Goal: Task Accomplishment & Management: Manage account settings

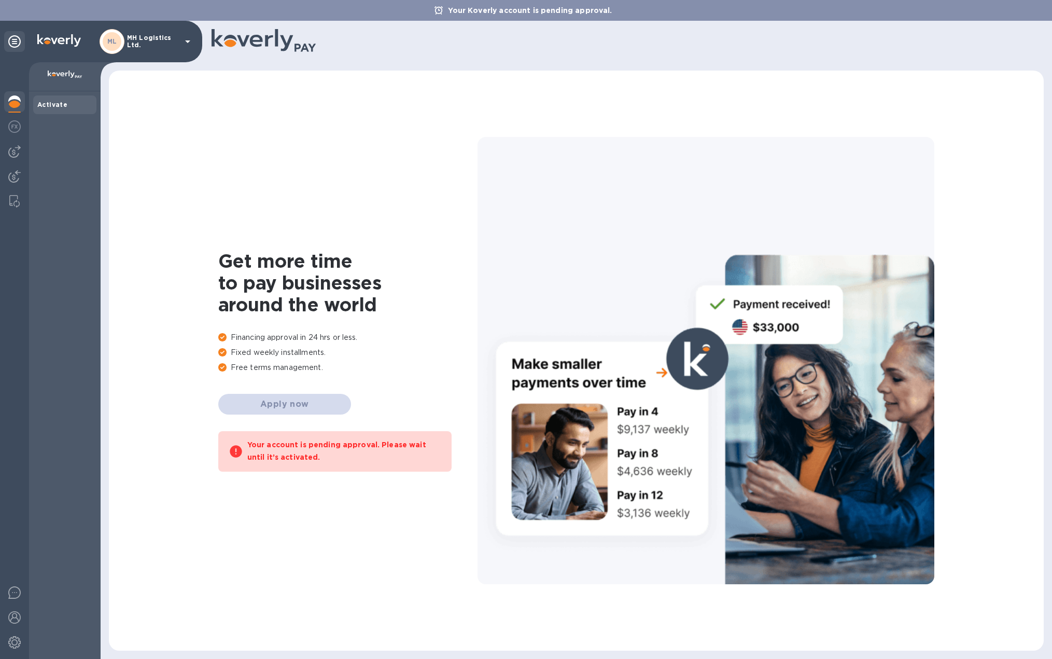
click at [185, 41] on icon at bounding box center [187, 41] width 12 height 12
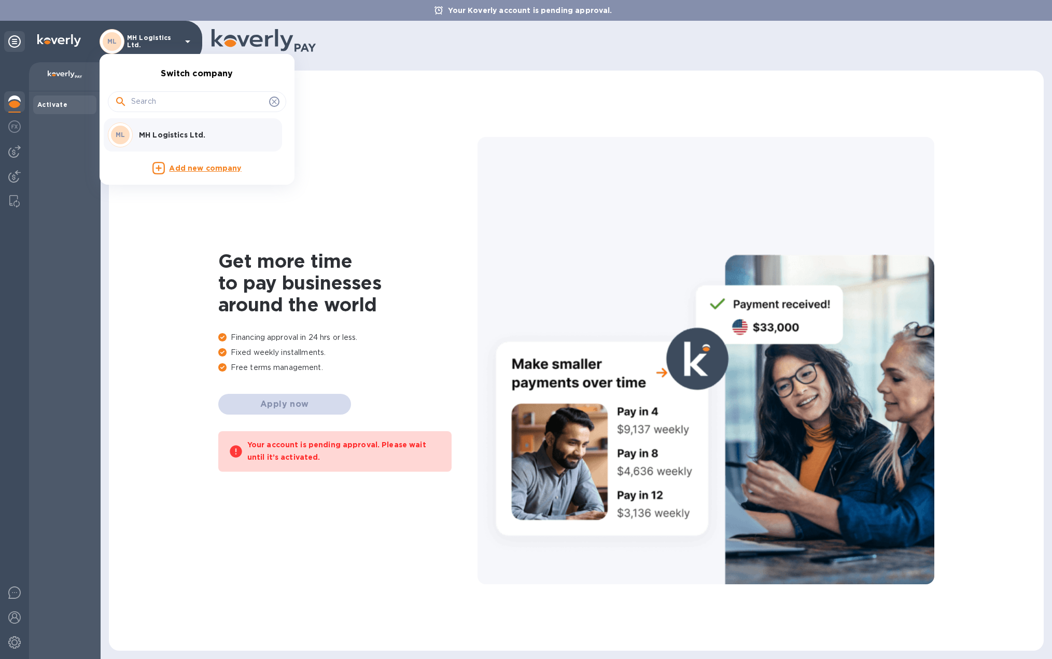
click at [36, 45] on div at bounding box center [526, 329] width 1052 height 659
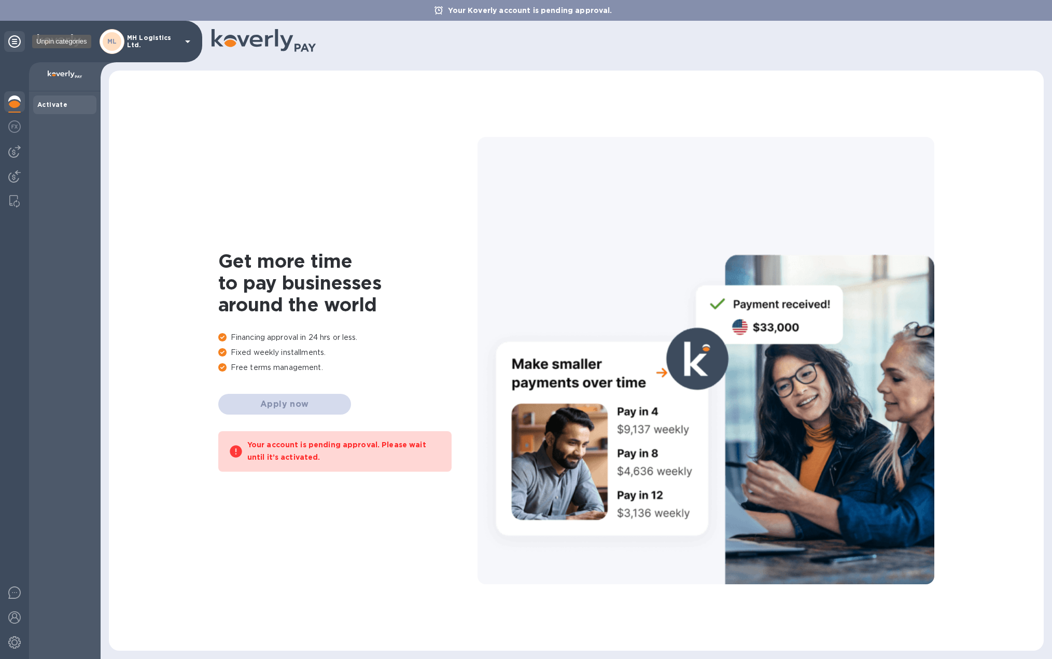
click at [12, 45] on icon at bounding box center [14, 41] width 12 height 12
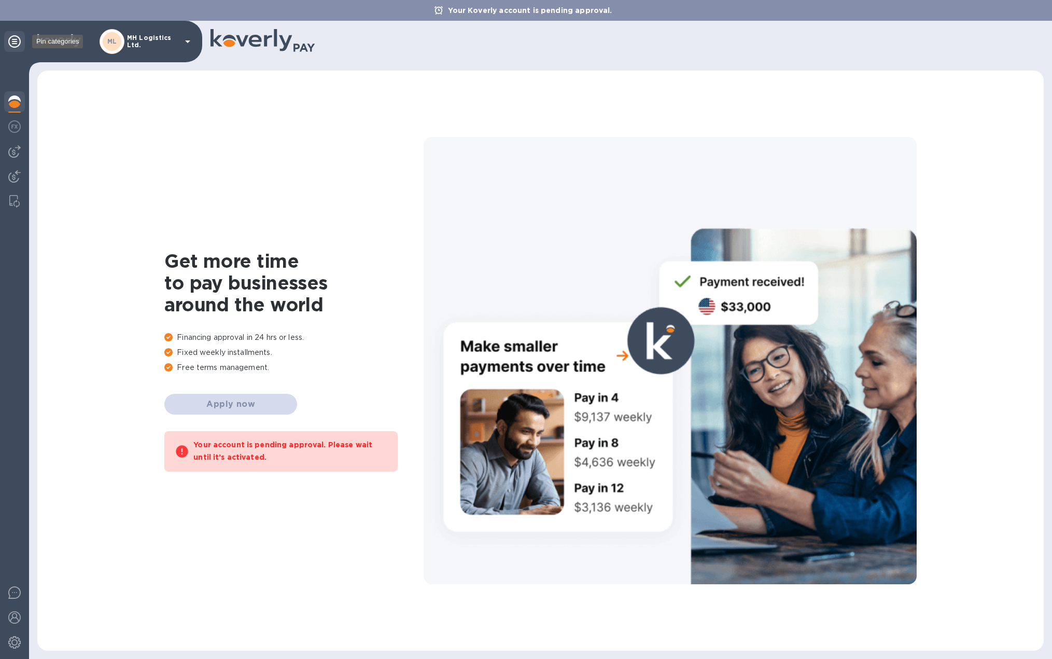
click at [11, 37] on icon at bounding box center [14, 41] width 12 height 12
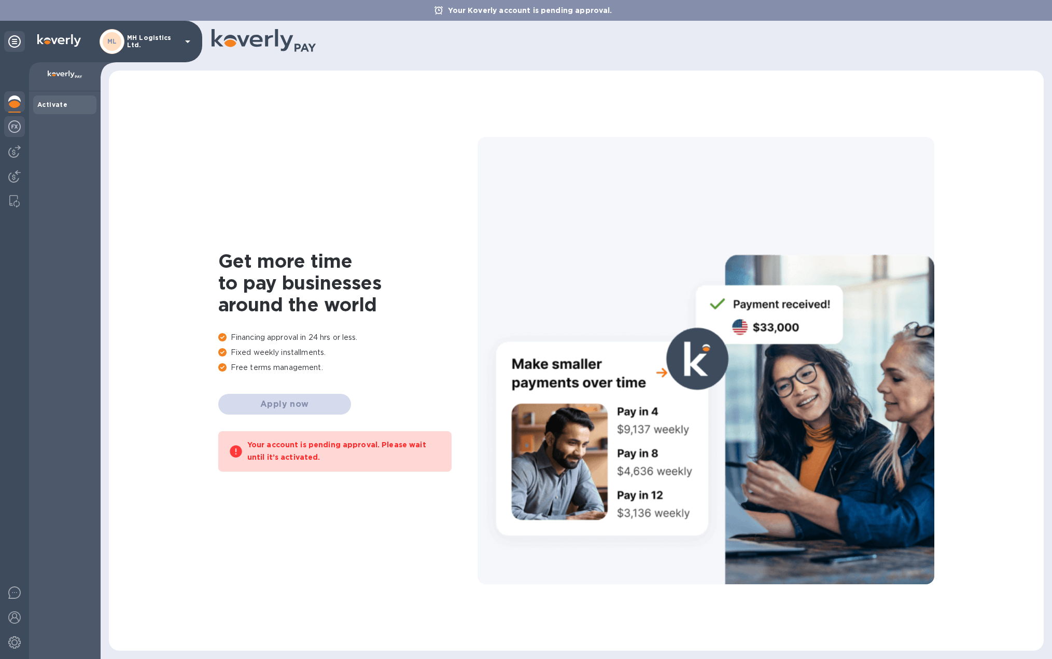
click at [8, 128] on img at bounding box center [14, 126] width 12 height 12
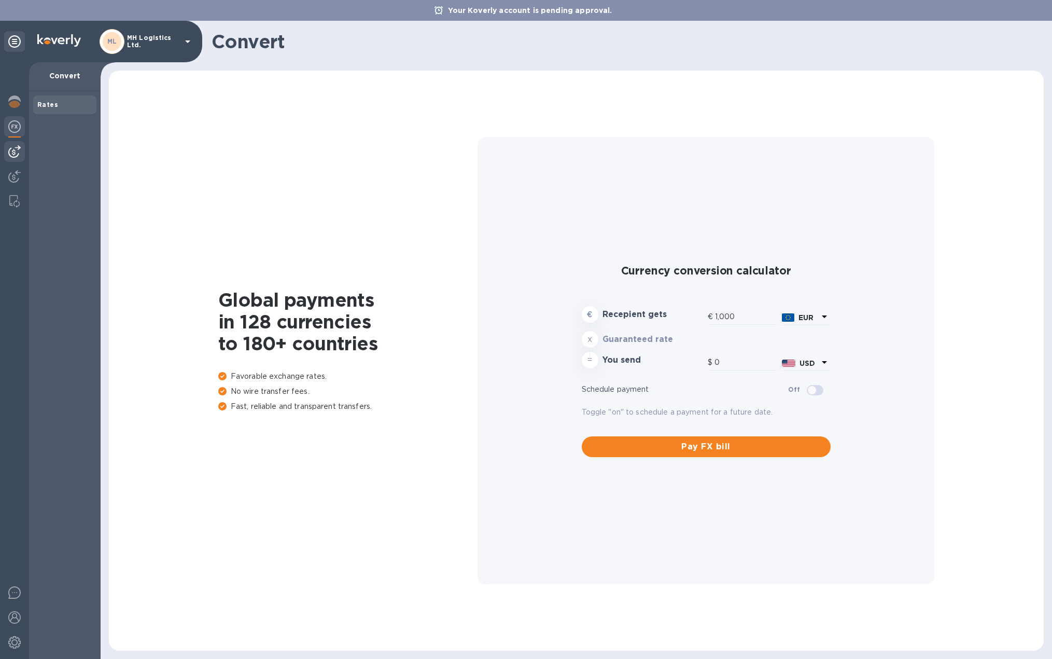
type input "1,167.62"
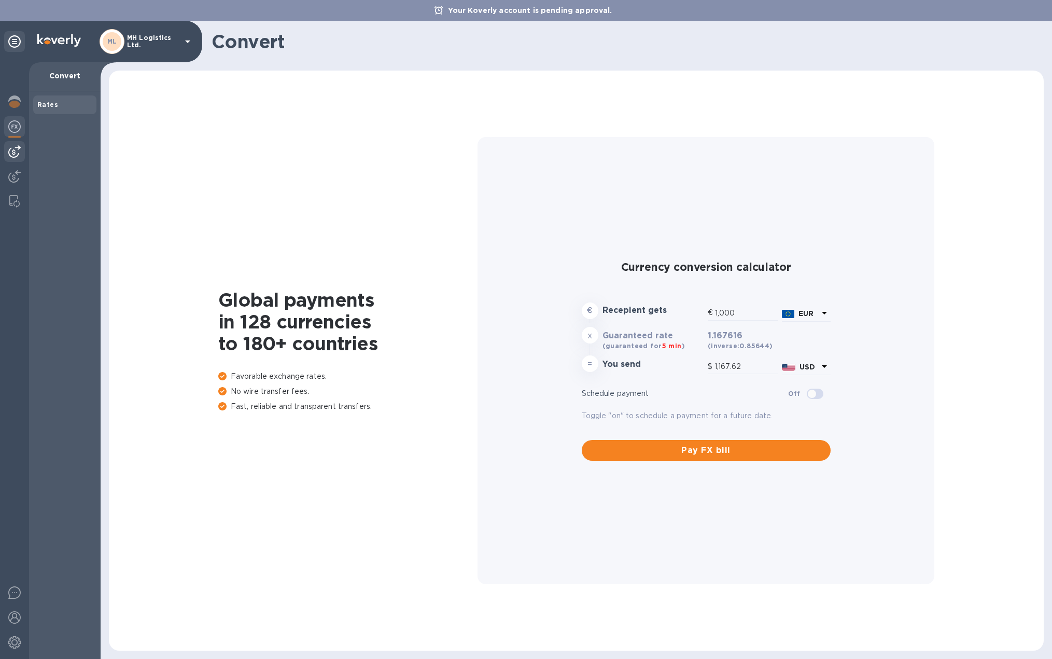
click at [15, 145] on div at bounding box center [14, 151] width 21 height 21
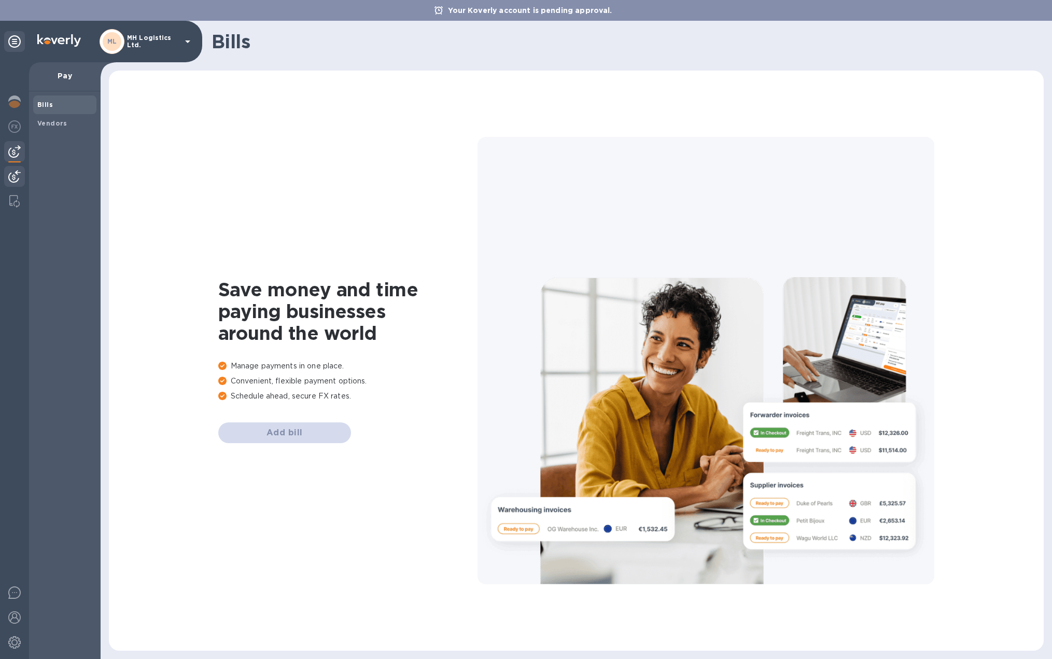
click at [10, 180] on img at bounding box center [14, 176] width 12 height 12
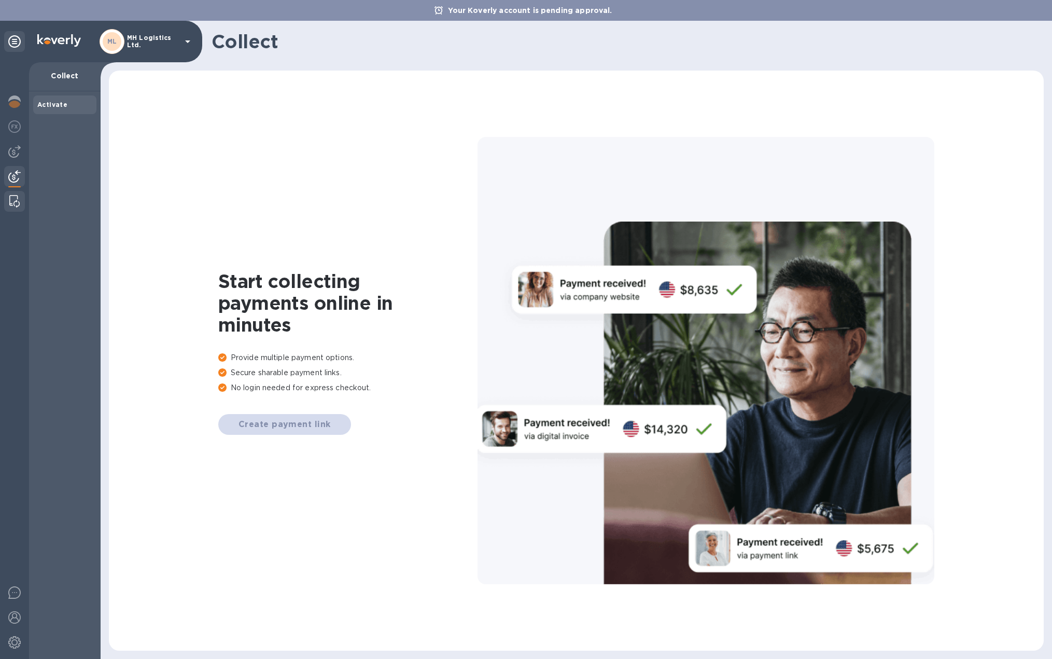
click at [21, 192] on div at bounding box center [14, 201] width 19 height 21
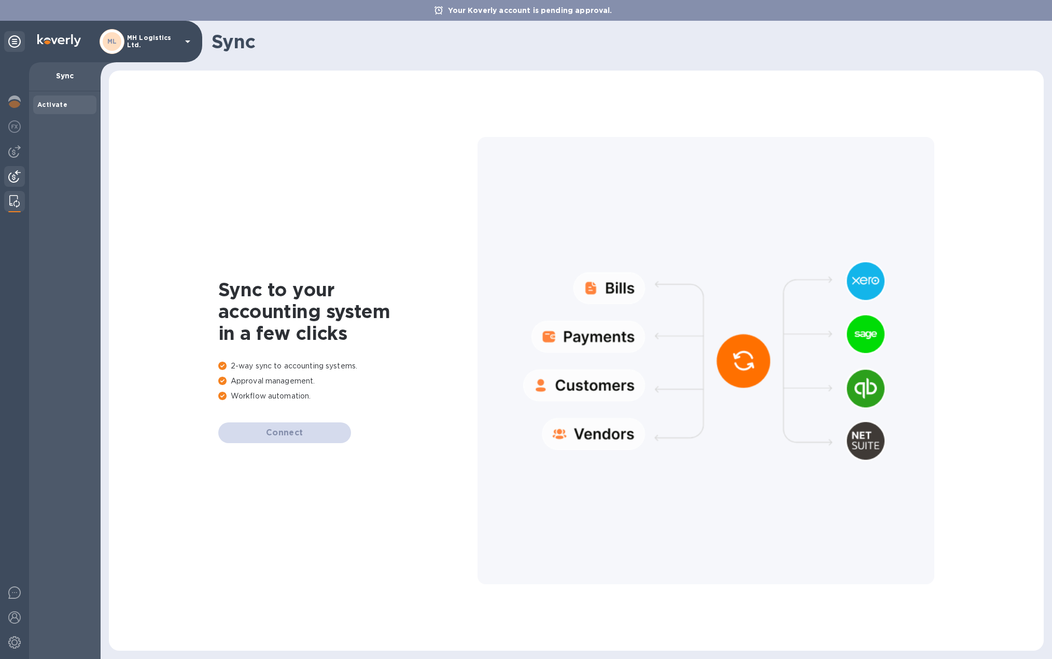
click at [11, 173] on img at bounding box center [14, 176] width 12 height 12
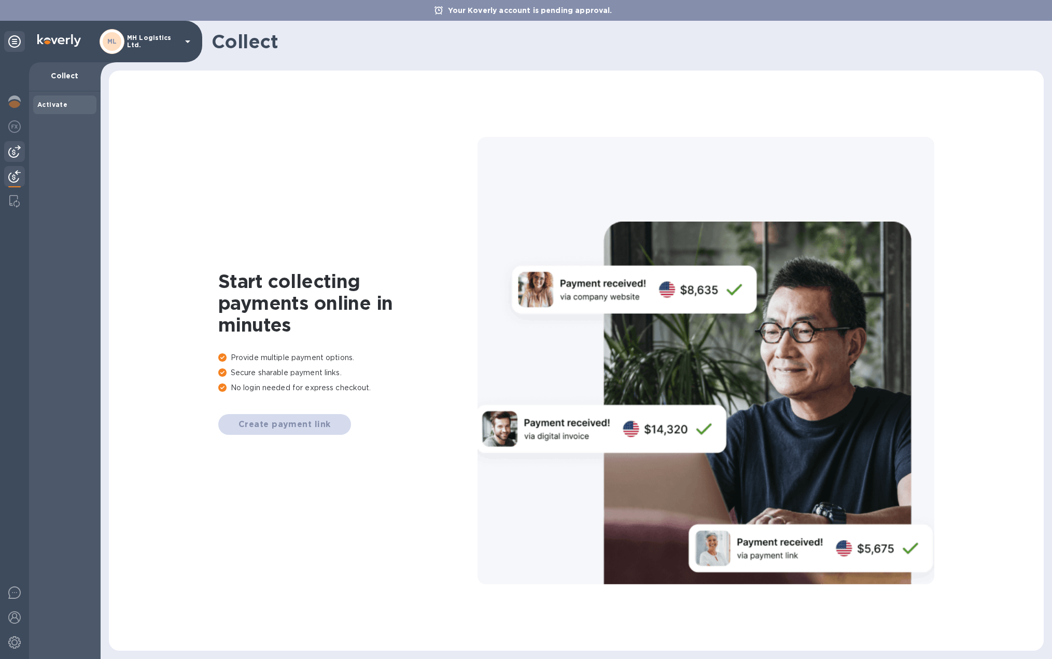
click at [18, 155] on img at bounding box center [14, 151] width 12 height 12
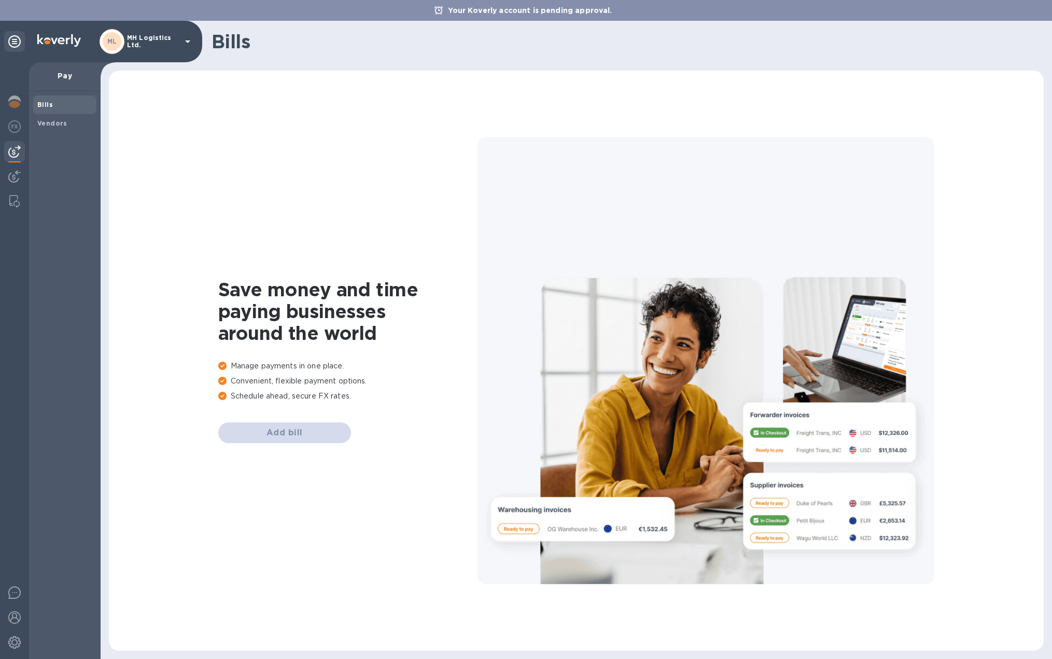
click at [282, 333] on h1 "Save money and time paying businesses around the world" at bounding box center [347, 310] width 259 height 65
click at [8, 41] on div at bounding box center [14, 41] width 21 height 21
click at [61, 125] on b "Vendors" at bounding box center [52, 123] width 30 height 8
click at [68, 101] on span "Bills" at bounding box center [64, 105] width 55 height 10
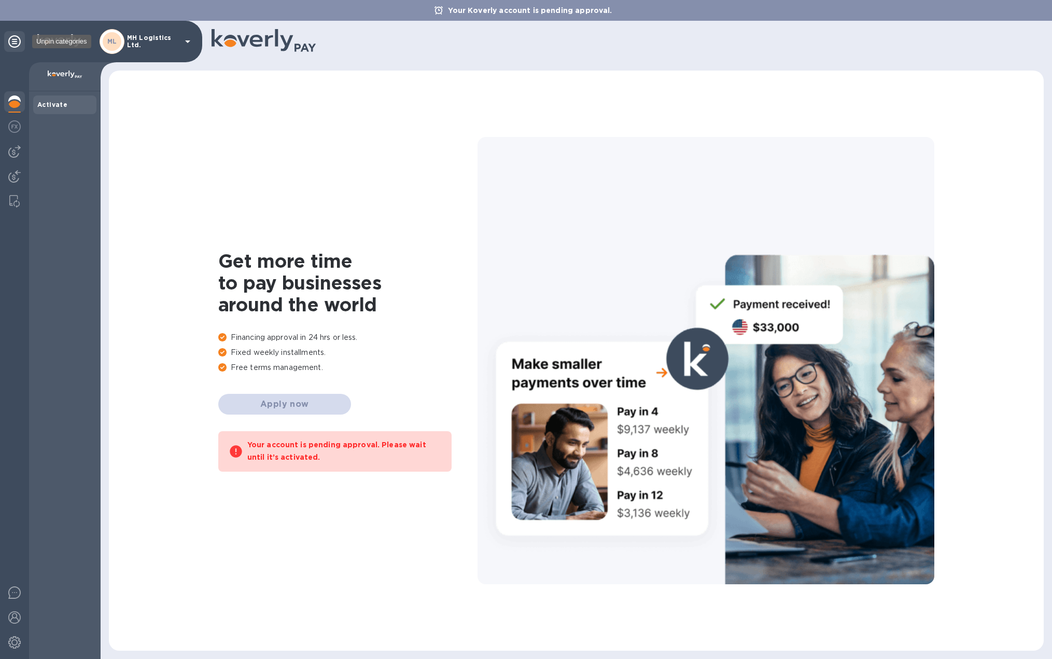
click at [13, 46] on icon at bounding box center [14, 41] width 12 height 12
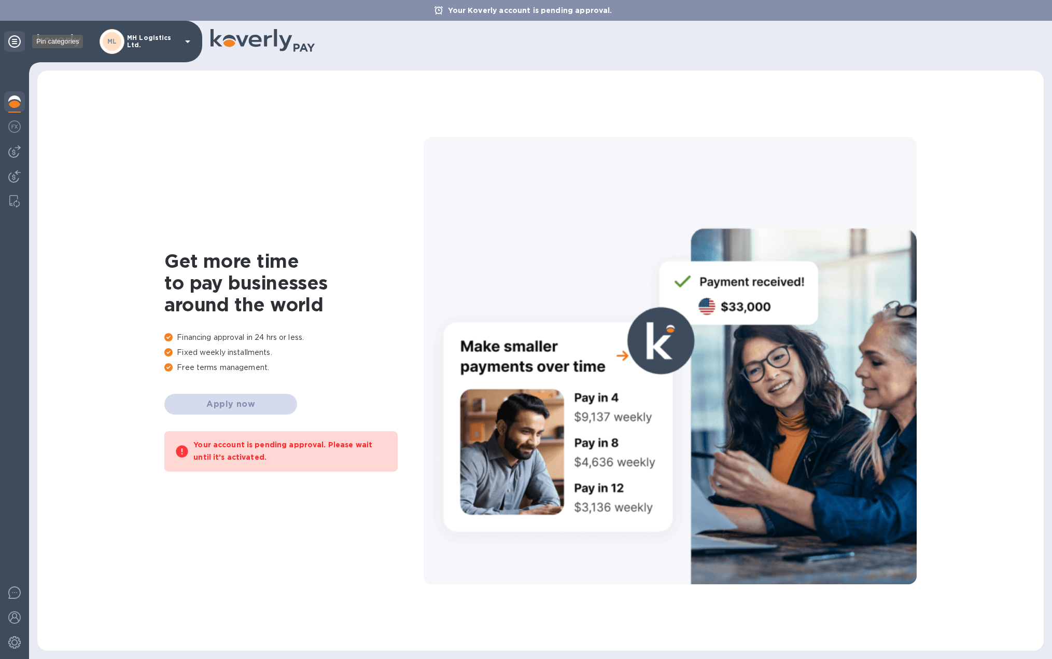
click at [15, 41] on icon at bounding box center [14, 41] width 12 height 12
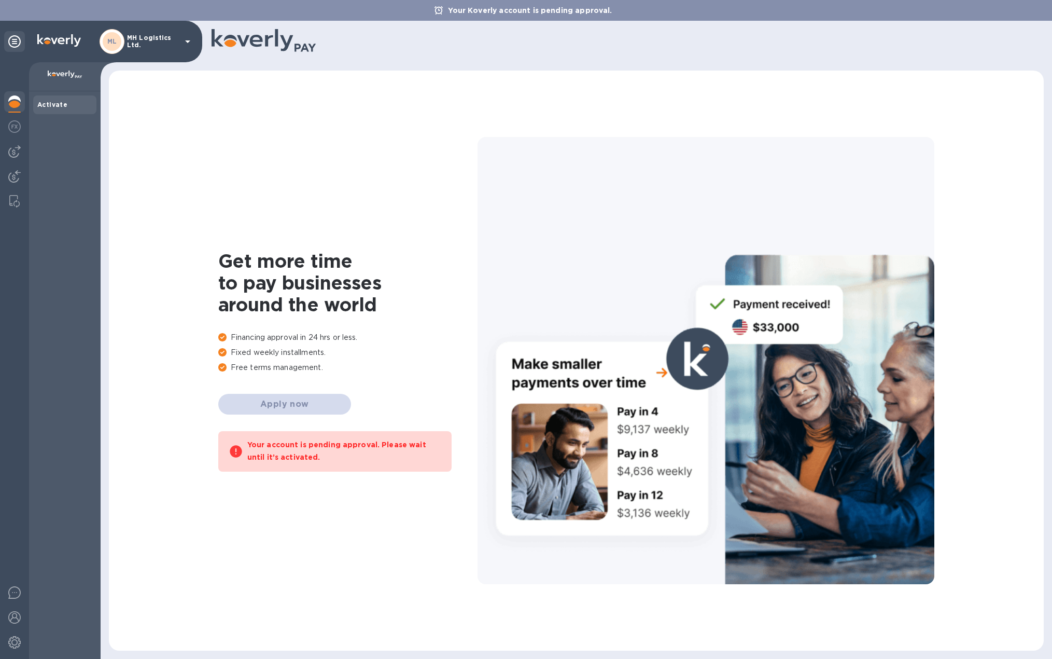
click at [58, 104] on b "Activate" at bounding box center [52, 105] width 30 height 8
click at [40, 108] on b "Activate" at bounding box center [52, 105] width 30 height 8
click at [12, 132] on img at bounding box center [14, 126] width 12 height 12
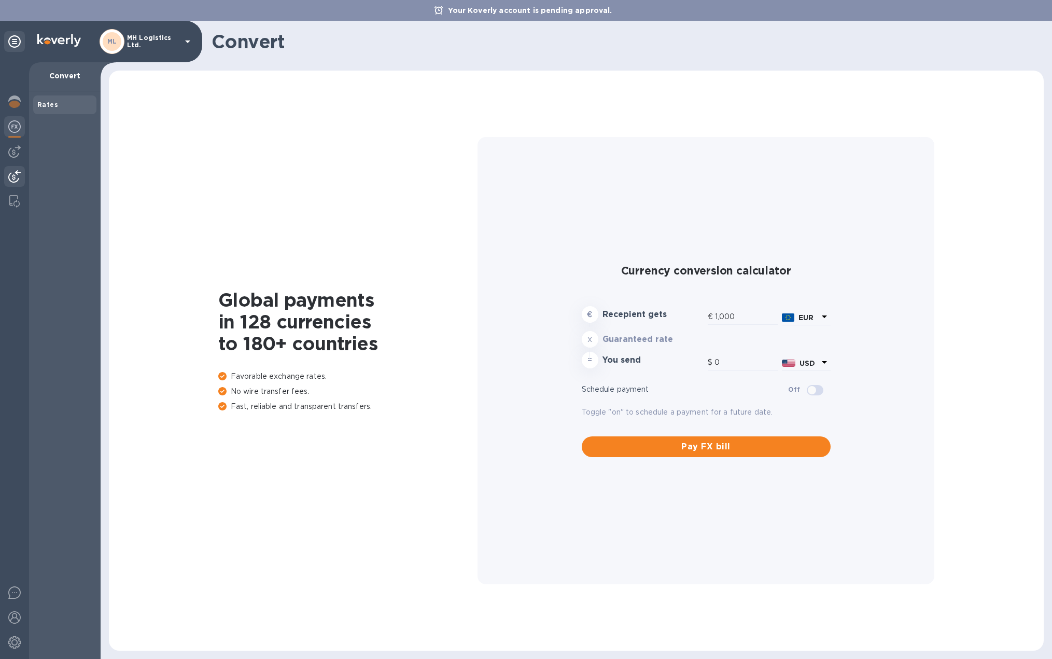
type input "1,167.92"
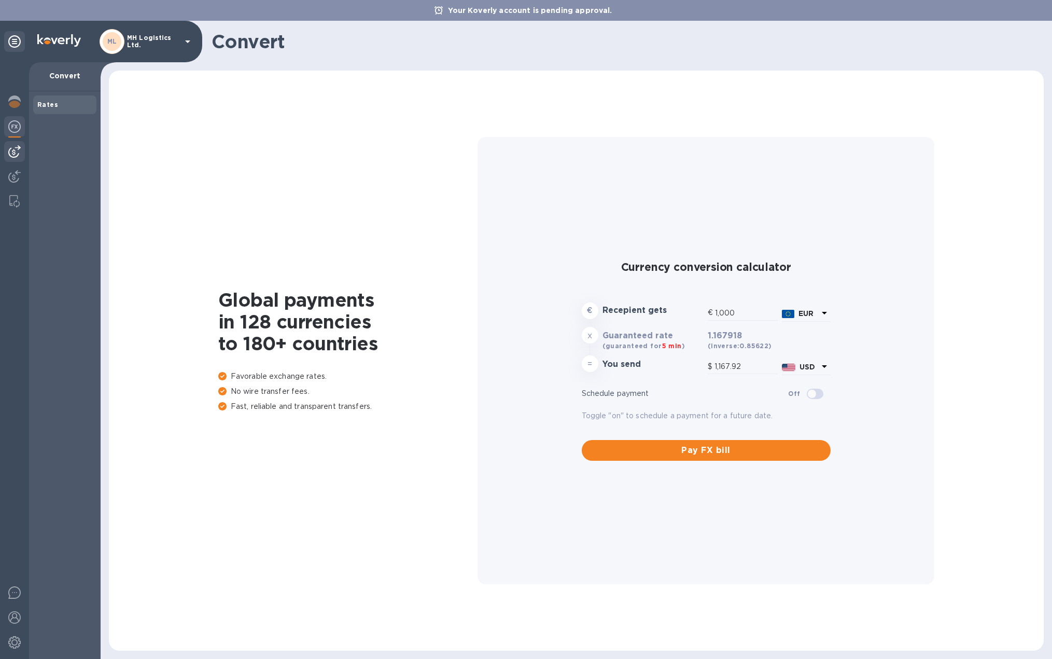
click at [14, 151] on img at bounding box center [14, 151] width 12 height 12
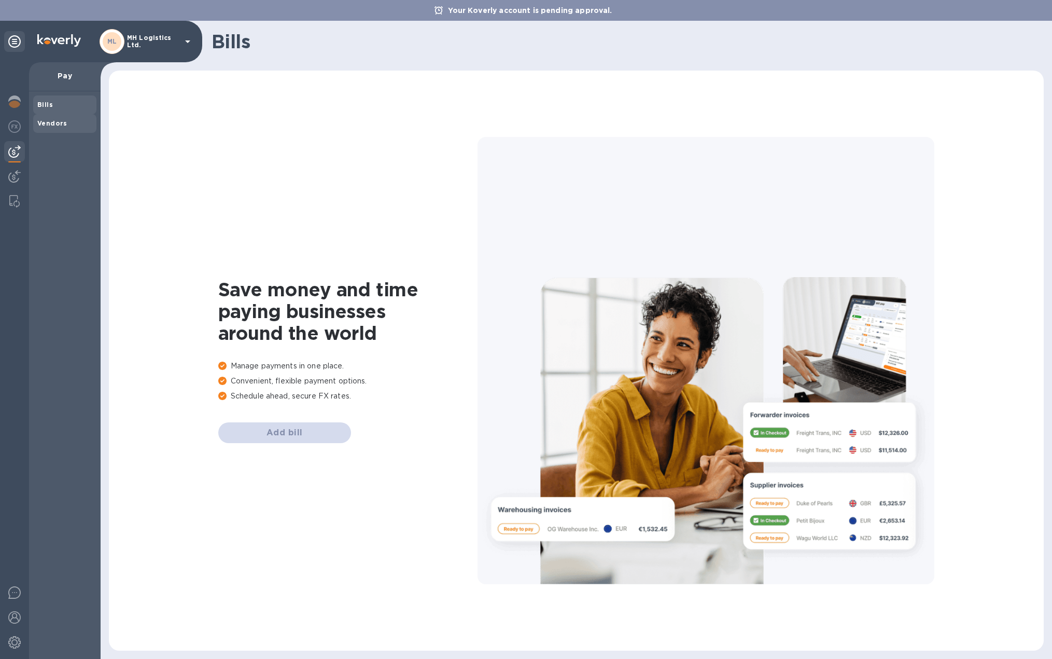
click at [65, 119] on span "Vendors" at bounding box center [64, 123] width 55 height 10
click at [64, 108] on span "Bills" at bounding box center [64, 105] width 55 height 10
click at [60, 125] on b "Vendors" at bounding box center [52, 123] width 30 height 8
click at [60, 103] on span "Bills" at bounding box center [64, 105] width 55 height 10
click at [15, 166] on div at bounding box center [14, 177] width 21 height 23
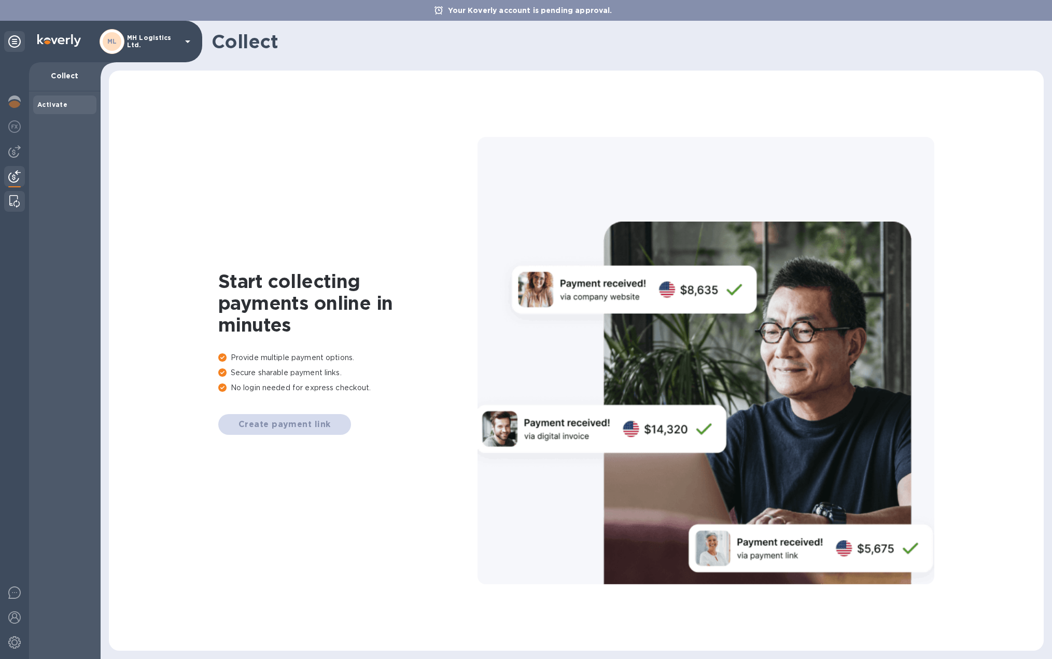
click at [16, 197] on img at bounding box center [14, 201] width 10 height 12
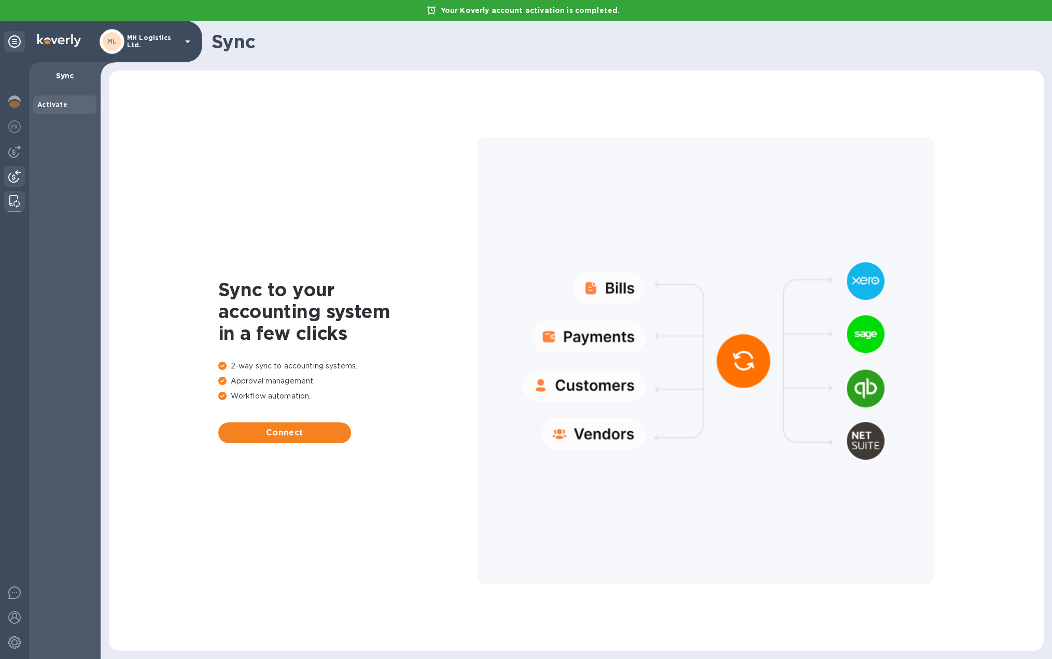
click at [15, 174] on img at bounding box center [14, 176] width 12 height 12
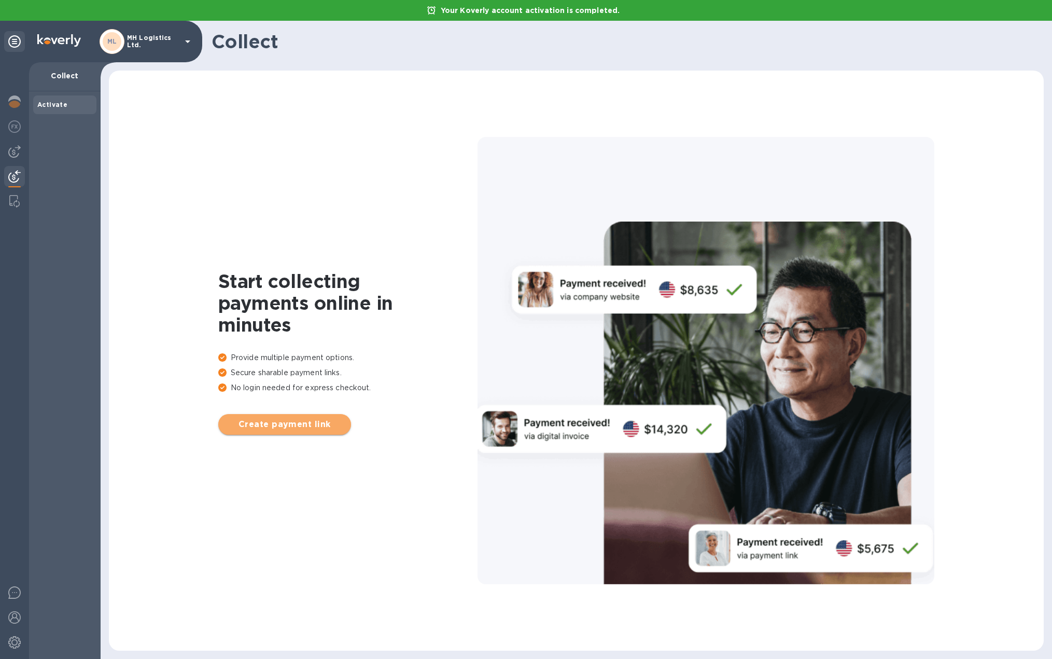
click at [270, 423] on span "Create payment link" at bounding box center [285, 424] width 116 height 12
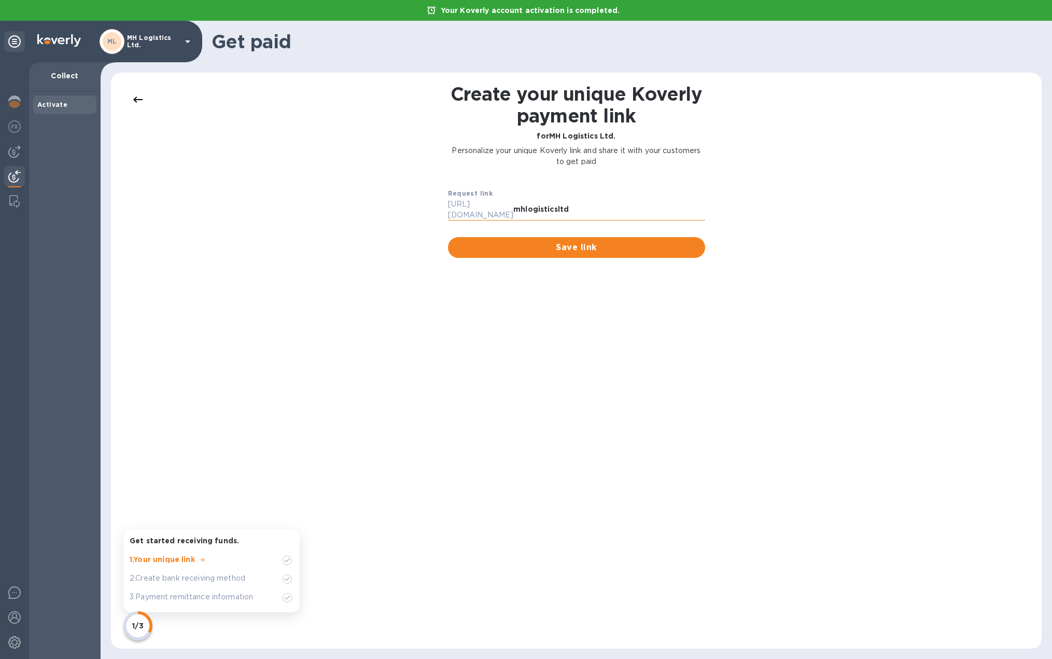
click at [543, 207] on input "mhlogisticsltd" at bounding box center [608, 210] width 191 height 16
type input "m"
type input "mhls"
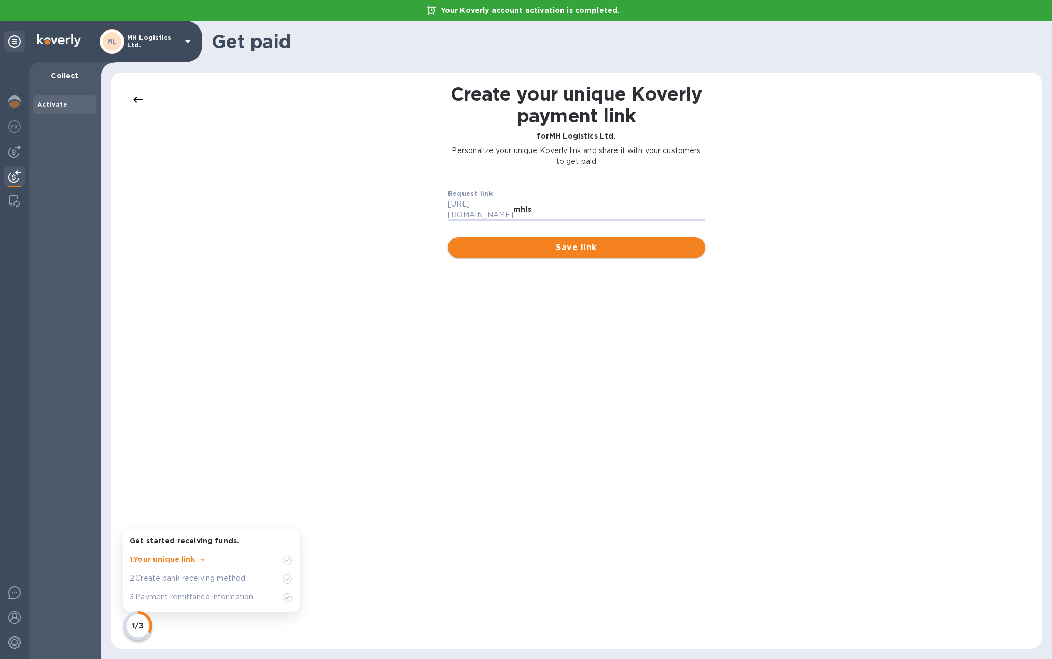
click at [569, 241] on span "Save link" at bounding box center [576, 247] width 241 height 12
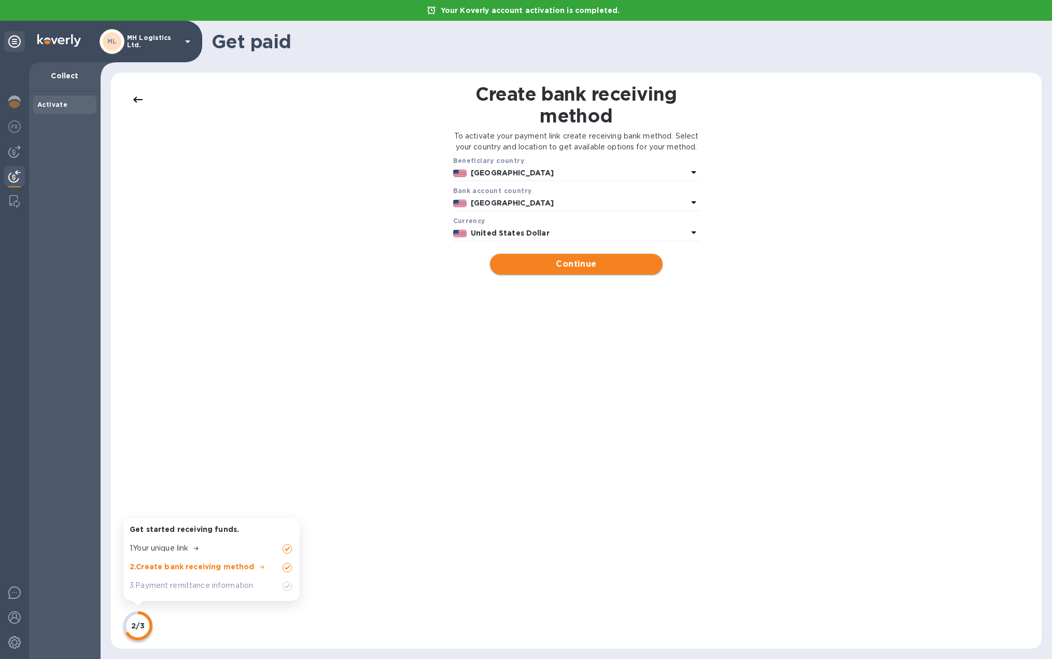
click at [586, 270] on span "Continue" at bounding box center [576, 264] width 156 height 12
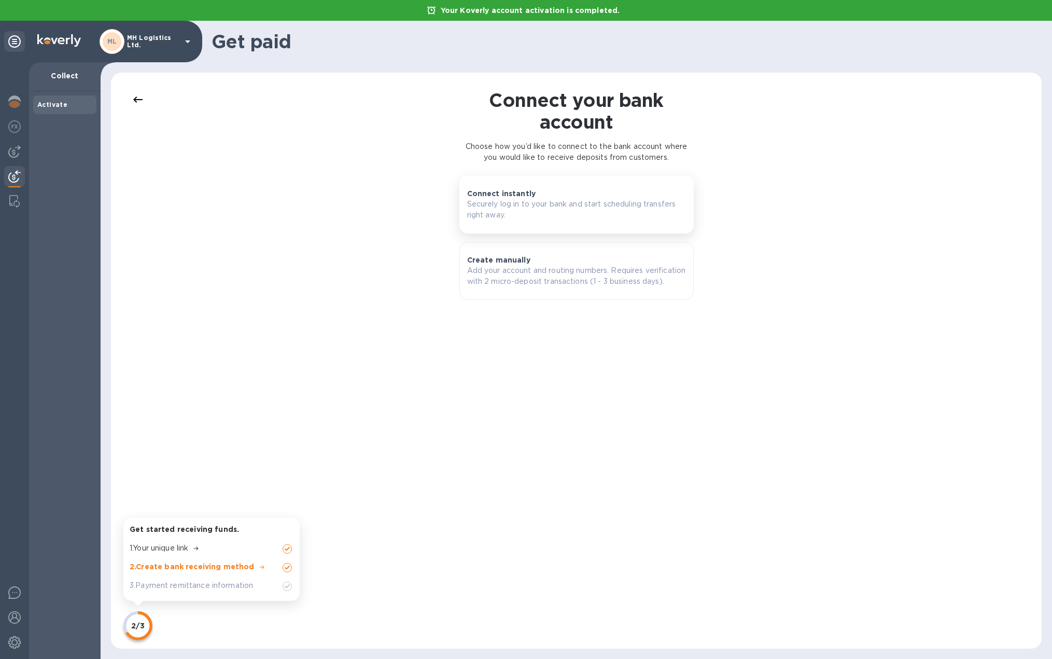
click at [541, 195] on div "Connect instantly Securely log in to your bank and start scheduling transfers r…" at bounding box center [576, 204] width 219 height 32
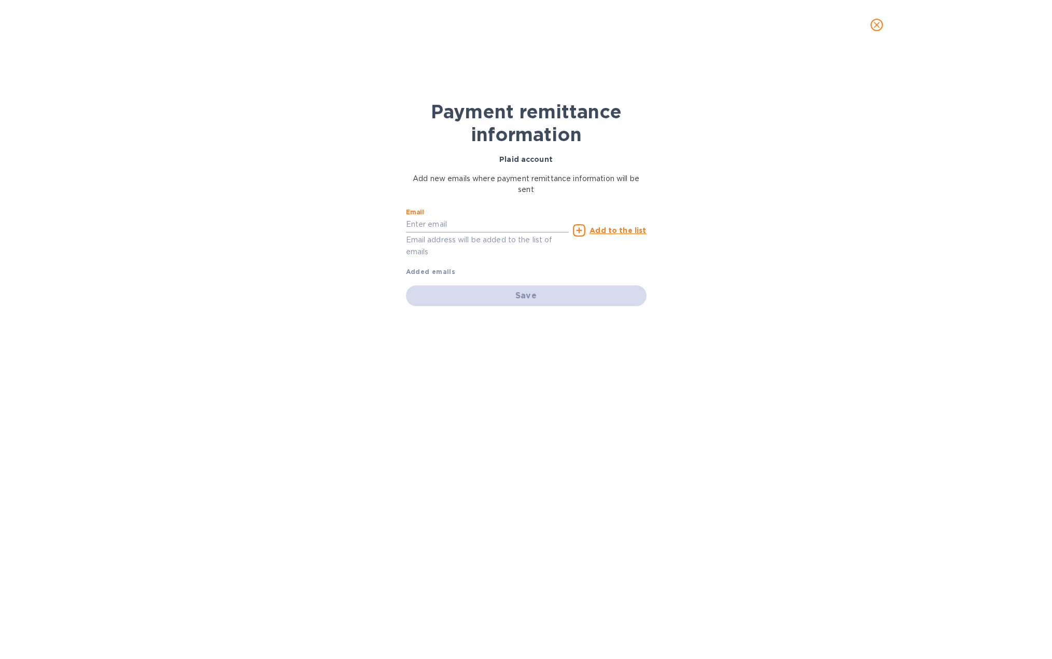
click at [446, 221] on input "text" at bounding box center [487, 225] width 163 height 16
type input "a"
type input "AR@mhls.co"
click at [274, 297] on div "Payment remittance information Plaid account Add new emails where payment remit…" at bounding box center [526, 354] width 1052 height 609
click at [585, 232] on icon at bounding box center [579, 230] width 12 height 12
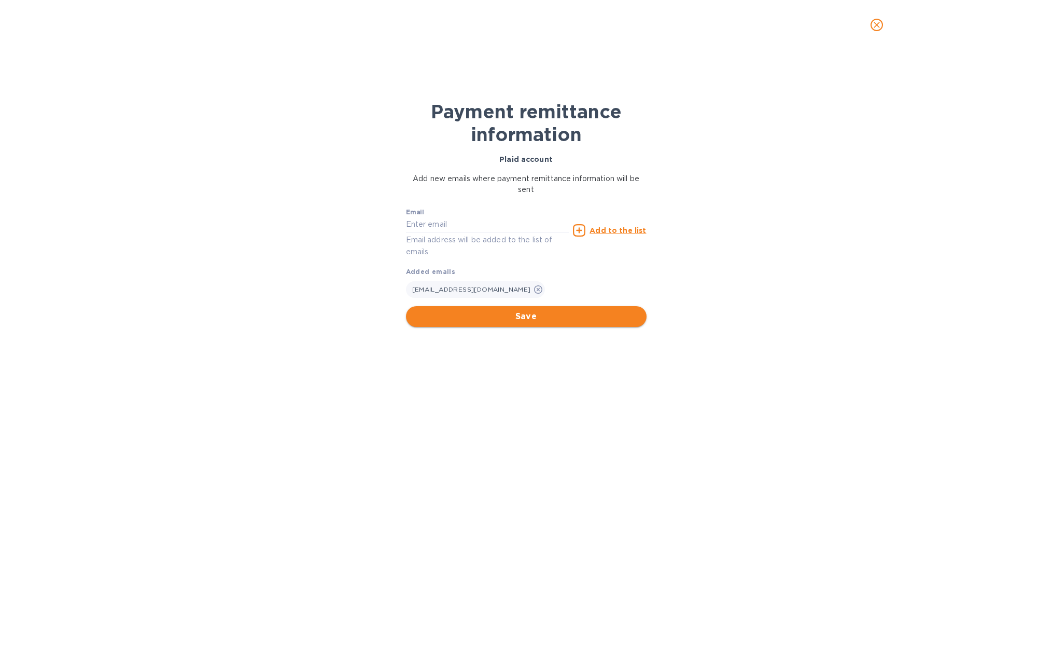
click at [541, 320] on span "Save" at bounding box center [526, 316] width 224 height 12
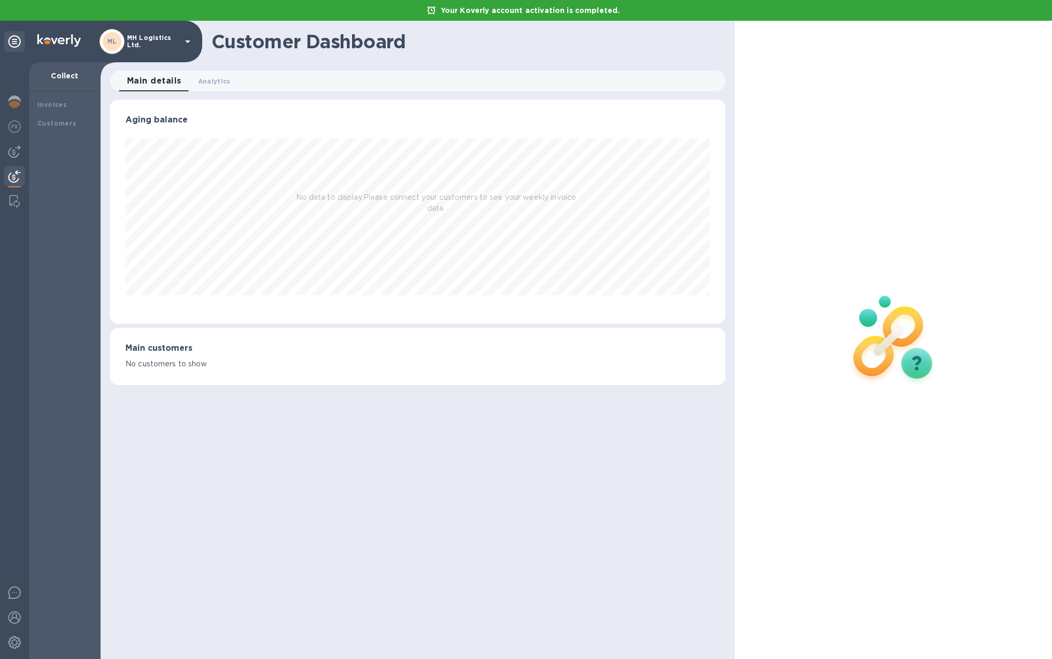
scroll to position [224, 616]
click at [3, 145] on div at bounding box center [14, 360] width 29 height 596
click at [21, 185] on div at bounding box center [14, 177] width 21 height 23
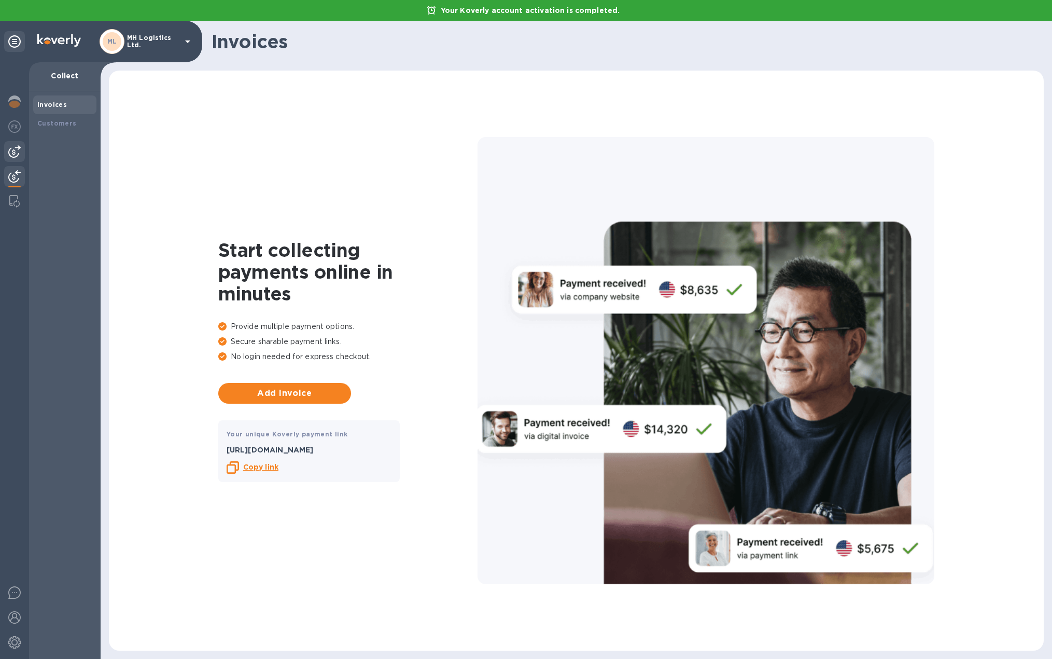
click at [18, 151] on img at bounding box center [14, 151] width 12 height 12
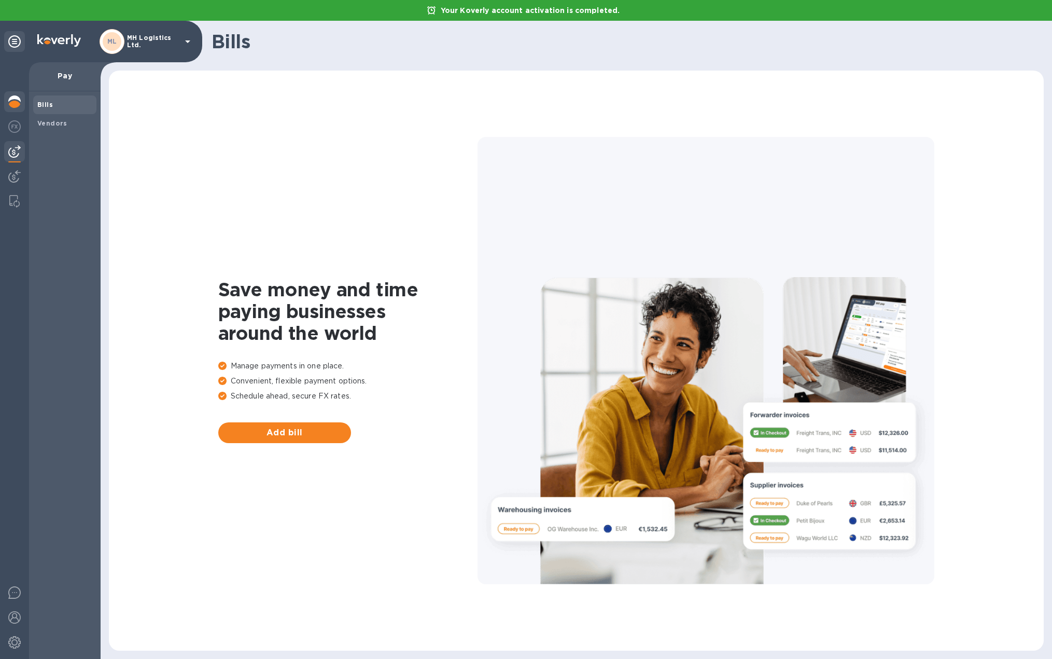
click at [15, 103] on img at bounding box center [14, 101] width 12 height 12
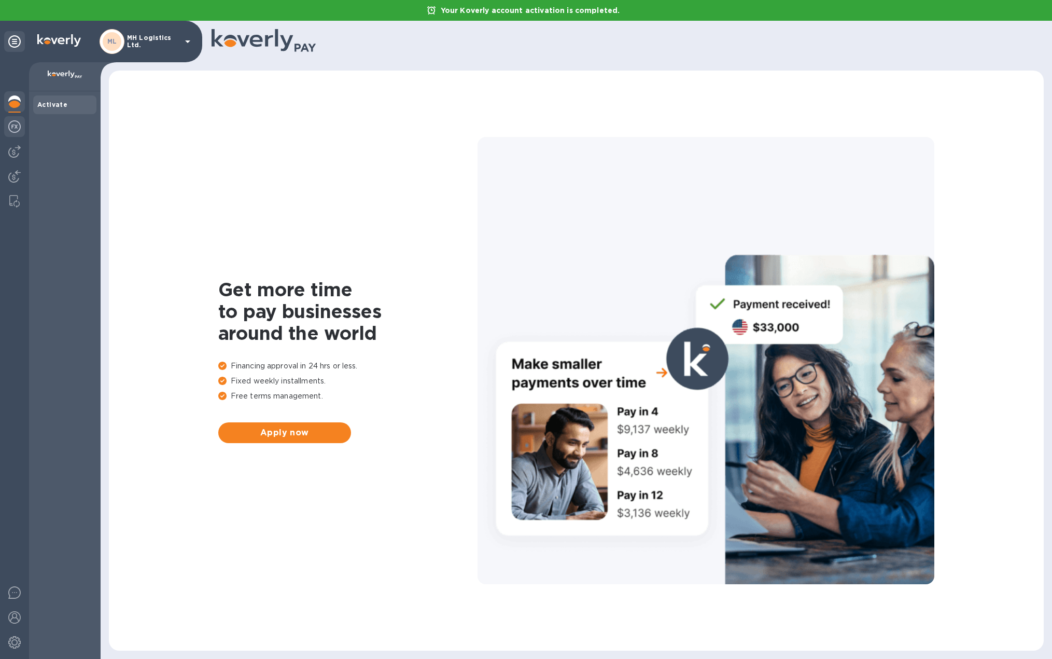
click at [12, 127] on img at bounding box center [14, 126] width 12 height 12
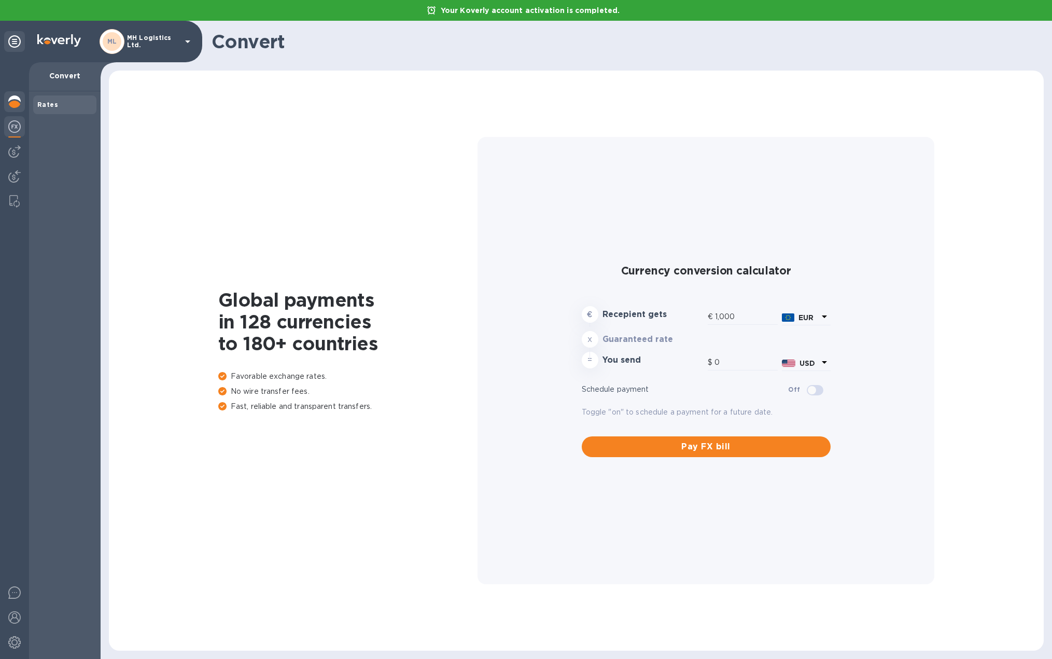
type input "1,167.92"
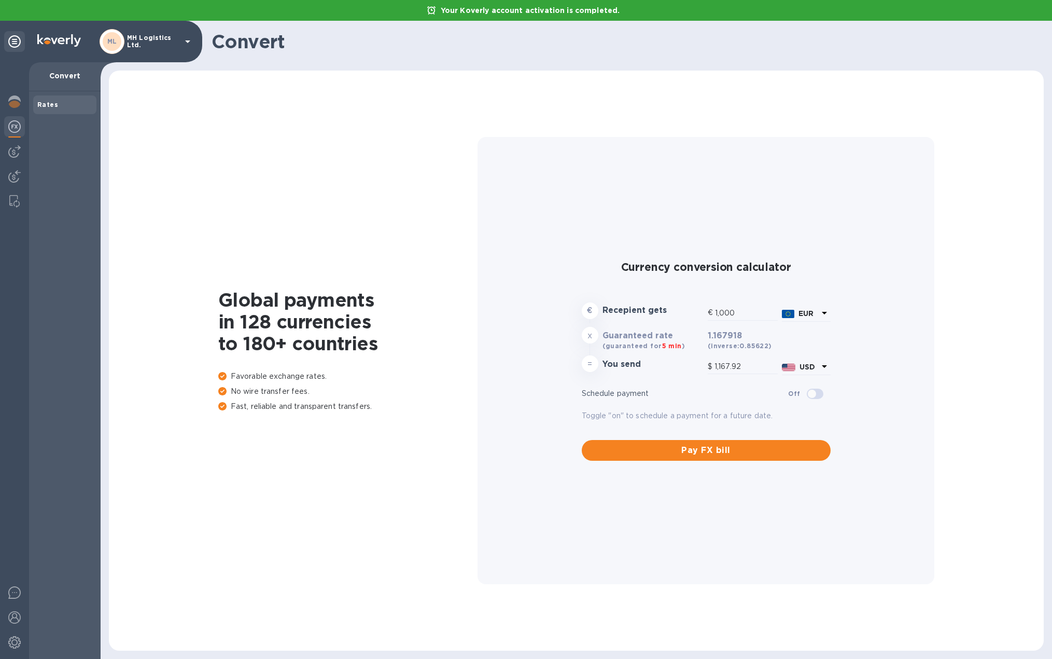
click at [20, 125] on img at bounding box center [14, 126] width 12 height 12
click at [19, 153] on img at bounding box center [14, 151] width 12 height 12
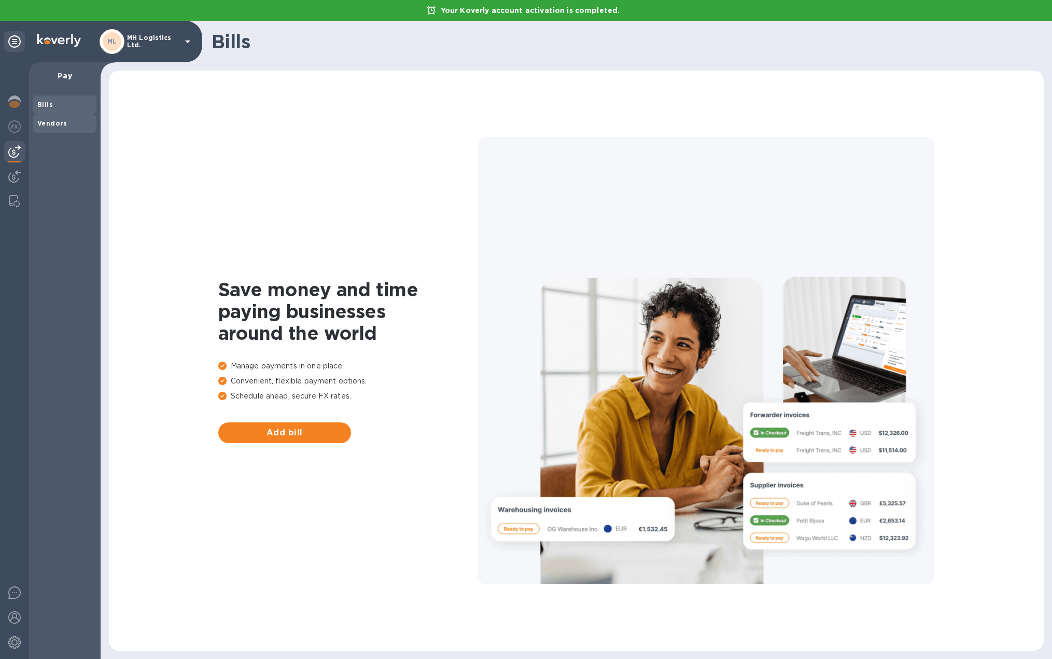
click at [62, 128] on span "Vendors" at bounding box center [52, 123] width 30 height 10
click at [58, 104] on span "Bills" at bounding box center [64, 105] width 55 height 10
click at [23, 100] on div at bounding box center [14, 102] width 21 height 23
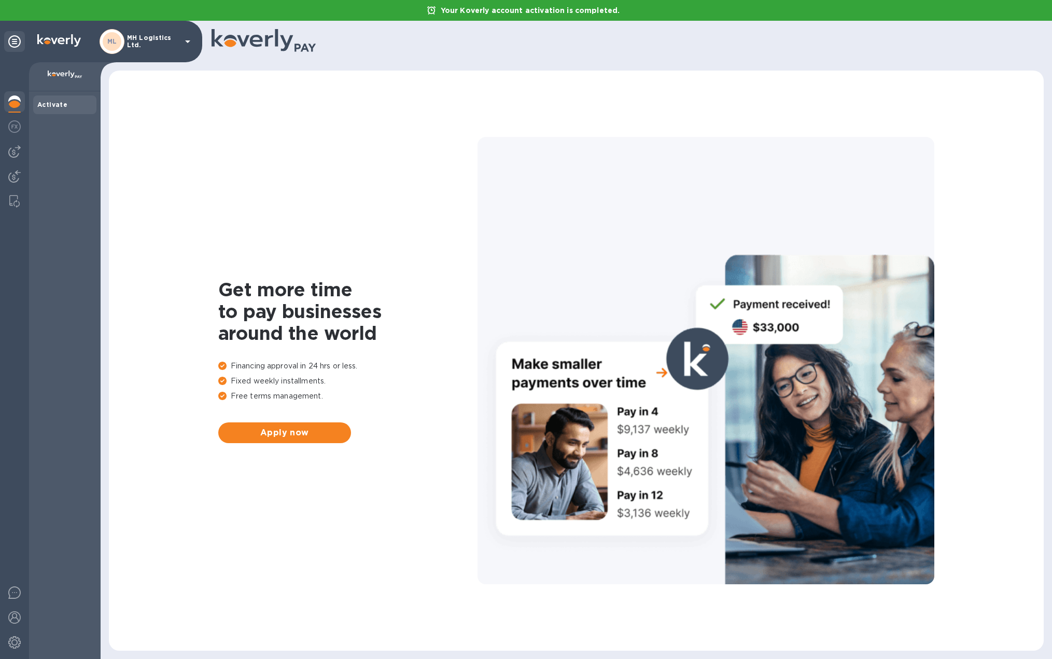
click at [185, 37] on icon at bounding box center [187, 41] width 12 height 12
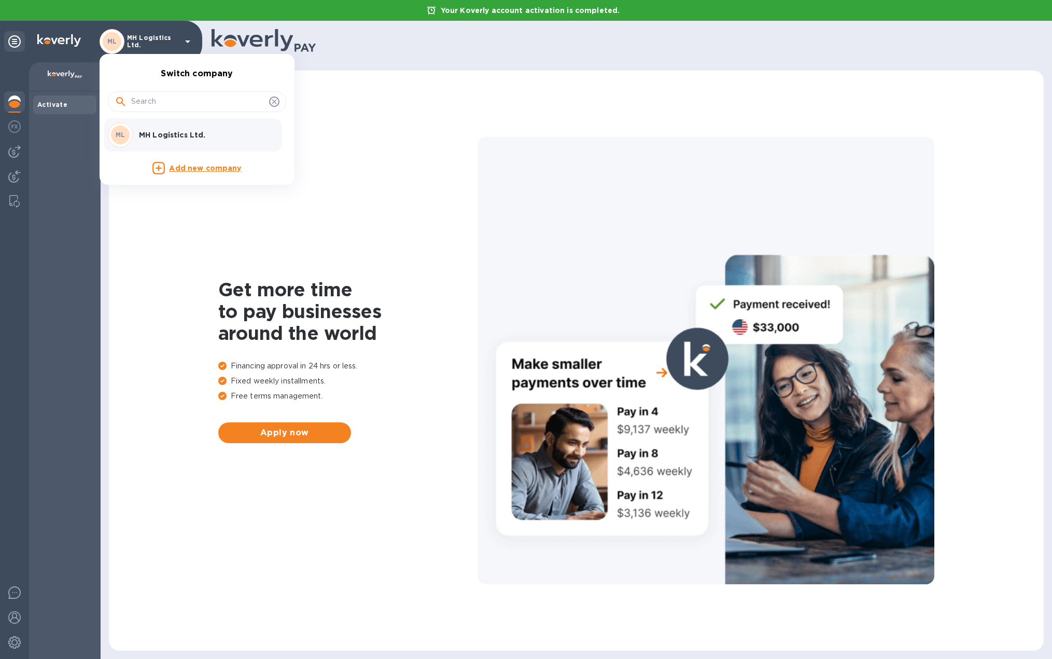
click at [58, 181] on div at bounding box center [526, 329] width 1052 height 659
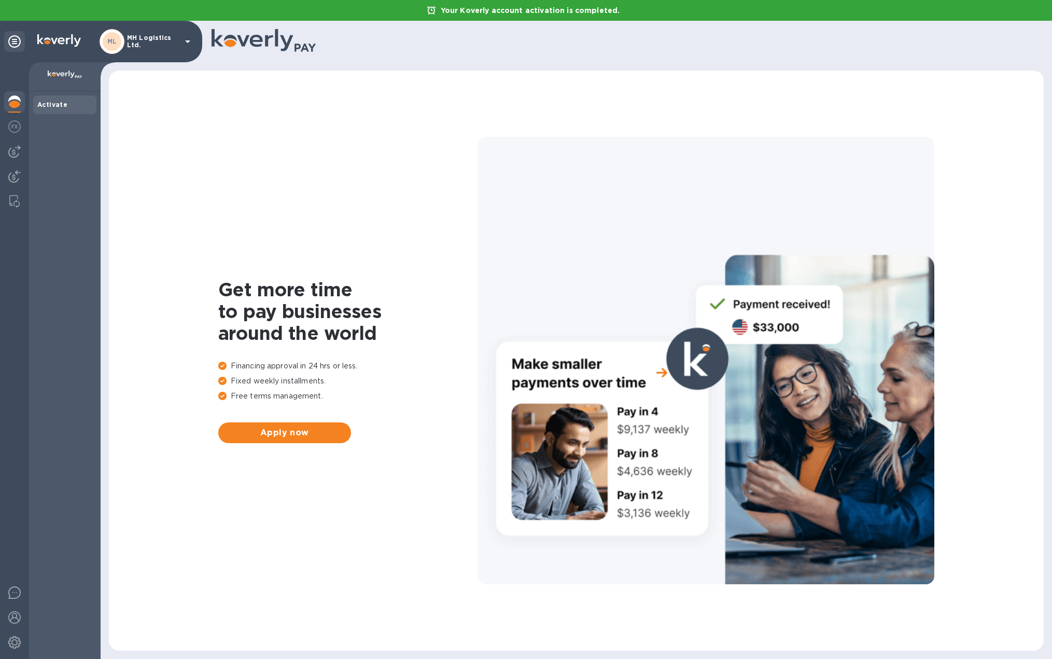
click at [191, 36] on icon at bounding box center [187, 41] width 12 height 12
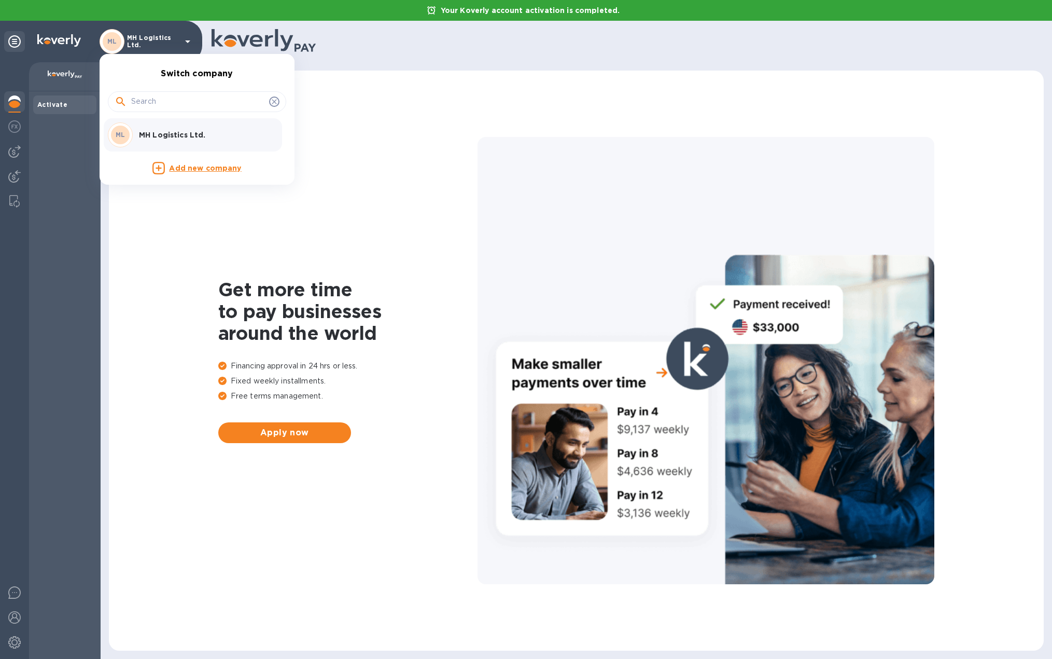
click at [64, 210] on div at bounding box center [526, 329] width 1052 height 659
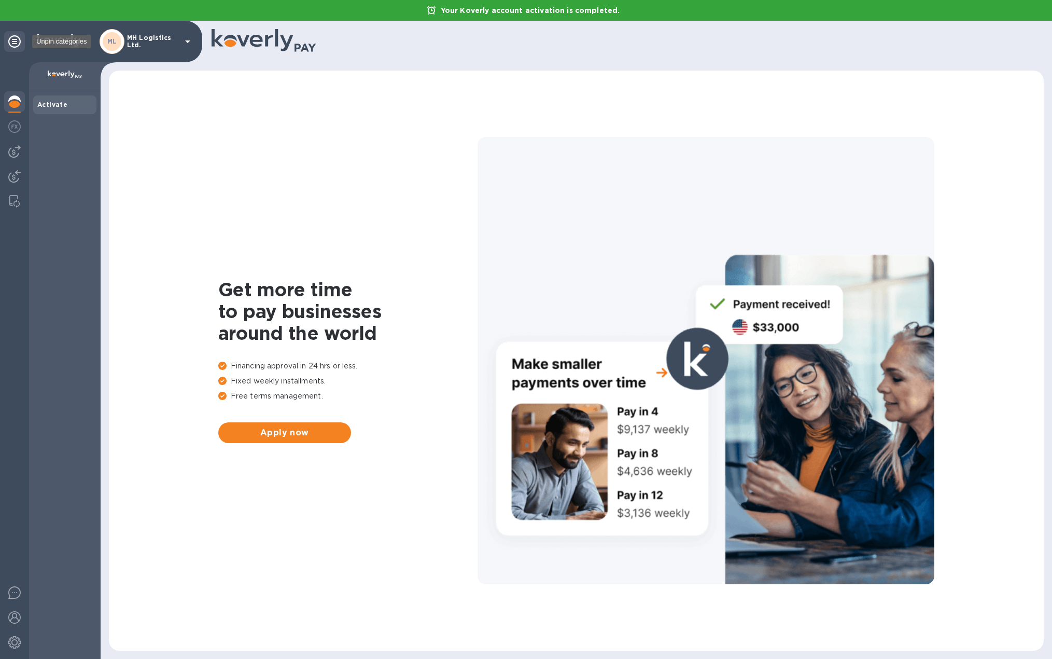
click at [13, 40] on icon at bounding box center [14, 41] width 12 height 12
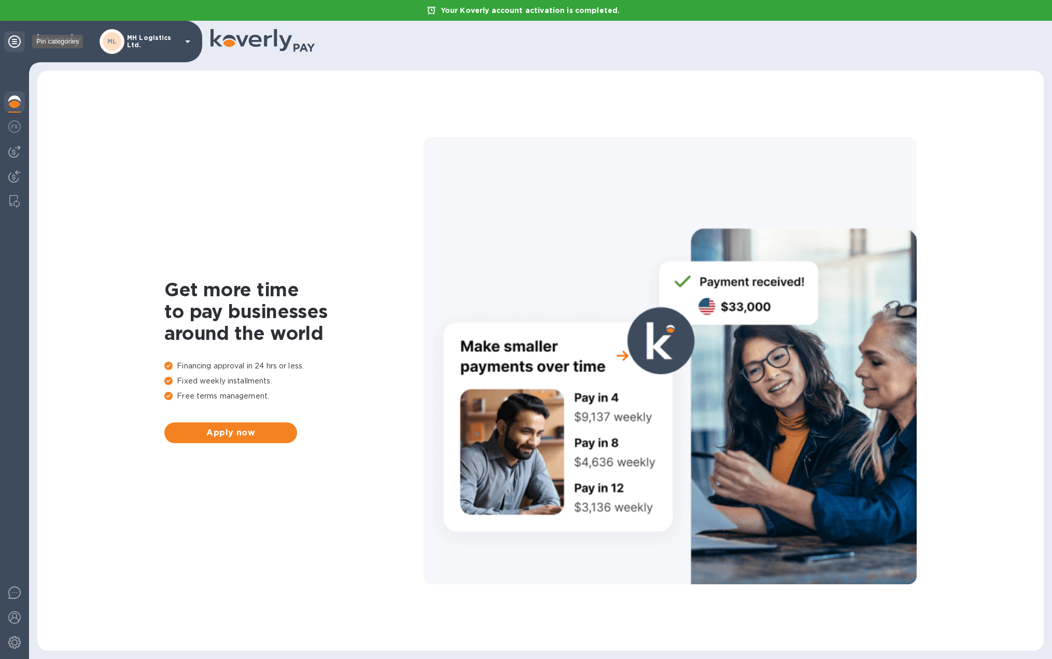
click at [13, 40] on icon at bounding box center [14, 41] width 12 height 12
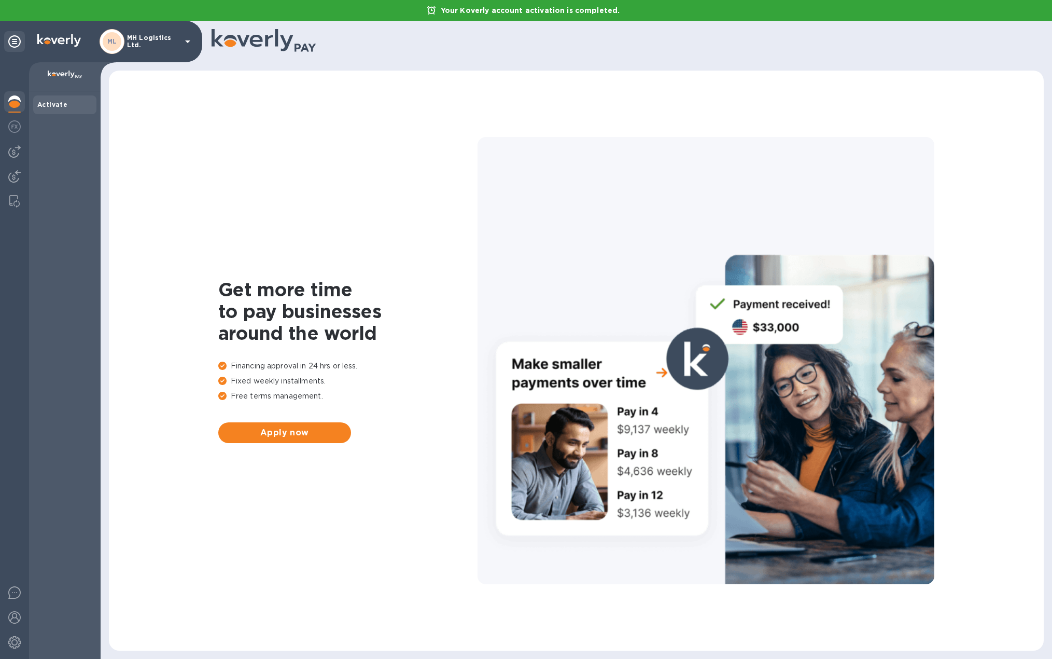
click at [57, 107] on b "Activate" at bounding box center [52, 105] width 30 height 8
click at [54, 104] on b "Activate" at bounding box center [52, 105] width 30 height 8
click at [70, 71] on img at bounding box center [65, 75] width 35 height 8
click at [193, 40] on icon at bounding box center [187, 41] width 12 height 12
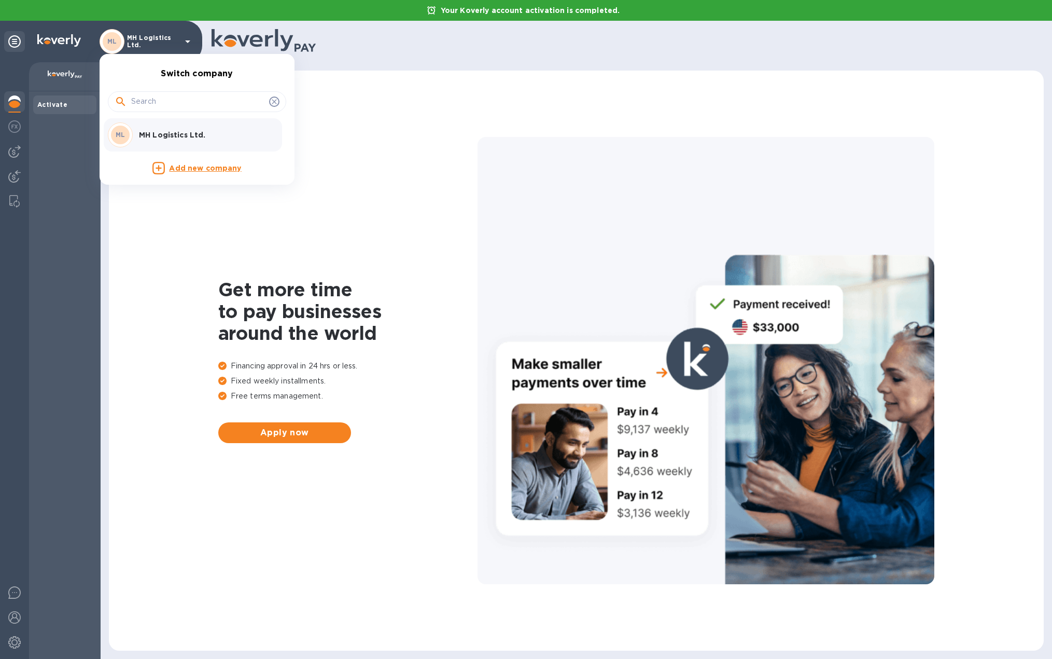
click at [3, 38] on div at bounding box center [526, 329] width 1052 height 659
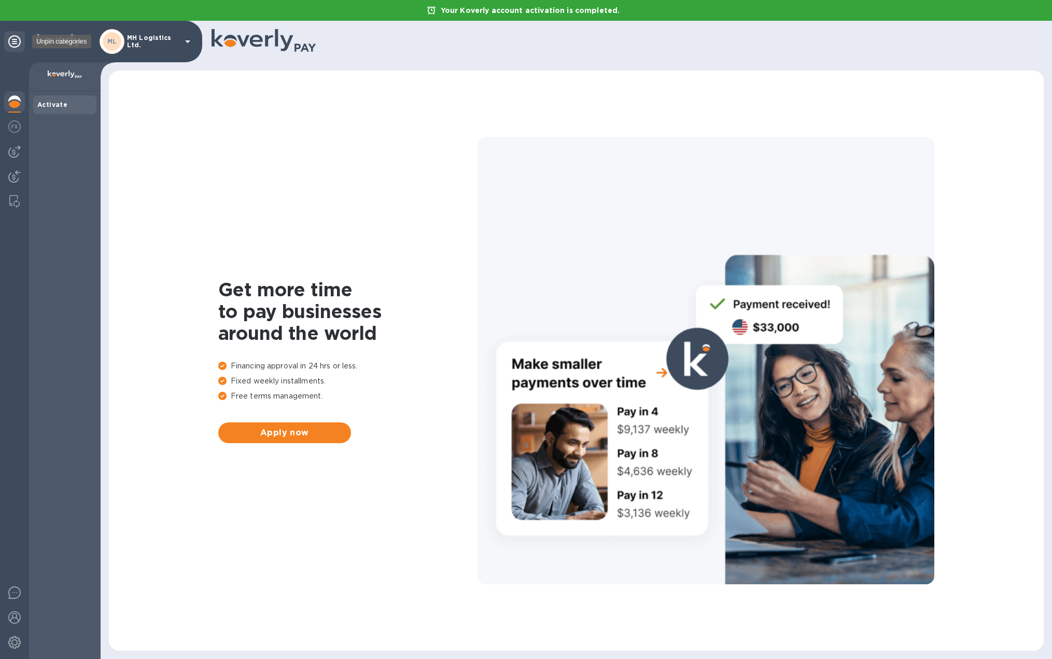
click at [15, 44] on icon at bounding box center [14, 41] width 12 height 12
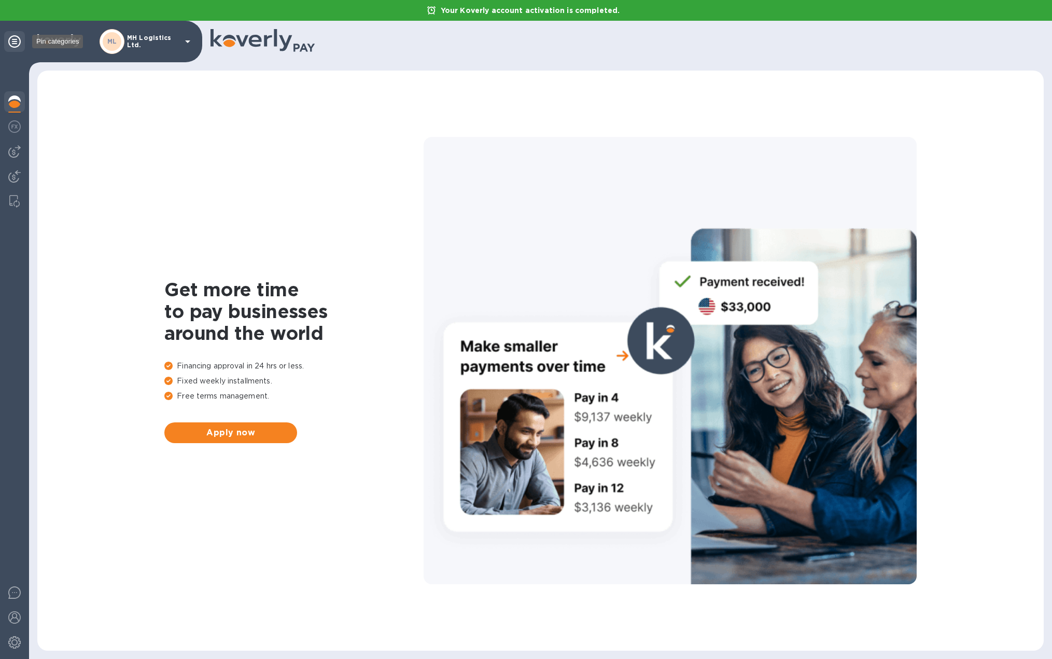
click at [15, 44] on icon at bounding box center [14, 41] width 12 height 12
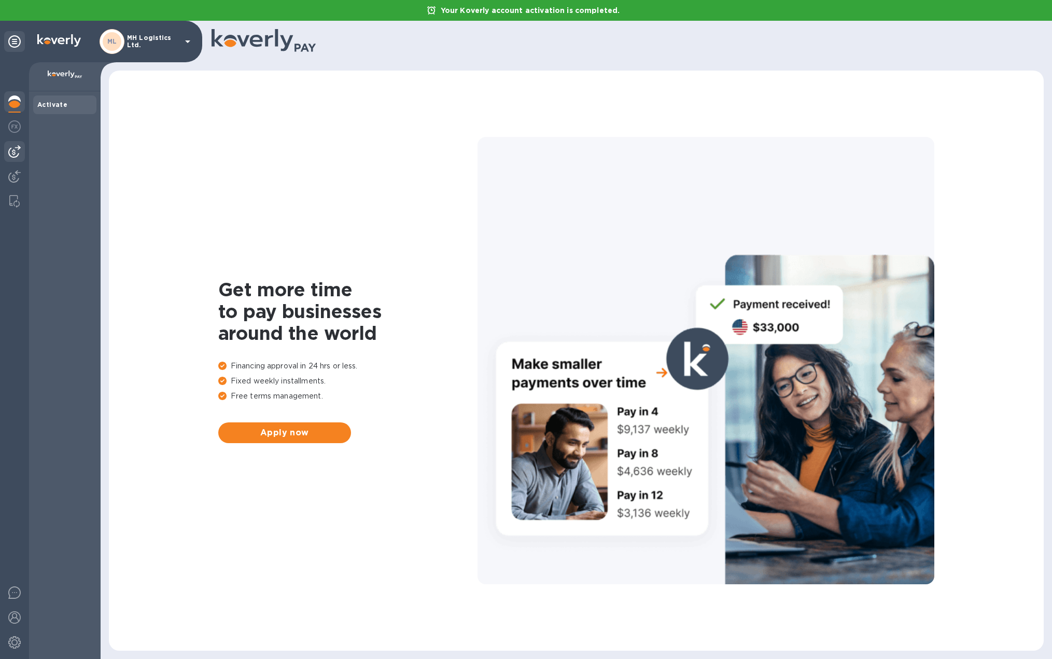
click at [18, 149] on img at bounding box center [14, 151] width 12 height 12
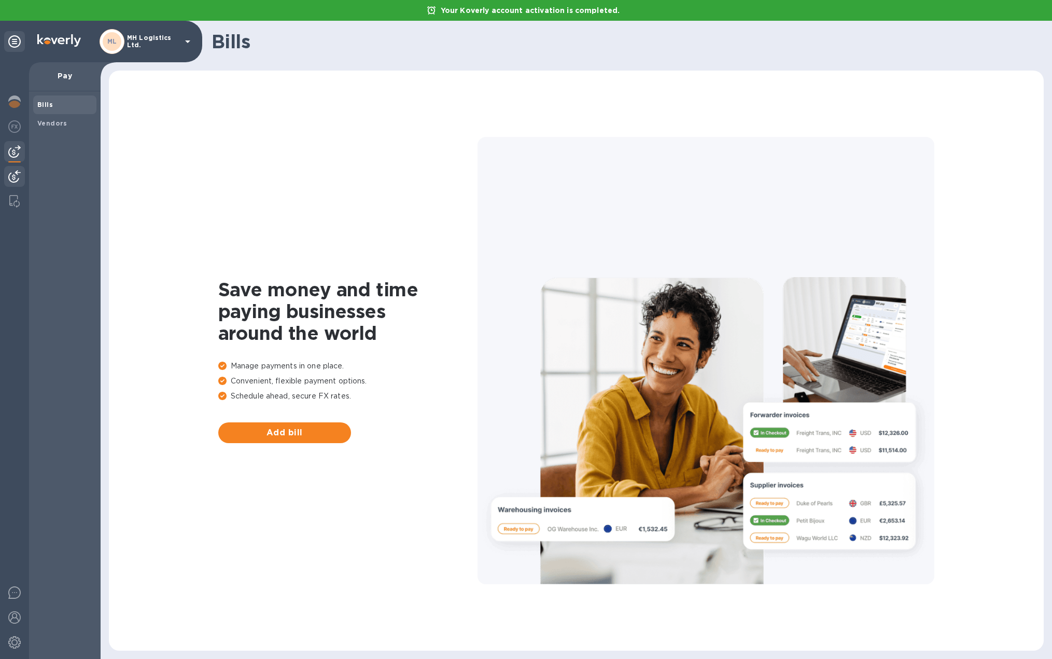
click at [15, 182] on img at bounding box center [14, 176] width 12 height 12
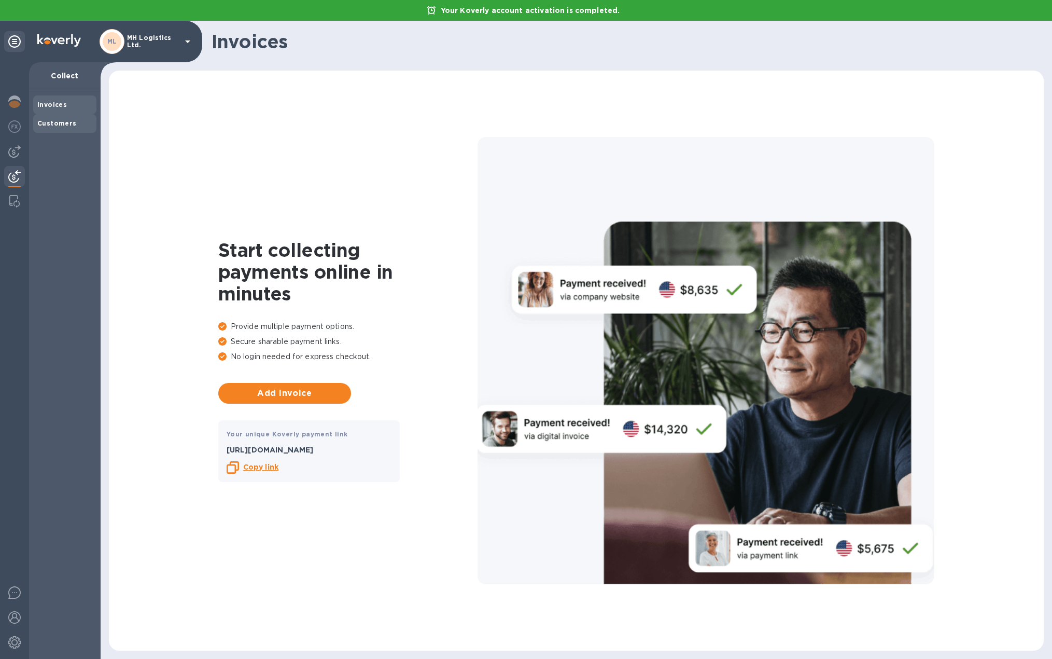
click at [73, 119] on b "Customers" at bounding box center [56, 123] width 39 height 8
click at [17, 203] on img at bounding box center [14, 201] width 10 height 12
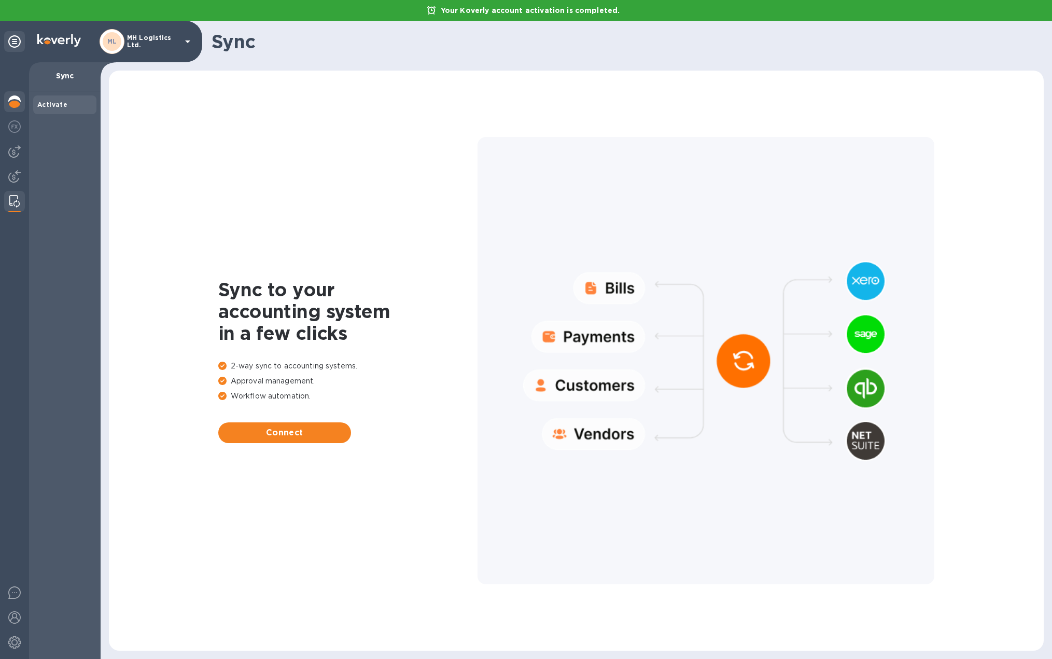
click at [11, 96] on img at bounding box center [14, 101] width 12 height 12
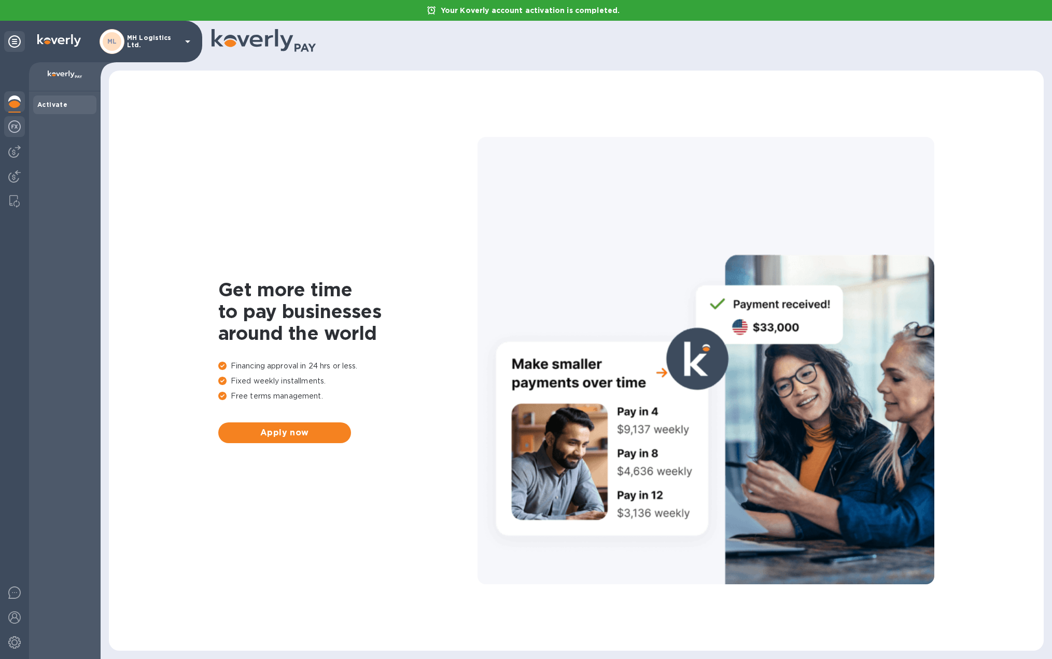
click at [18, 129] on img at bounding box center [14, 126] width 12 height 12
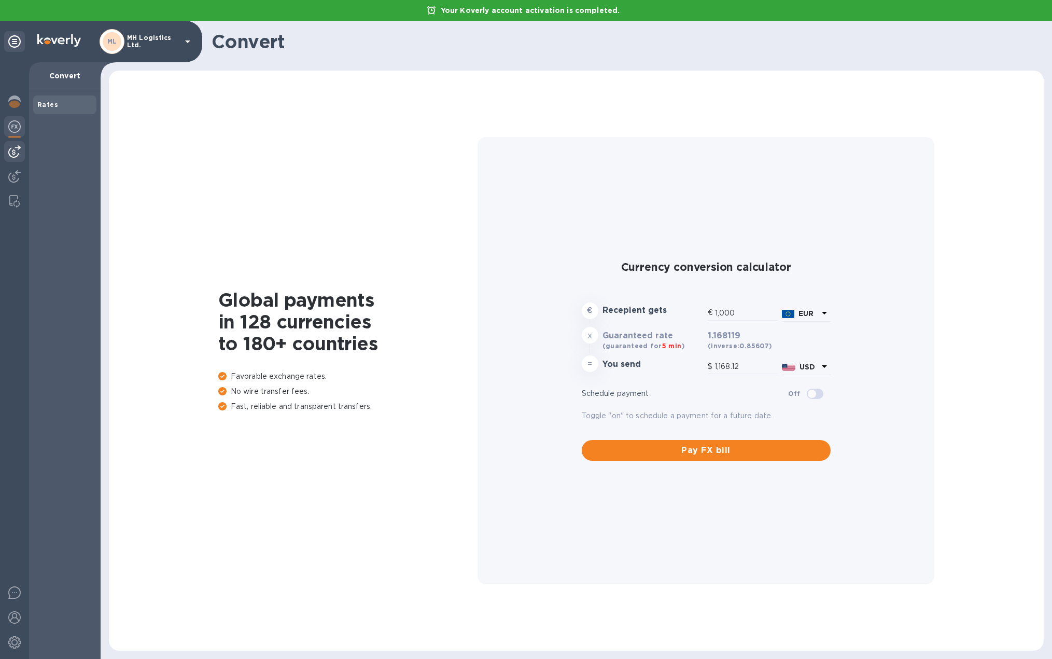
type input "1,168.12"
click at [14, 155] on img at bounding box center [14, 151] width 12 height 12
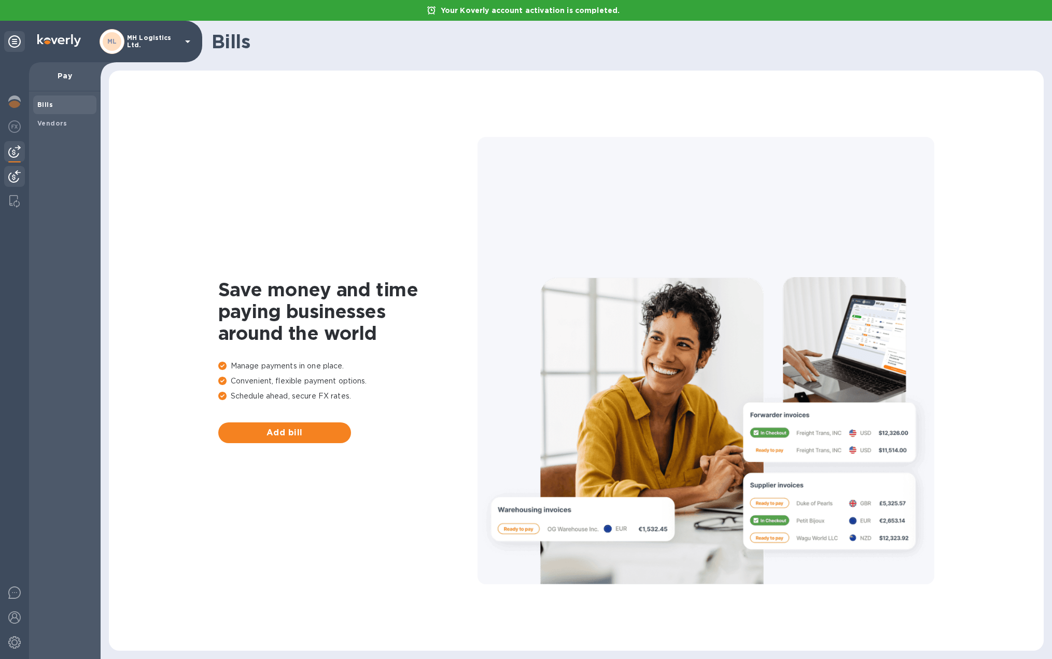
click at [14, 181] on img at bounding box center [14, 176] width 12 height 12
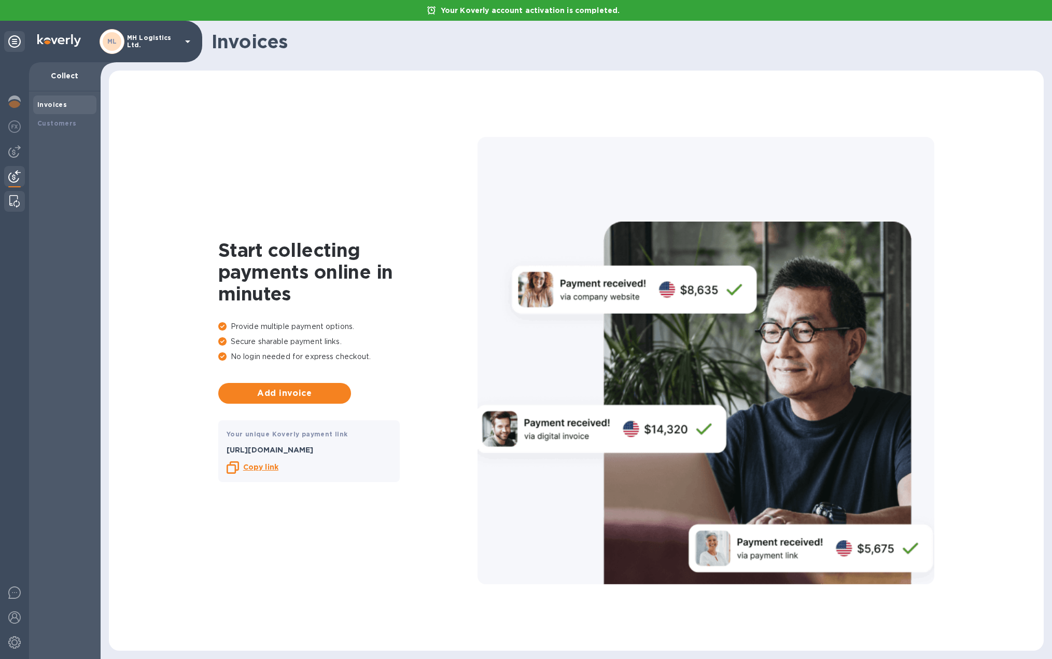
click at [15, 205] on img at bounding box center [14, 201] width 10 height 12
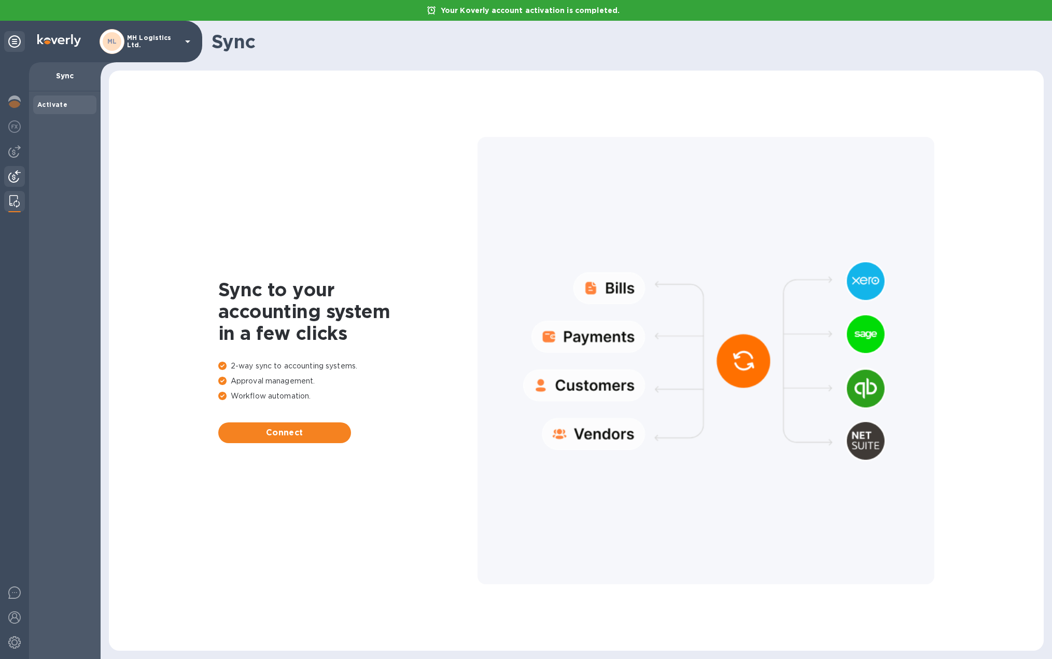
click at [15, 177] on img at bounding box center [14, 176] width 12 height 12
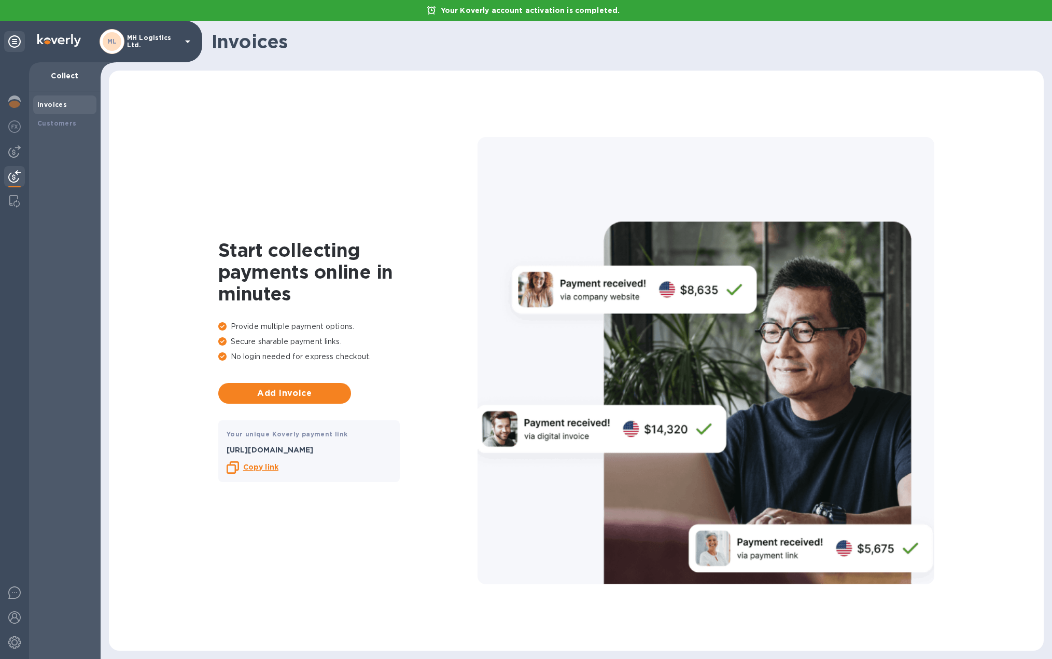
click at [258, 467] on b "Copy link" at bounding box center [260, 467] width 35 height 8
click at [76, 127] on div "Customers" at bounding box center [64, 123] width 55 height 10
click at [79, 104] on div "Invoices" at bounding box center [64, 105] width 55 height 10
click at [19, 95] on div at bounding box center [14, 102] width 21 height 23
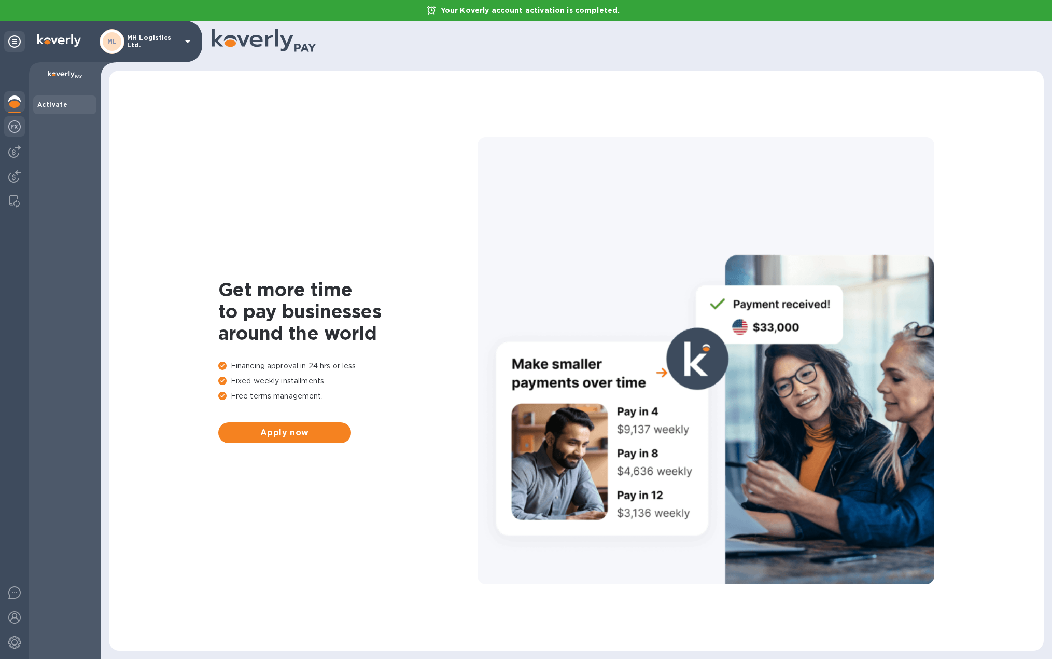
click at [21, 130] on div at bounding box center [14, 127] width 21 height 23
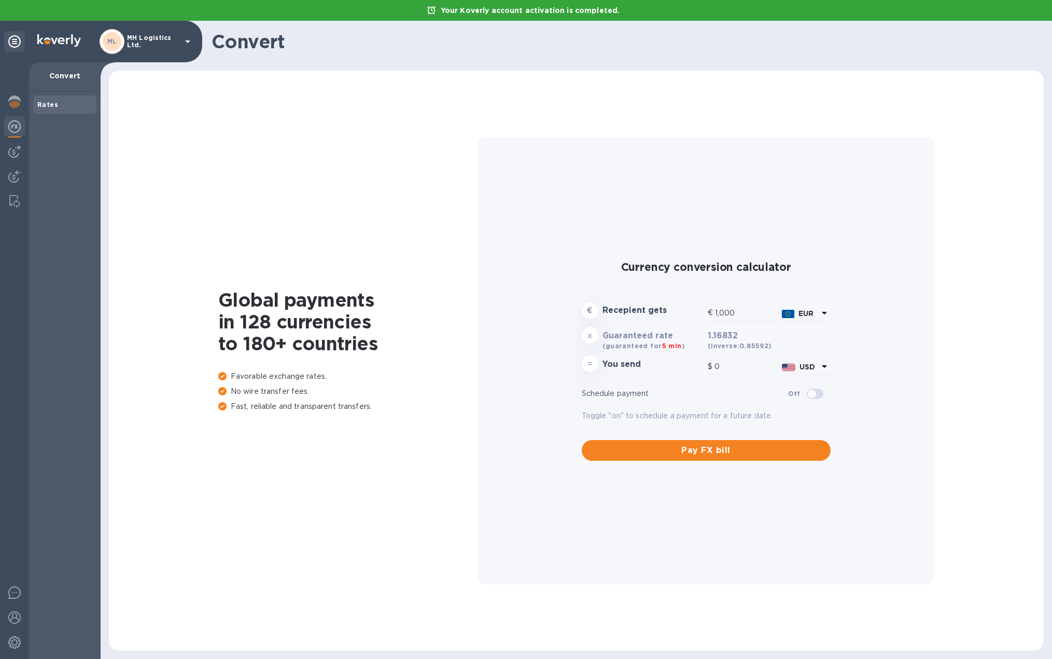
type input "1,168.32"
click at [12, 152] on img at bounding box center [14, 151] width 12 height 12
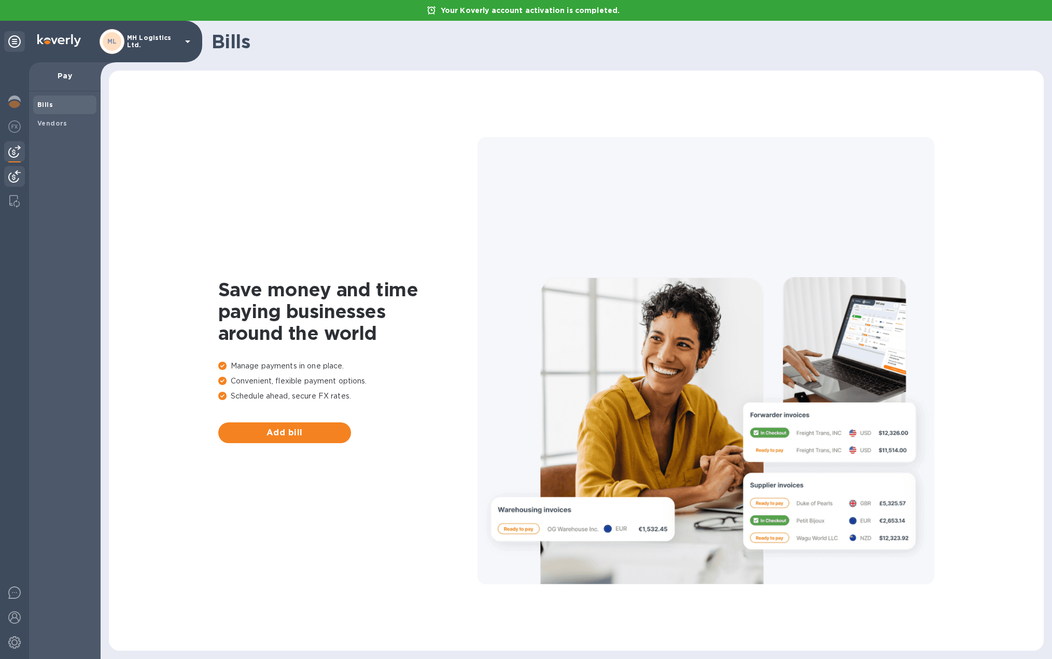
click at [17, 187] on div at bounding box center [14, 177] width 21 height 23
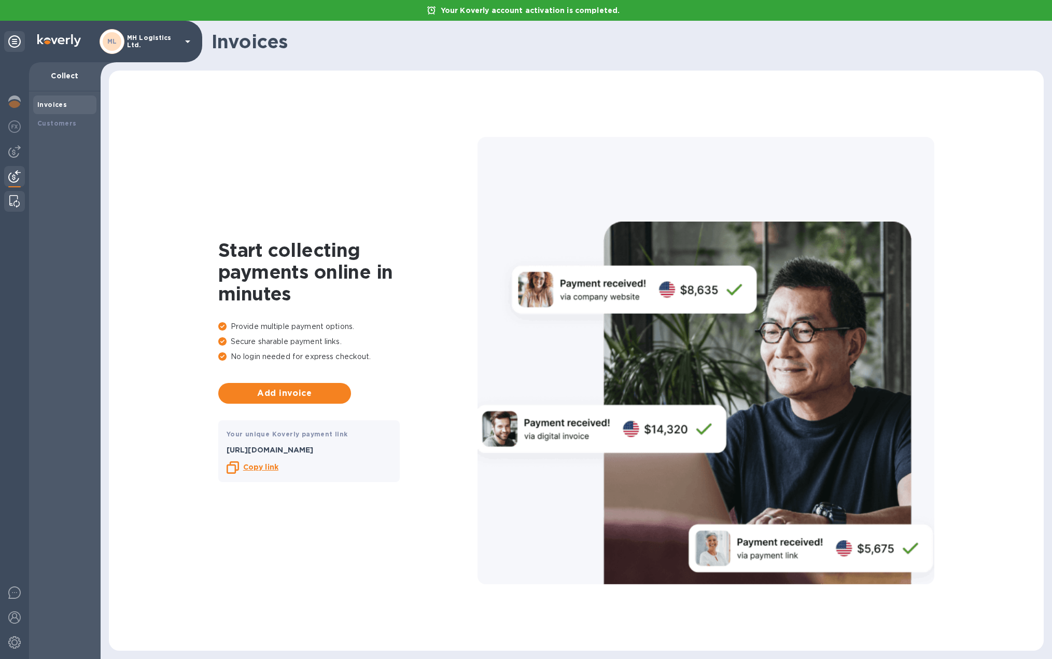
click at [12, 209] on div at bounding box center [14, 201] width 19 height 21
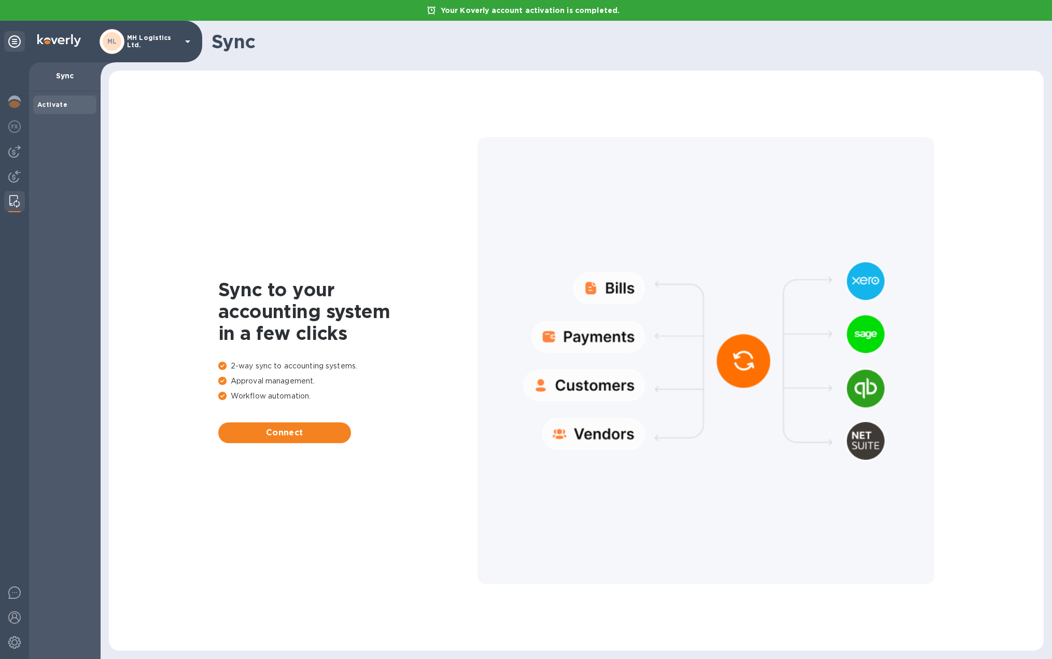
click at [18, 41] on icon at bounding box center [14, 41] width 12 height 12
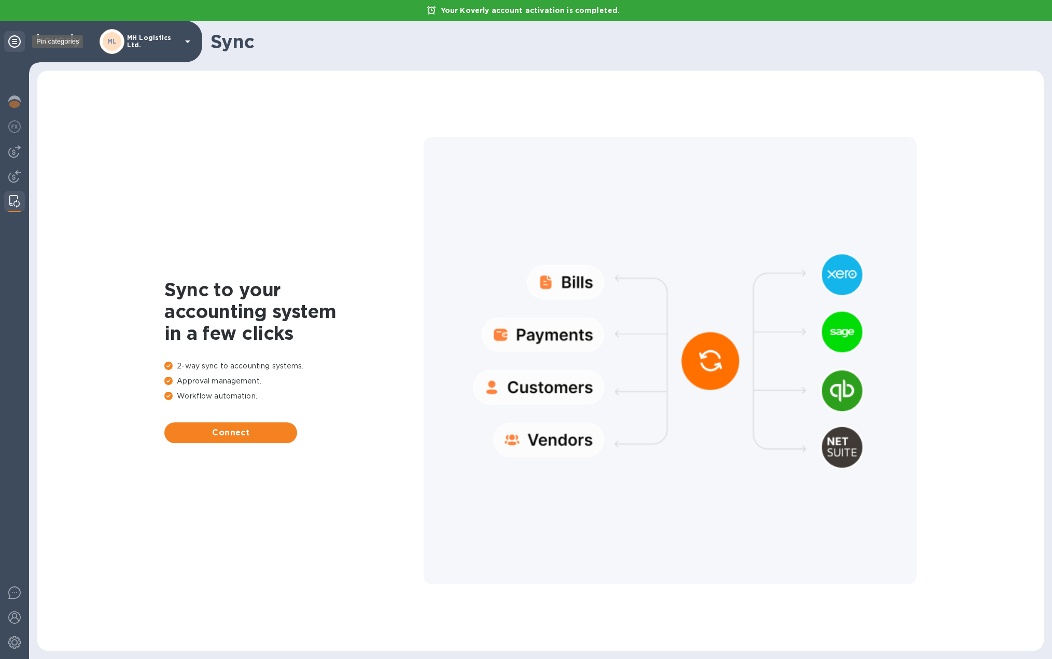
click at [18, 41] on icon at bounding box center [14, 41] width 12 height 12
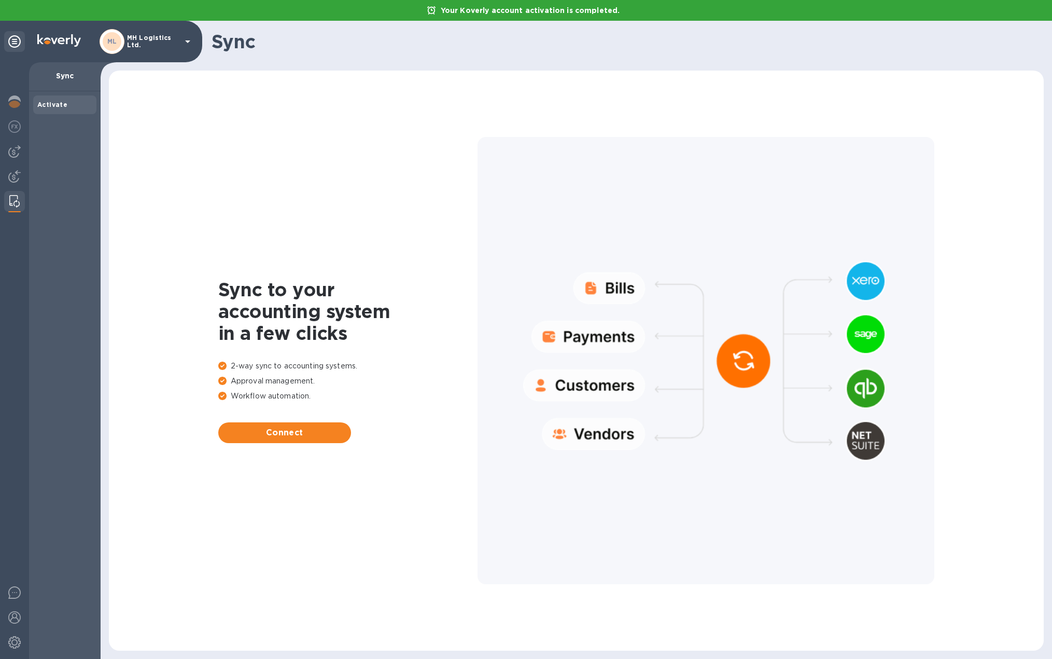
click at [185, 40] on icon at bounding box center [187, 41] width 5 height 3
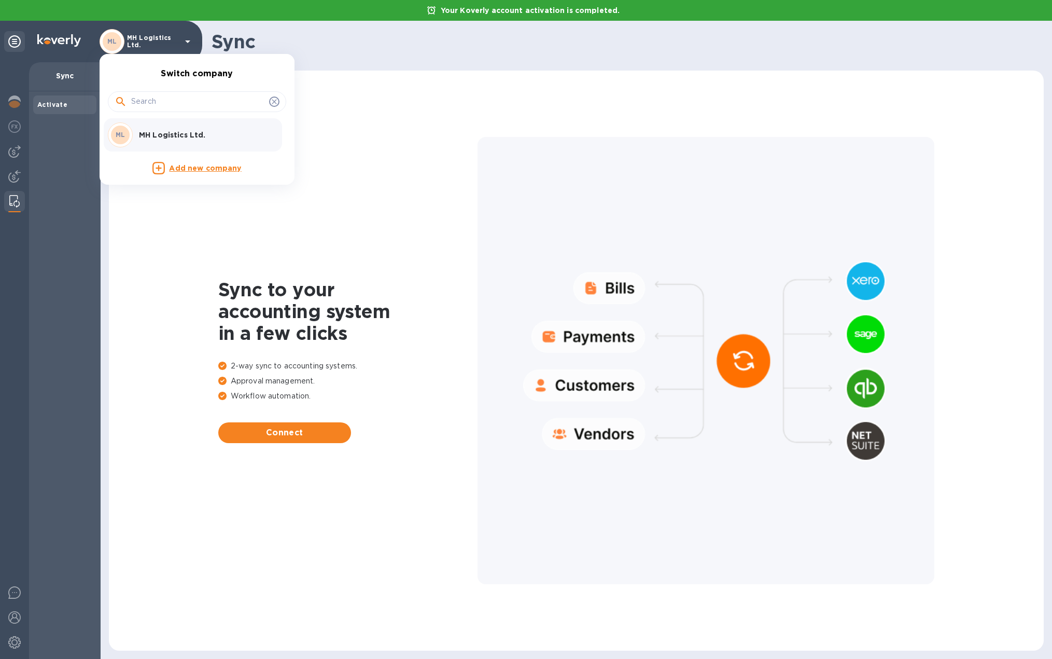
click at [185, 40] on div at bounding box center [526, 329] width 1052 height 659
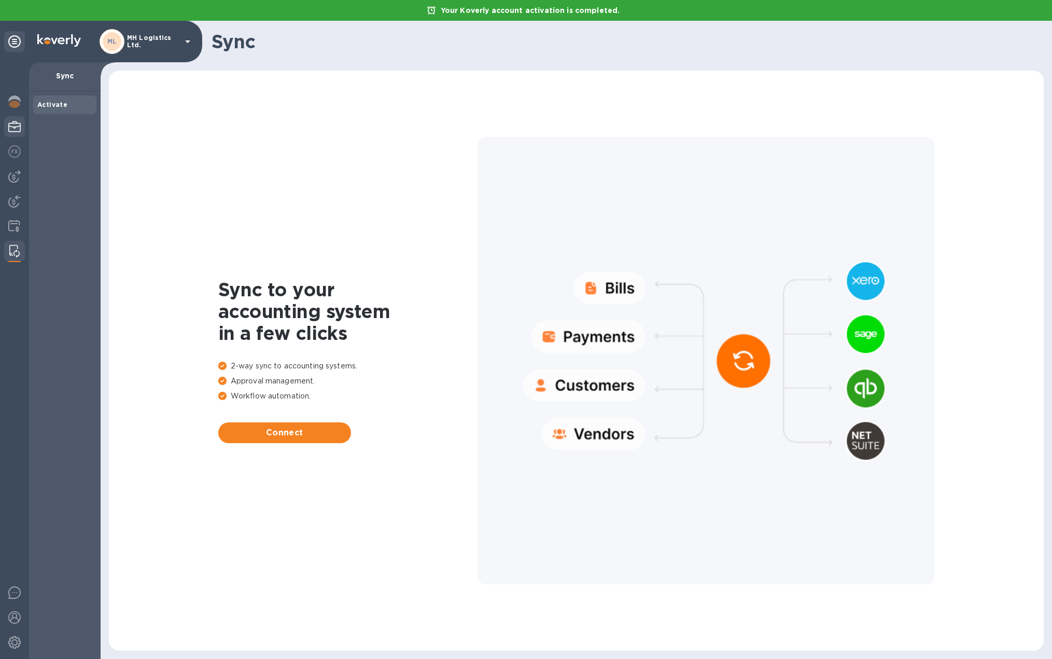
click at [16, 129] on img at bounding box center [14, 126] width 12 height 12
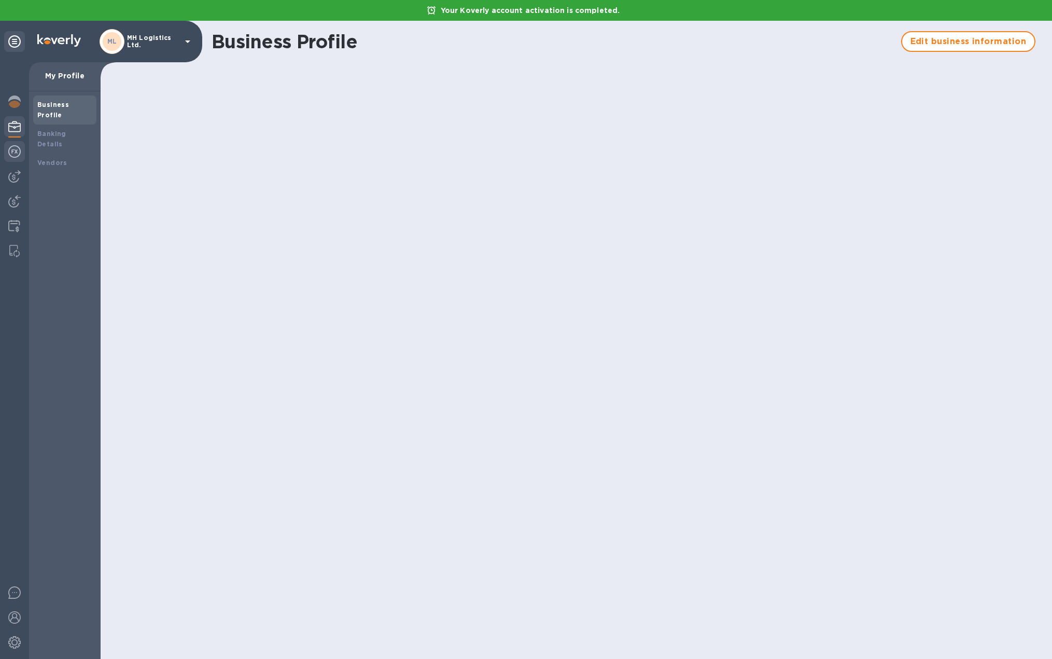
click at [14, 156] on img at bounding box center [14, 151] width 12 height 12
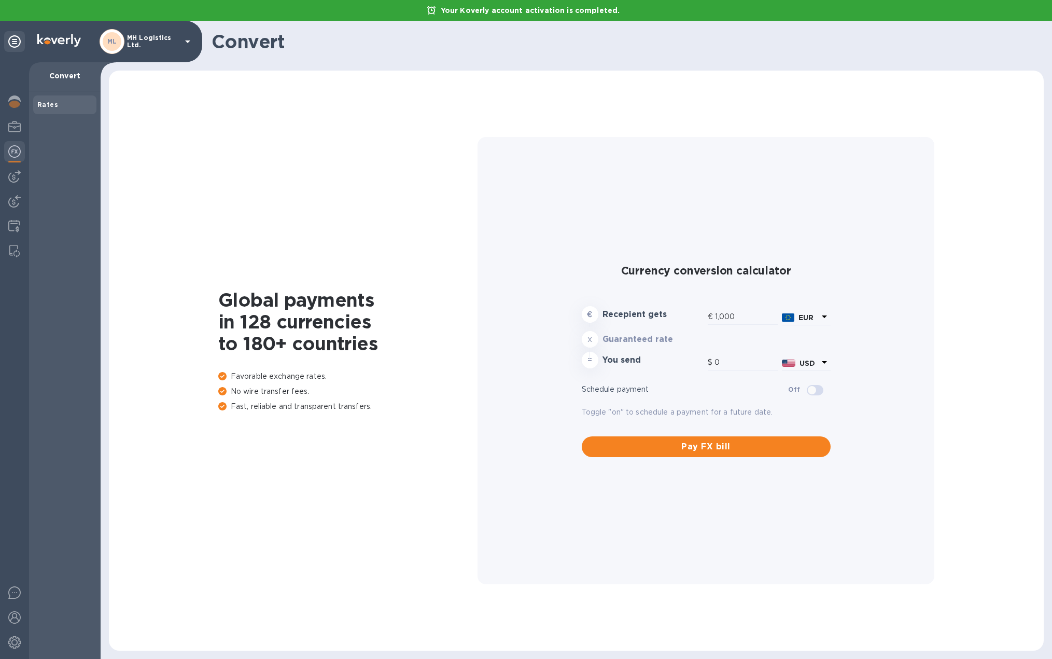
type input "1,167.82"
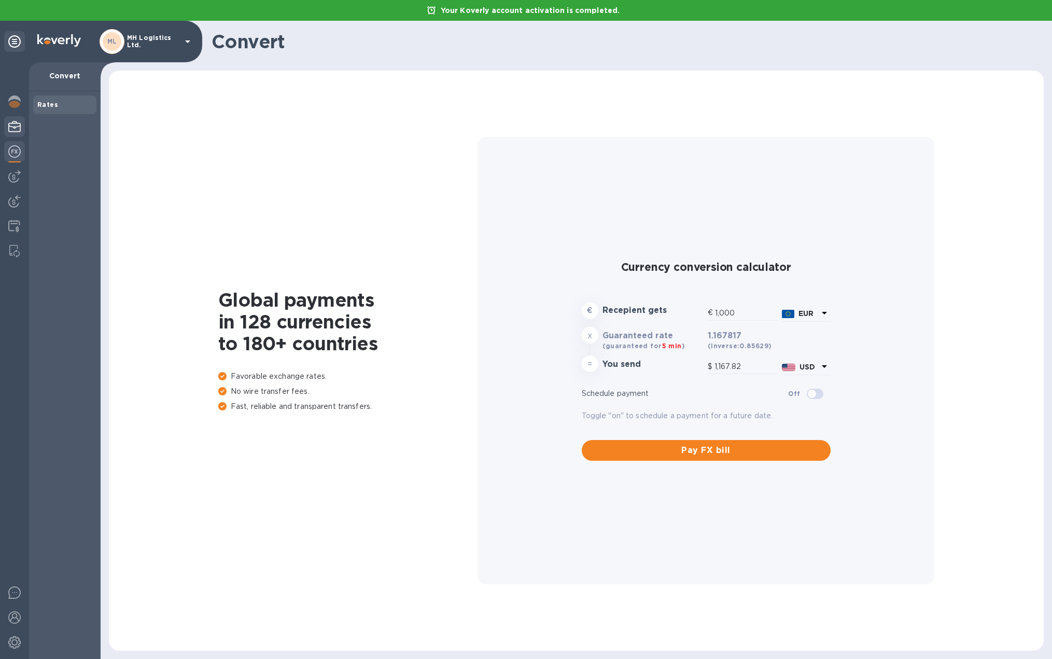
click at [18, 124] on img at bounding box center [14, 126] width 12 height 12
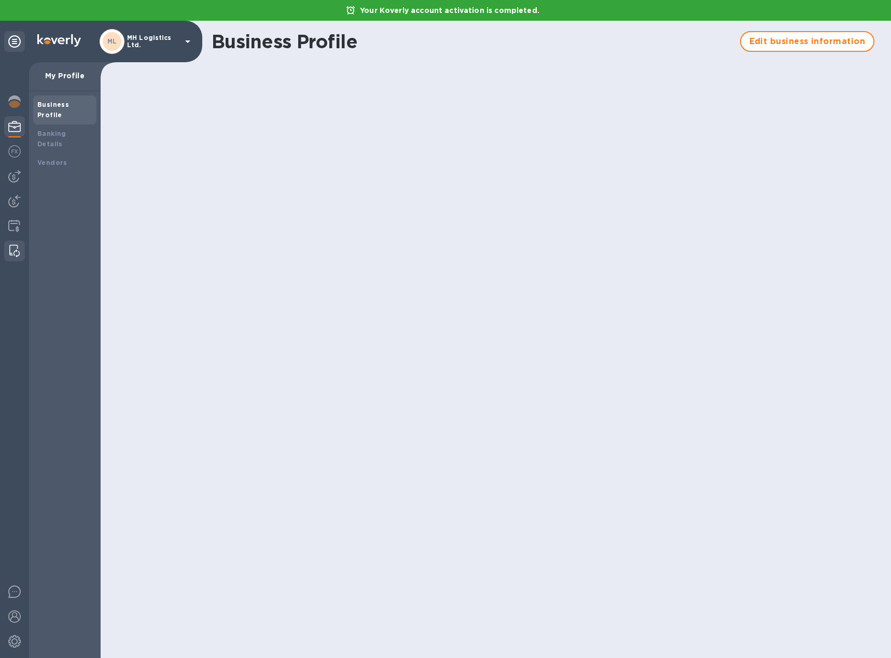
click at [15, 249] on img at bounding box center [14, 251] width 10 height 12
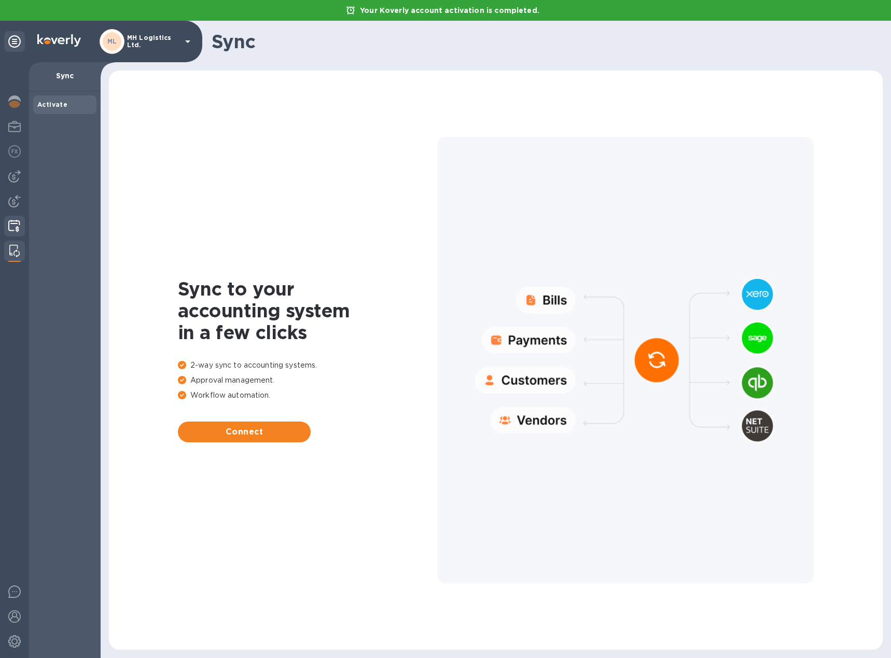
click at [13, 225] on img at bounding box center [14, 226] width 12 height 12
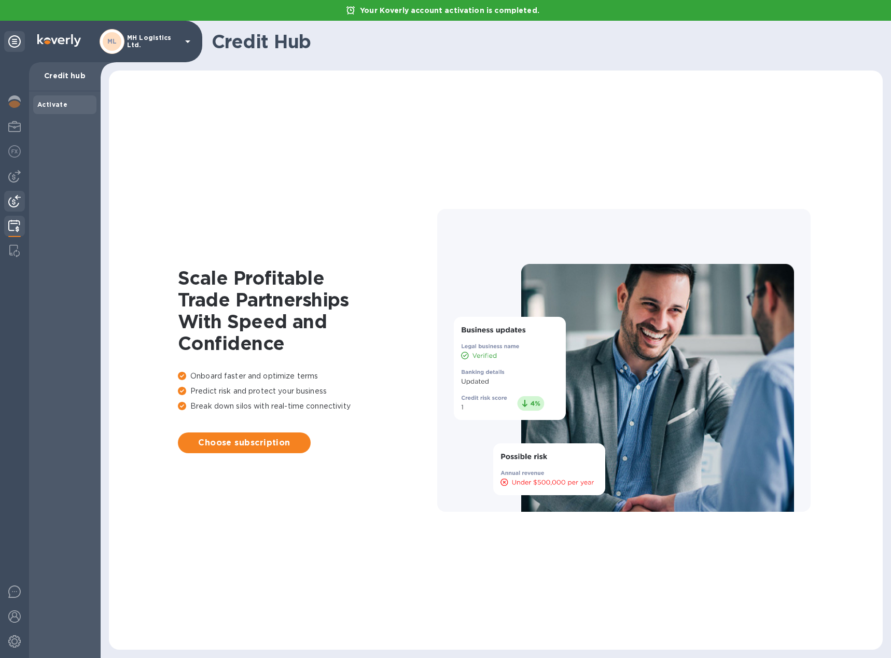
click at [13, 203] on img at bounding box center [14, 201] width 12 height 12
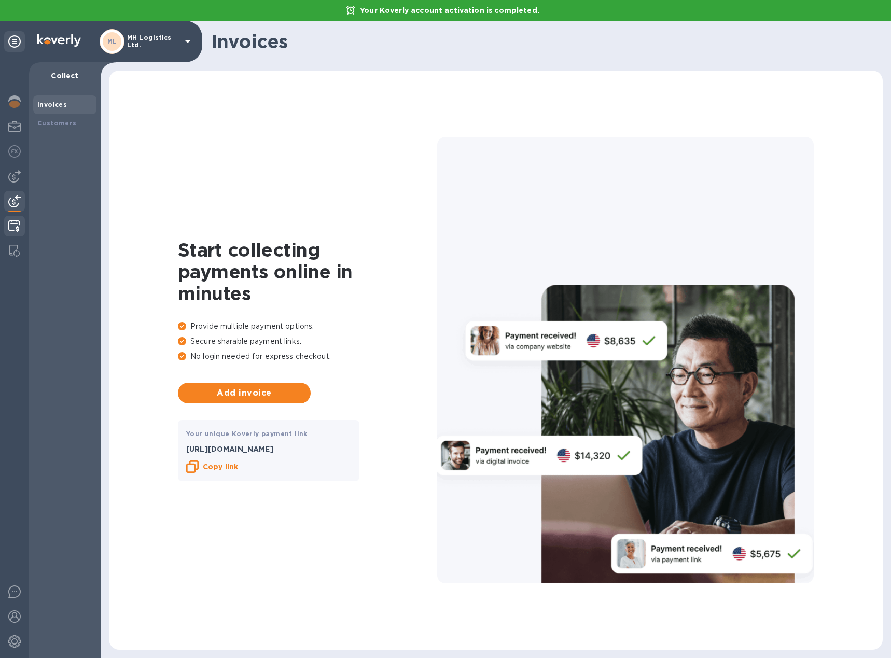
click at [11, 225] on img at bounding box center [14, 226] width 12 height 12
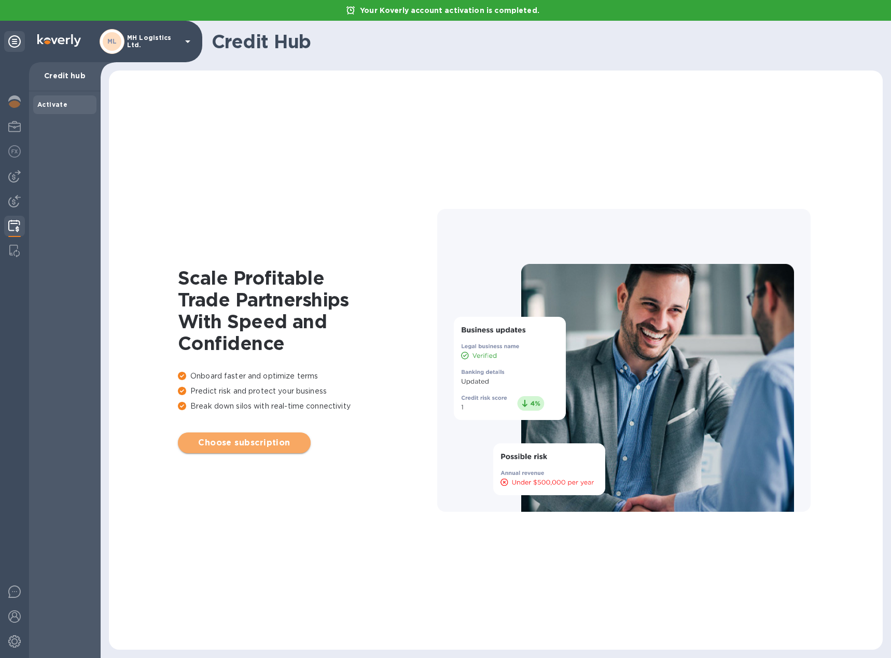
click at [254, 443] on span "Choose subscription" at bounding box center [244, 443] width 116 height 12
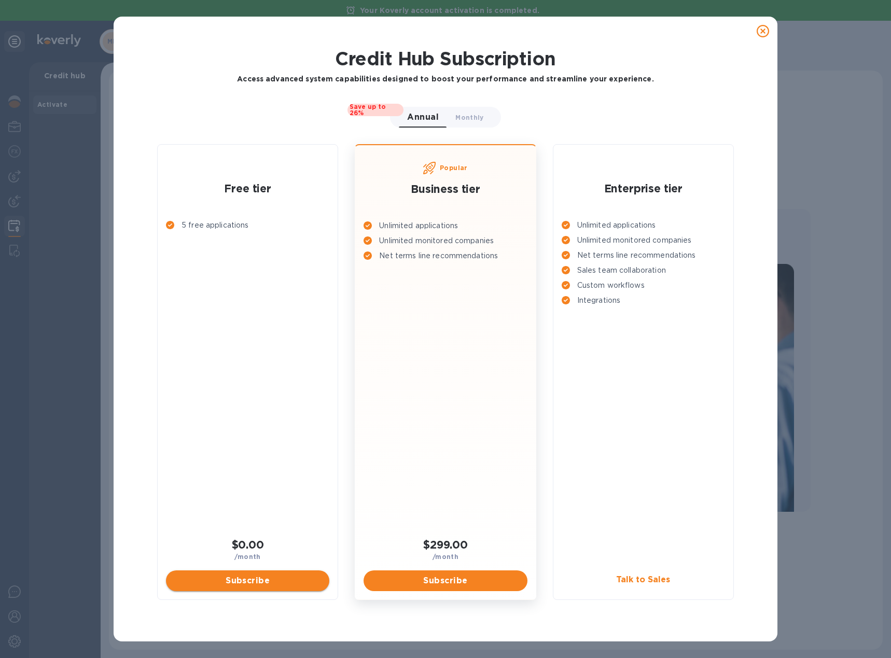
click at [243, 576] on span "Subscribe" at bounding box center [247, 581] width 147 height 12
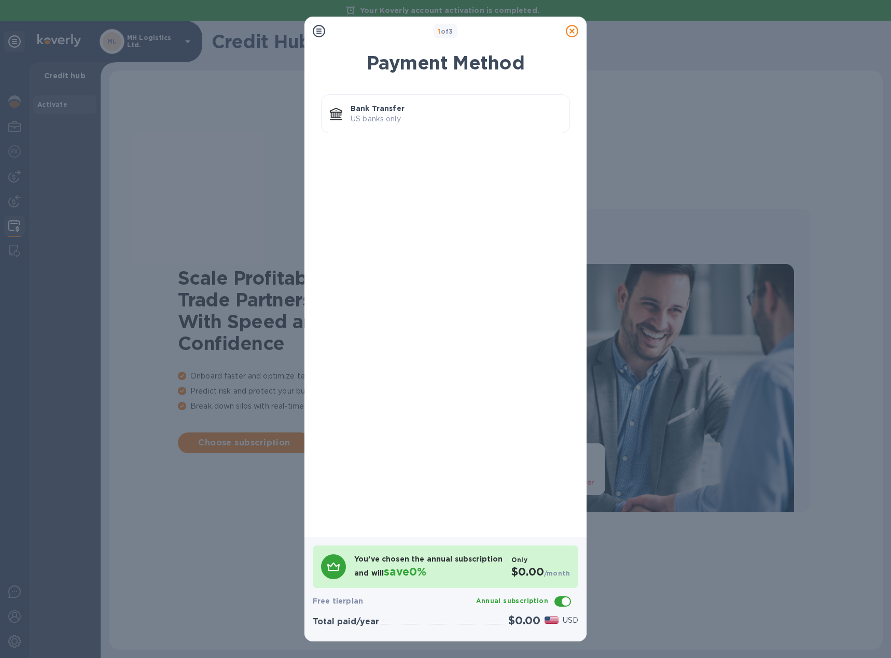
click at [566, 35] on icon at bounding box center [572, 31] width 12 height 12
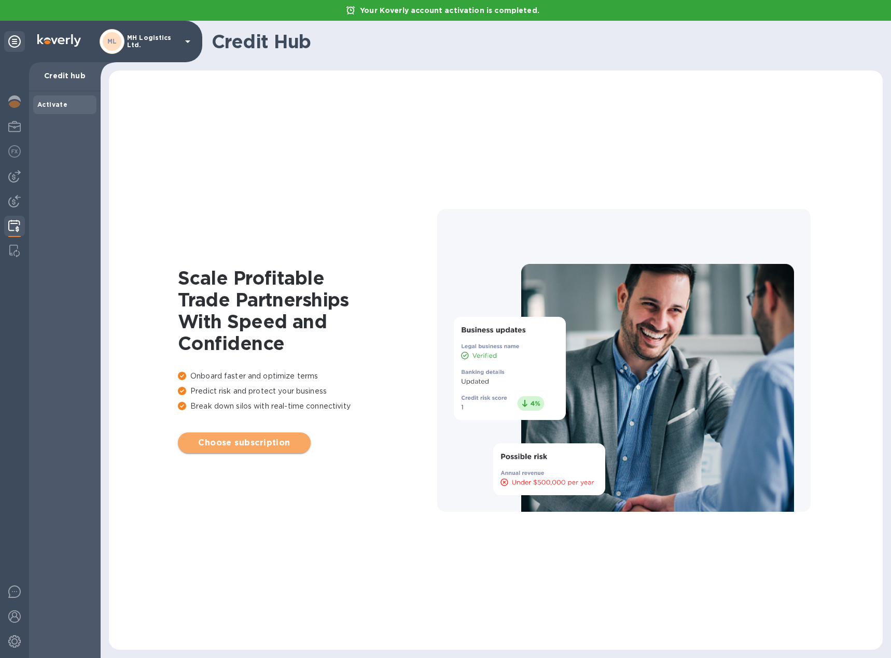
click at [249, 438] on span "Choose subscription" at bounding box center [244, 443] width 116 height 12
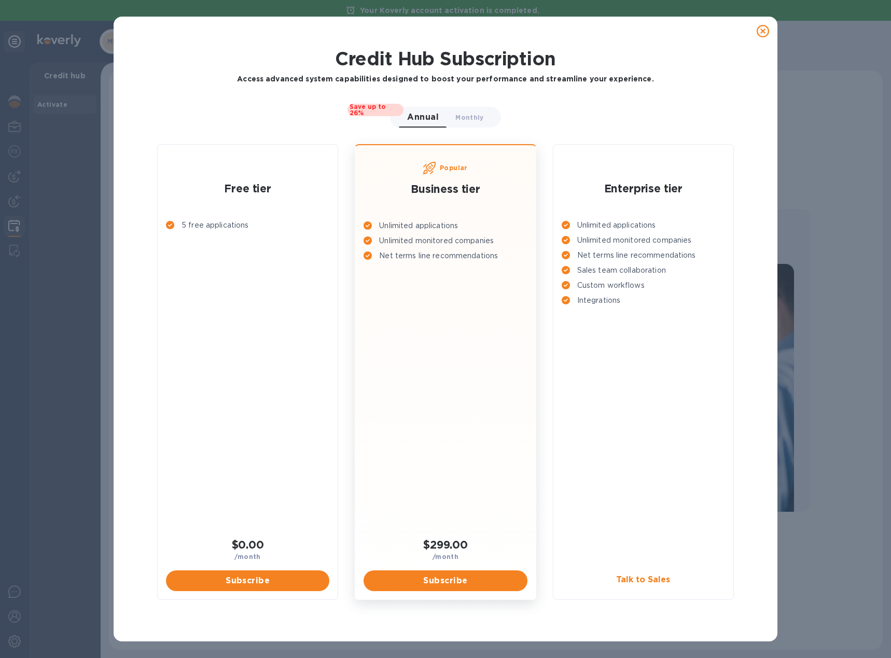
click at [173, 488] on div "5 free applications" at bounding box center [248, 375] width 172 height 318
click at [233, 578] on span "Subscribe" at bounding box center [247, 581] width 147 height 12
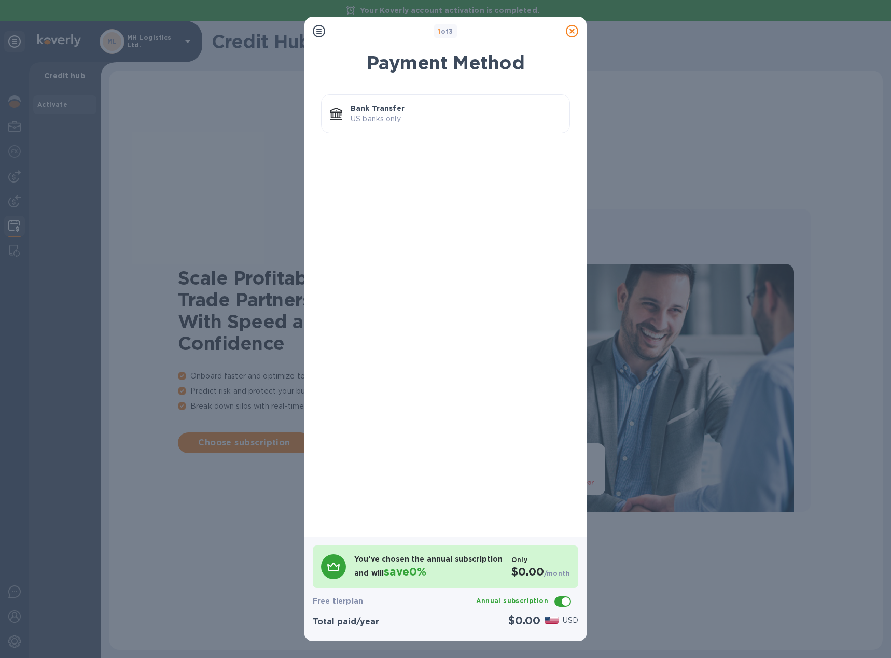
click at [402, 118] on p "US banks only." at bounding box center [456, 119] width 211 height 11
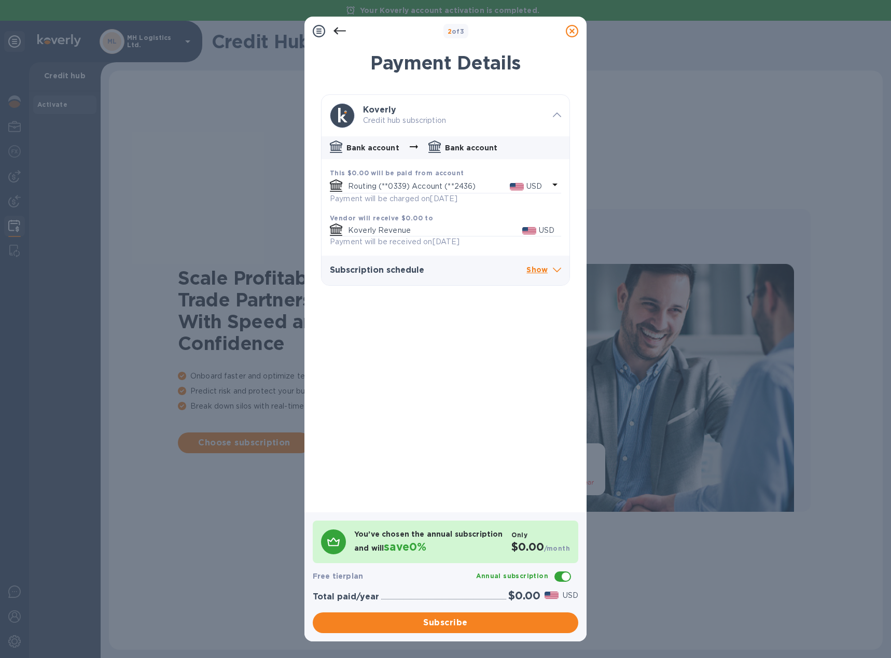
click at [454, 189] on p "Routing (**0339) Account (**2436)" at bounding box center [429, 186] width 162 height 11
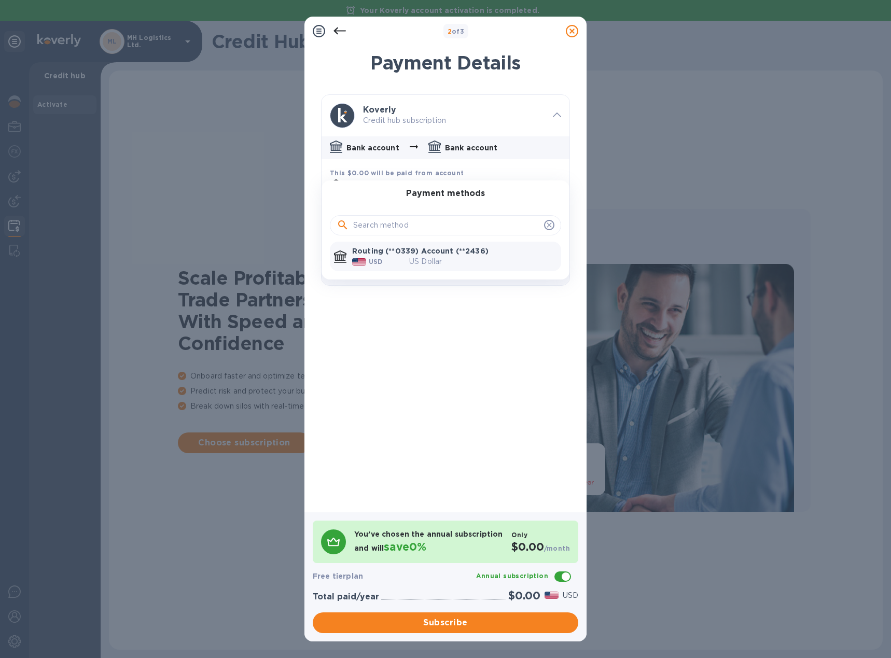
click at [432, 379] on div at bounding box center [445, 329] width 891 height 658
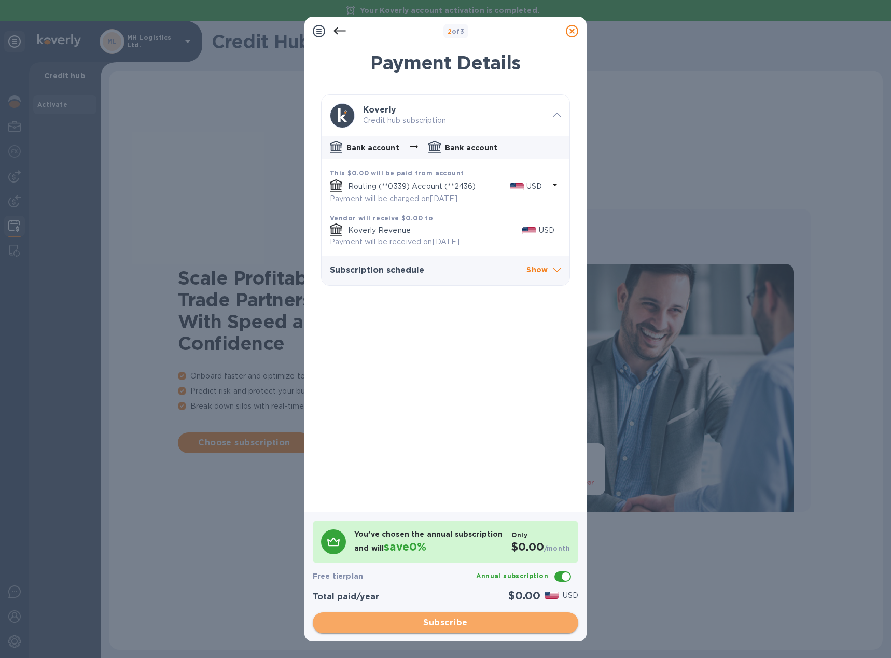
click at [467, 620] on span "Subscribe" at bounding box center [445, 623] width 249 height 12
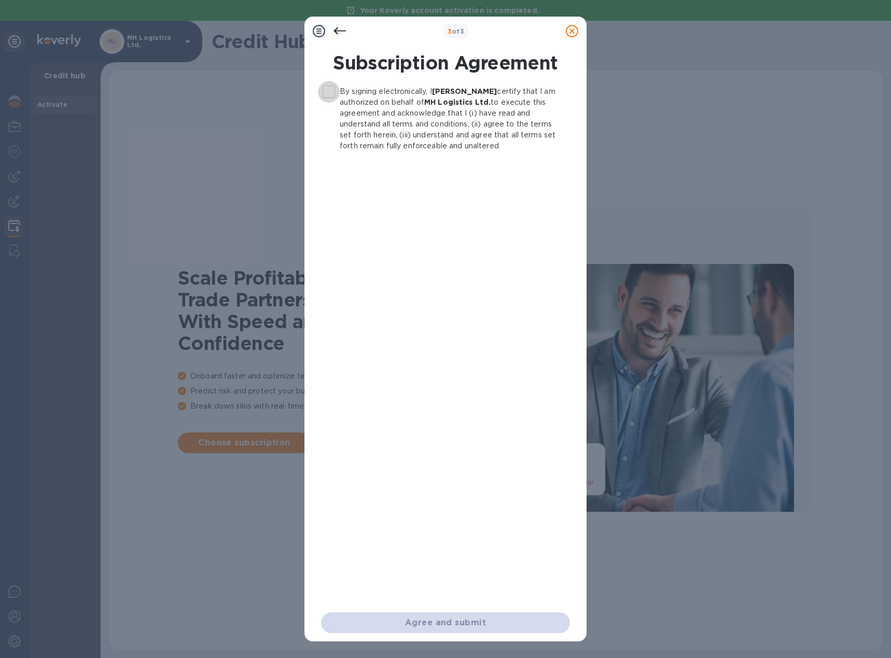
drag, startPoint x: 330, startPoint y: 85, endPoint x: 334, endPoint y: 95, distance: 11.2
click at [330, 86] on input "By signing electronically, I Shreyas Kalaria certify that I am authorized on be…" at bounding box center [329, 92] width 22 height 22
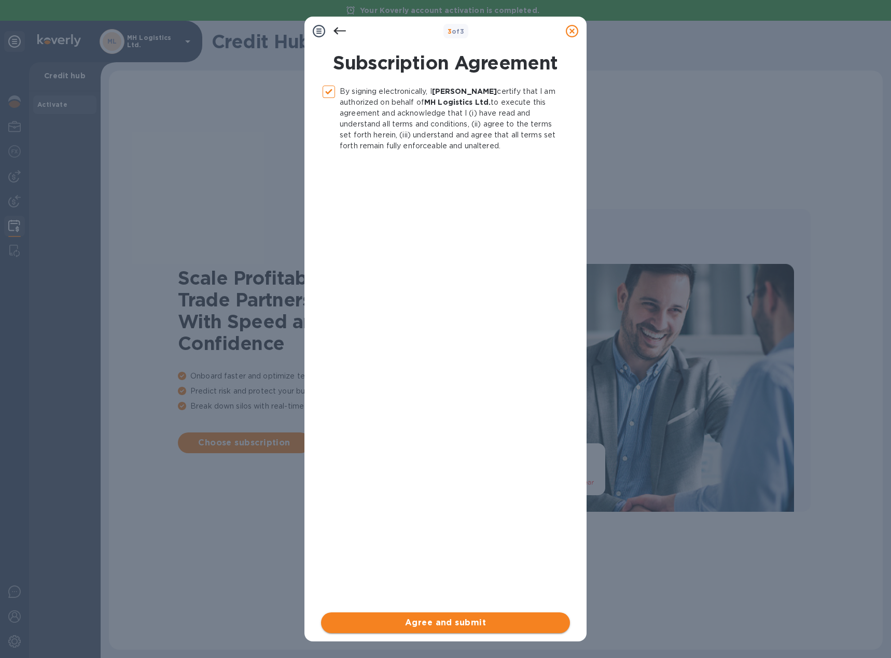
click at [429, 632] on button "Agree and submit" at bounding box center [445, 622] width 249 height 21
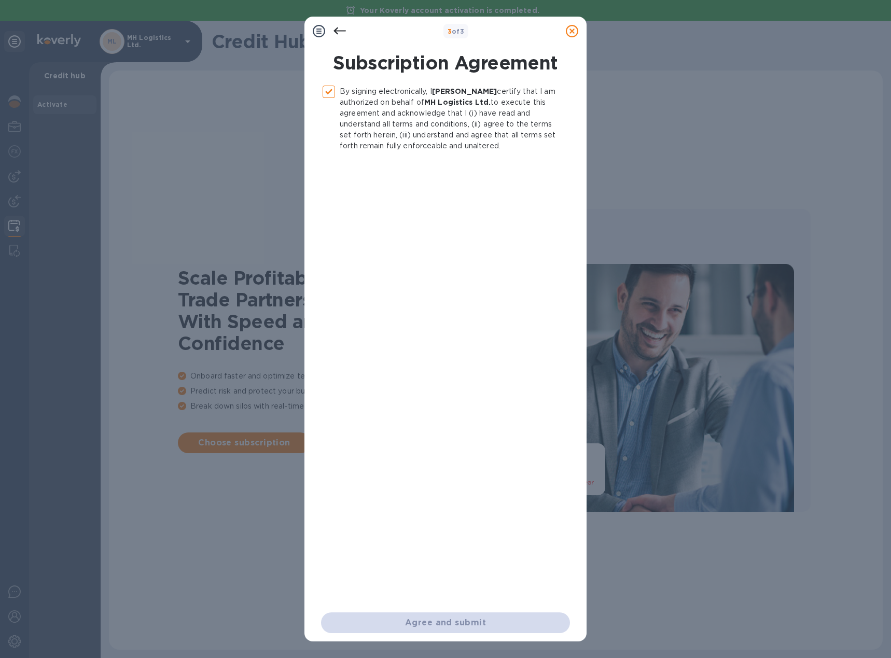
checkbox input "false"
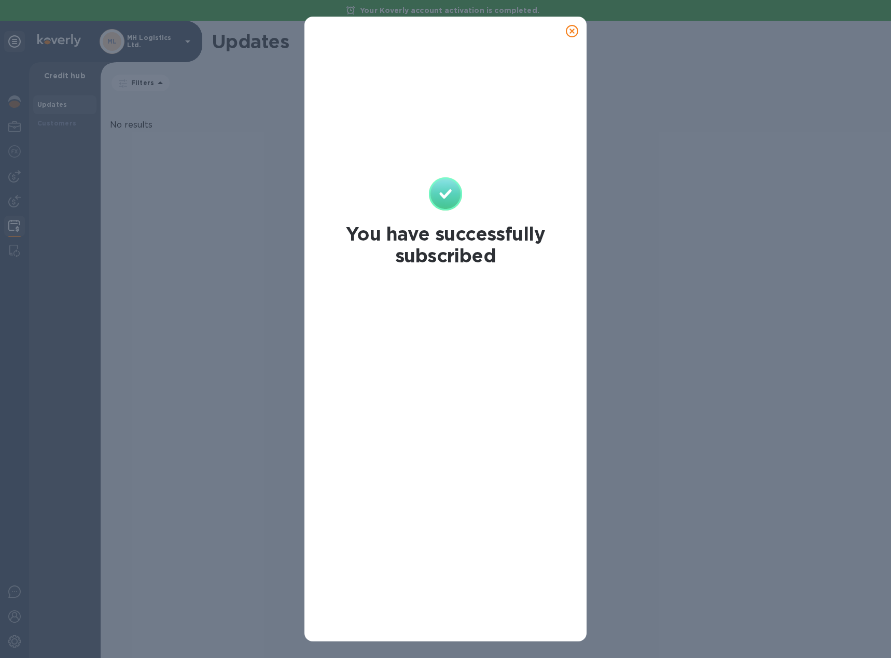
click at [569, 33] on icon at bounding box center [572, 31] width 12 height 12
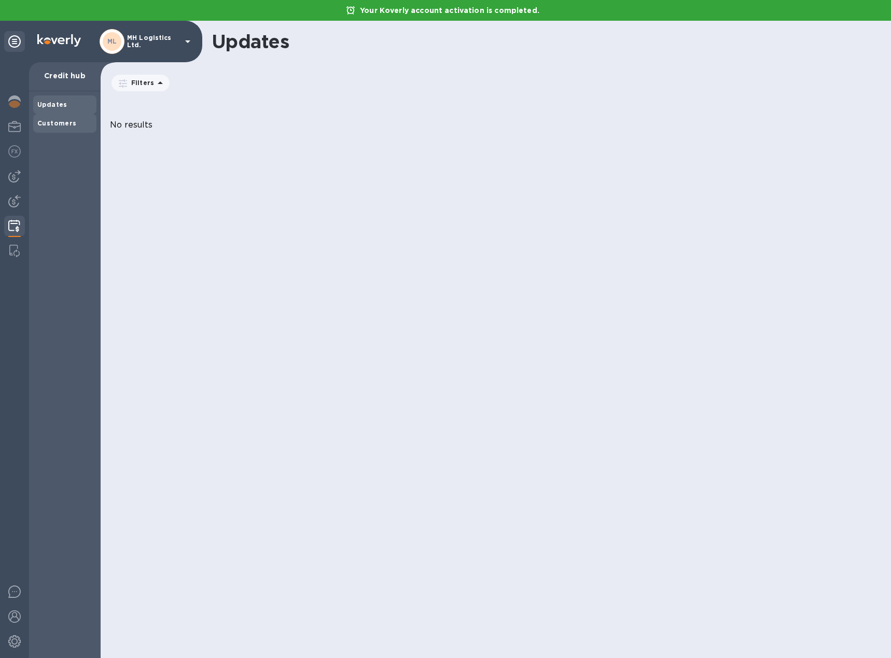
click at [79, 129] on div "Customers" at bounding box center [64, 123] width 63 height 19
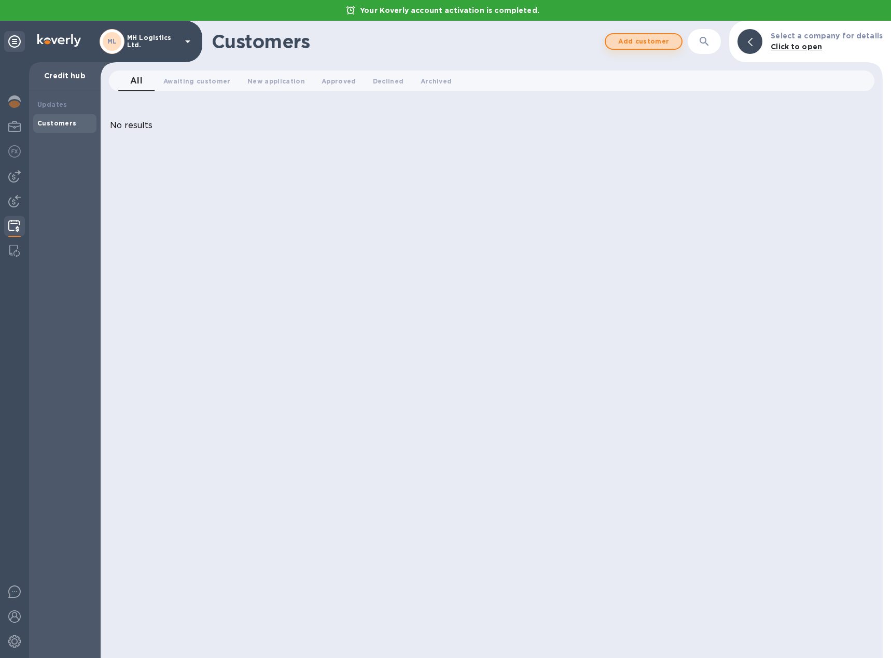
click at [665, 40] on span "Add customer" at bounding box center [643, 41] width 59 height 12
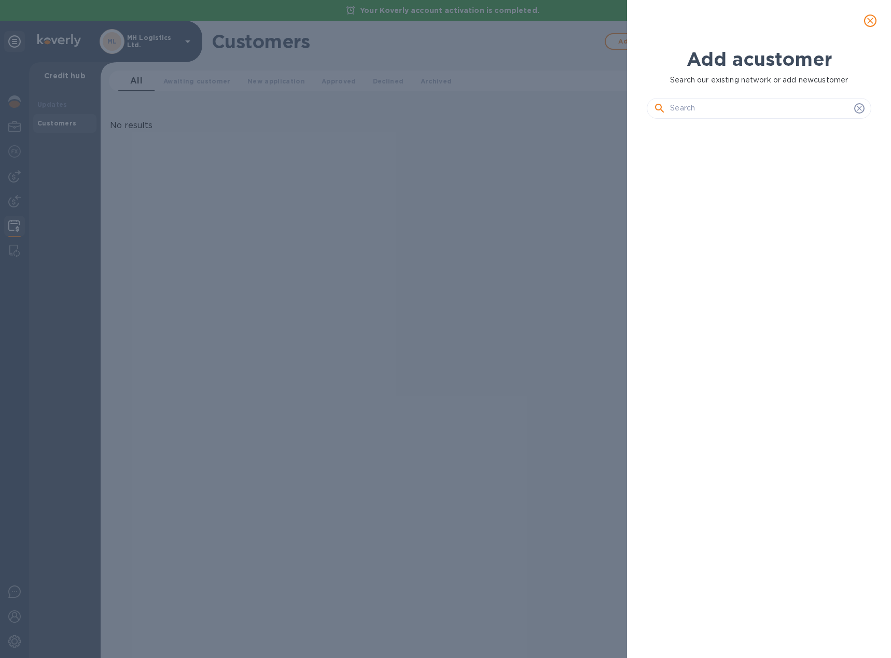
scroll to position [496, 228]
click at [865, 30] on button "close" at bounding box center [870, 20] width 25 height 25
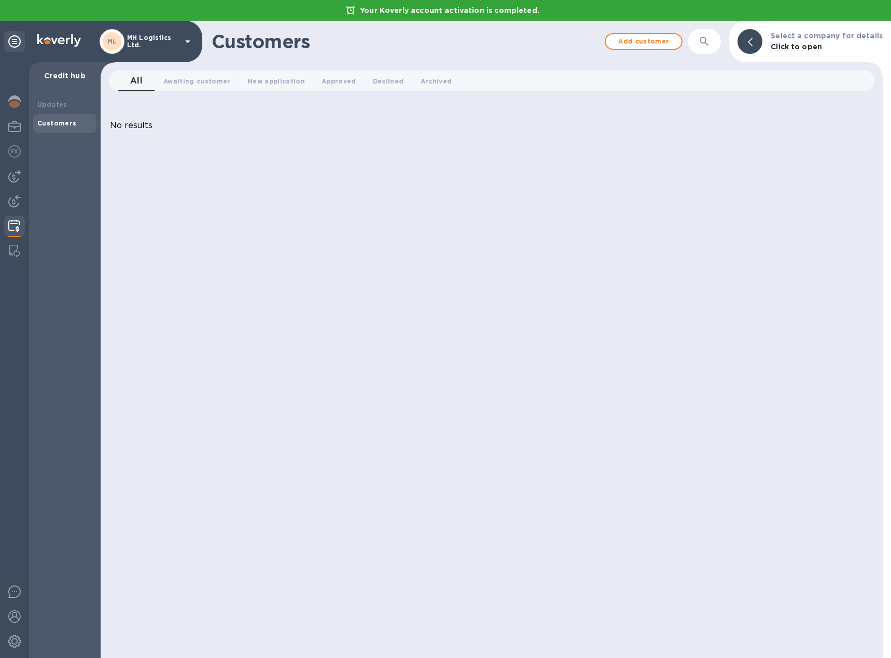
click at [791, 44] on b "Click to open" at bounding box center [795, 47] width 51 height 8
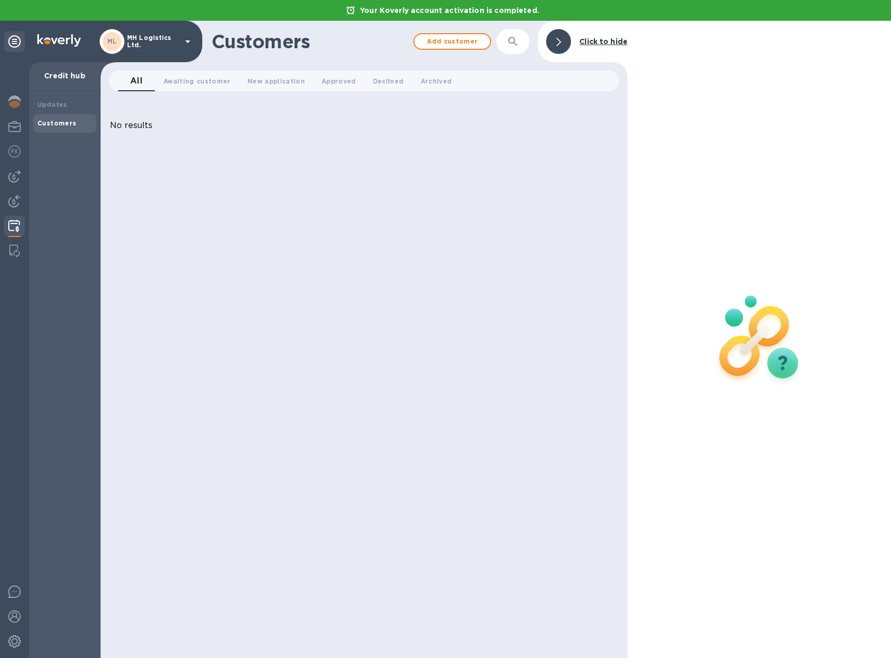
click at [563, 32] on div at bounding box center [558, 41] width 25 height 25
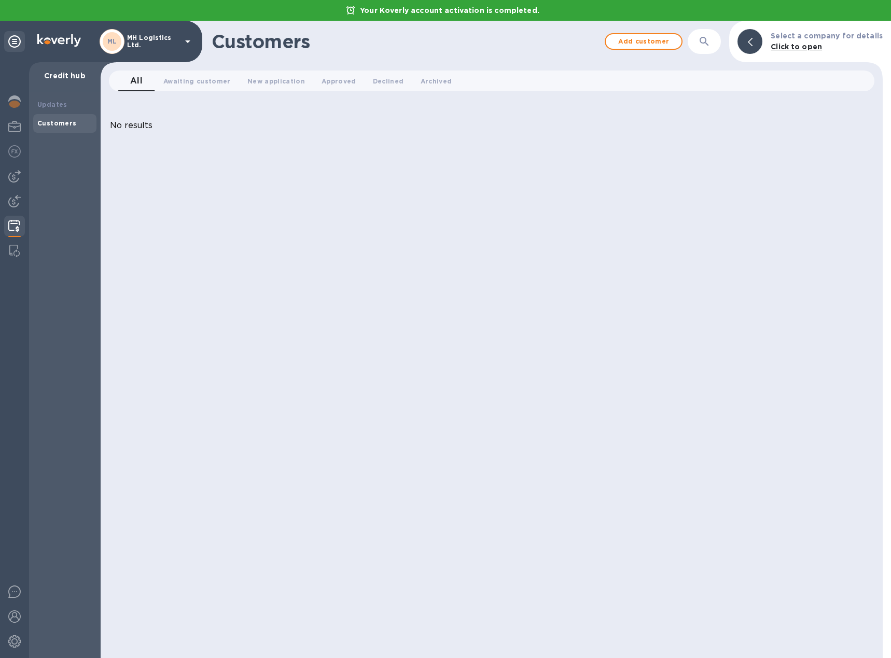
click at [4, 639] on div at bounding box center [14, 360] width 29 height 596
click at [15, 641] on img at bounding box center [14, 641] width 12 height 12
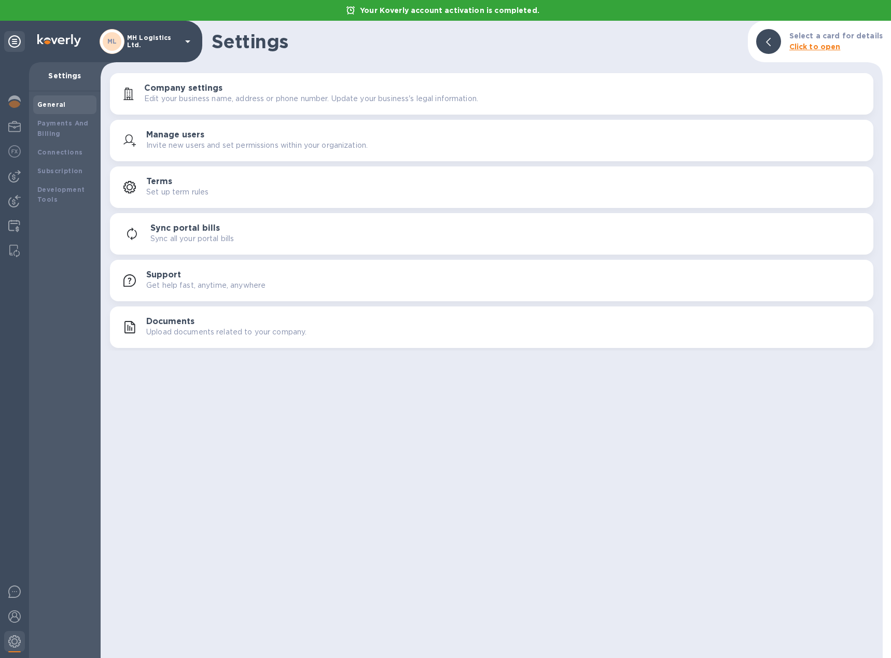
click at [181, 97] on p "Edit your business name, address or phone number. Update your business's legal …" at bounding box center [311, 98] width 334 height 11
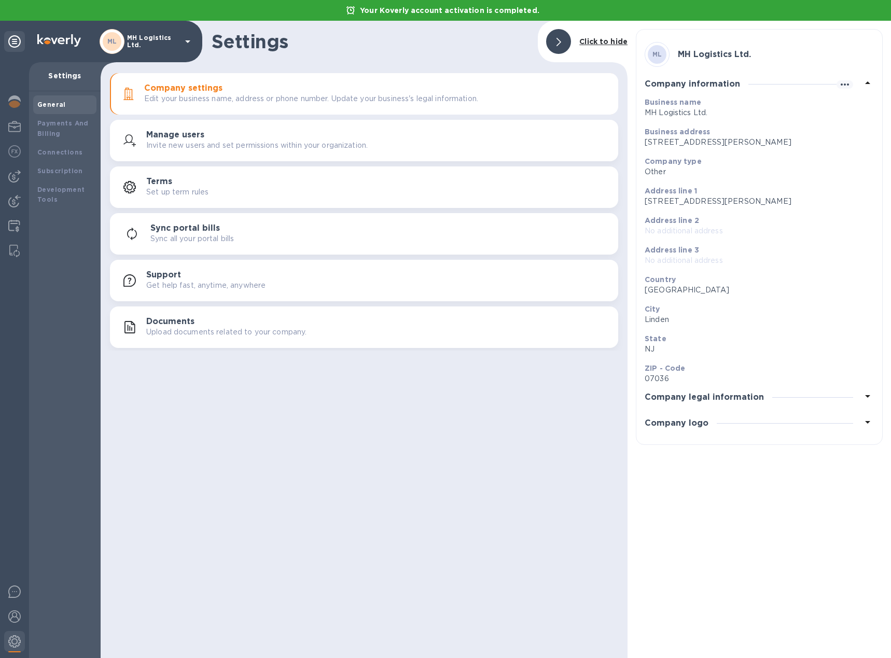
click at [845, 410] on div "Company legal information" at bounding box center [759, 397] width 229 height 26
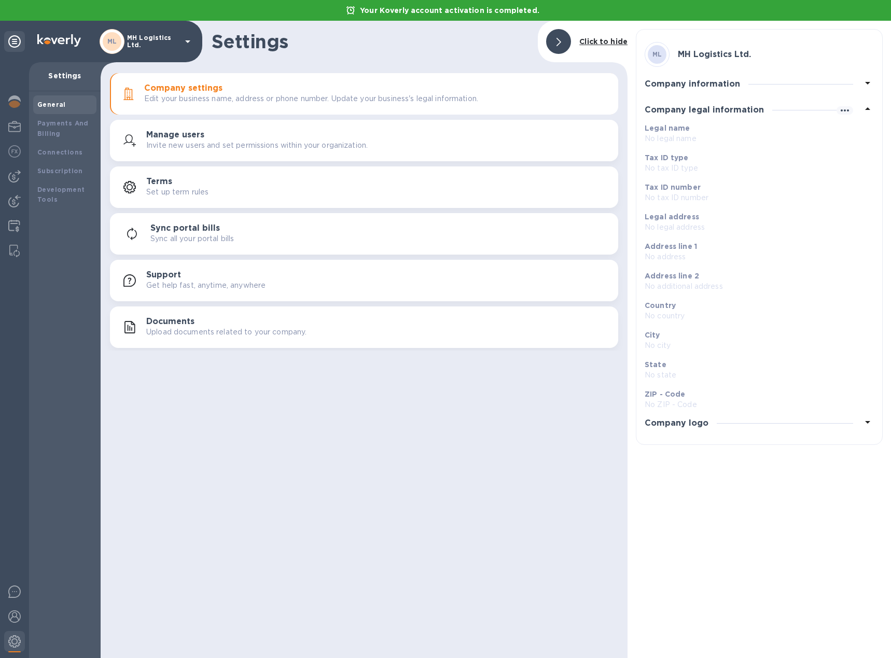
click at [747, 423] on div at bounding box center [785, 423] width 136 height 1
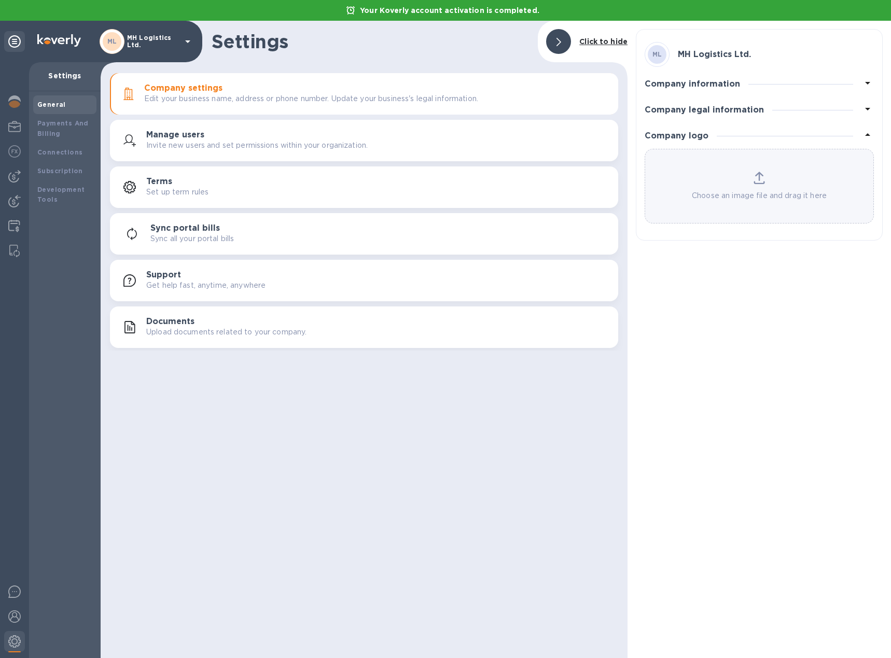
click at [727, 184] on div "Choose an image file and drag it here" at bounding box center [759, 187] width 228 height 30
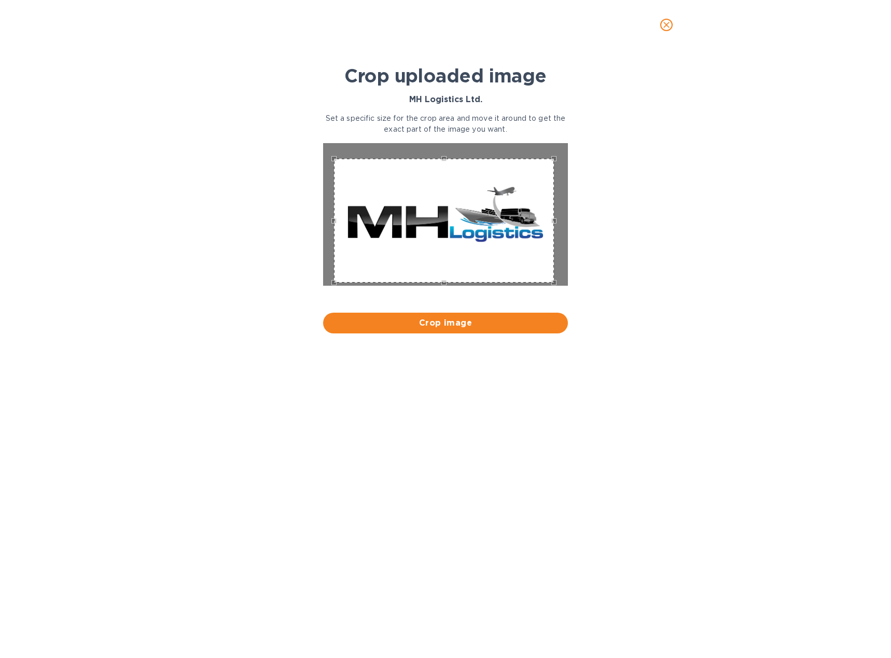
click at [457, 266] on div "Use the arrow keys to move the crop selection area" at bounding box center [444, 221] width 220 height 124
click at [664, 25] on icon "close" at bounding box center [666, 25] width 10 height 10
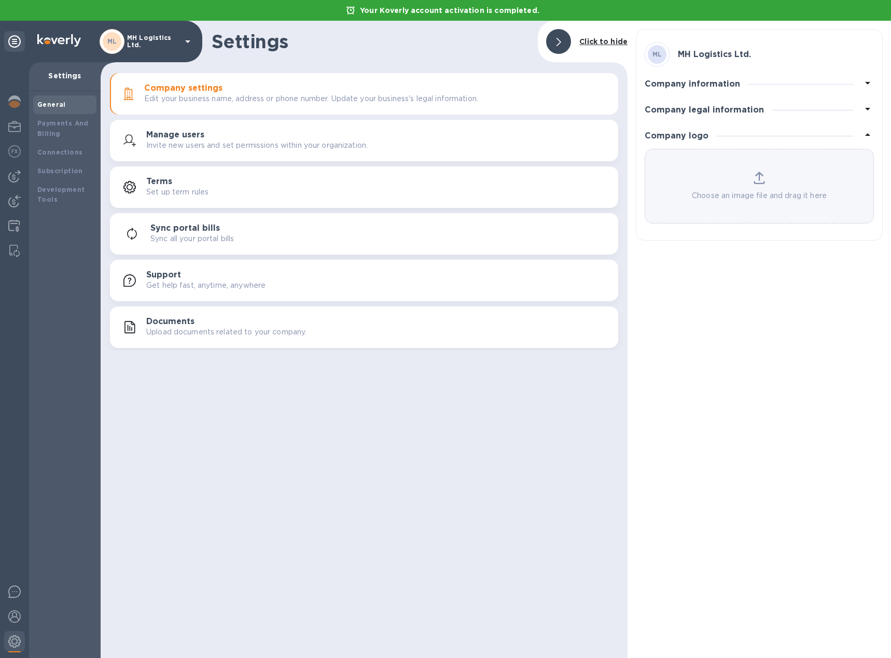
click at [779, 192] on p "Choose an image file and drag it here" at bounding box center [759, 195] width 228 height 11
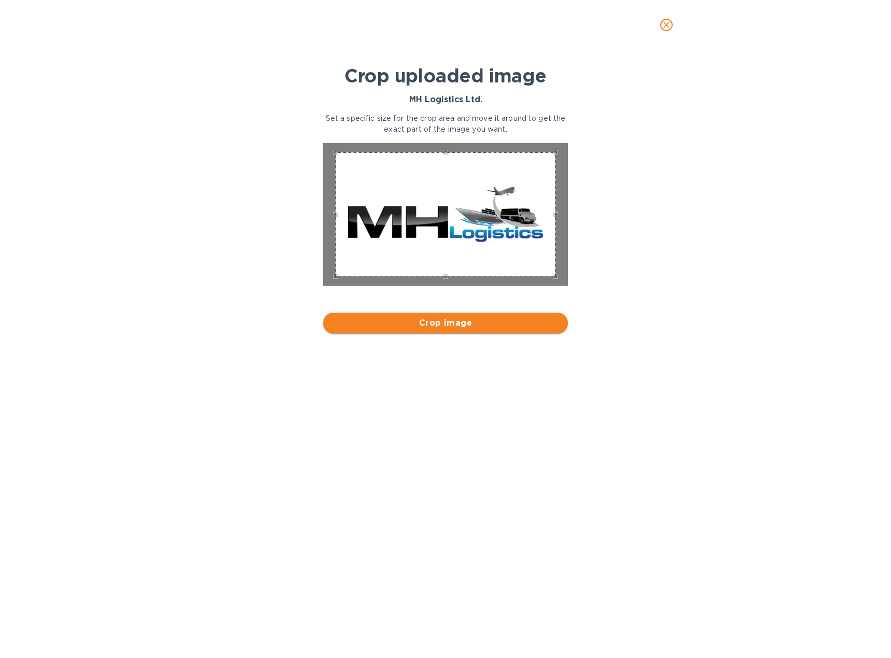
click at [444, 328] on span "Crop image" at bounding box center [445, 323] width 228 height 12
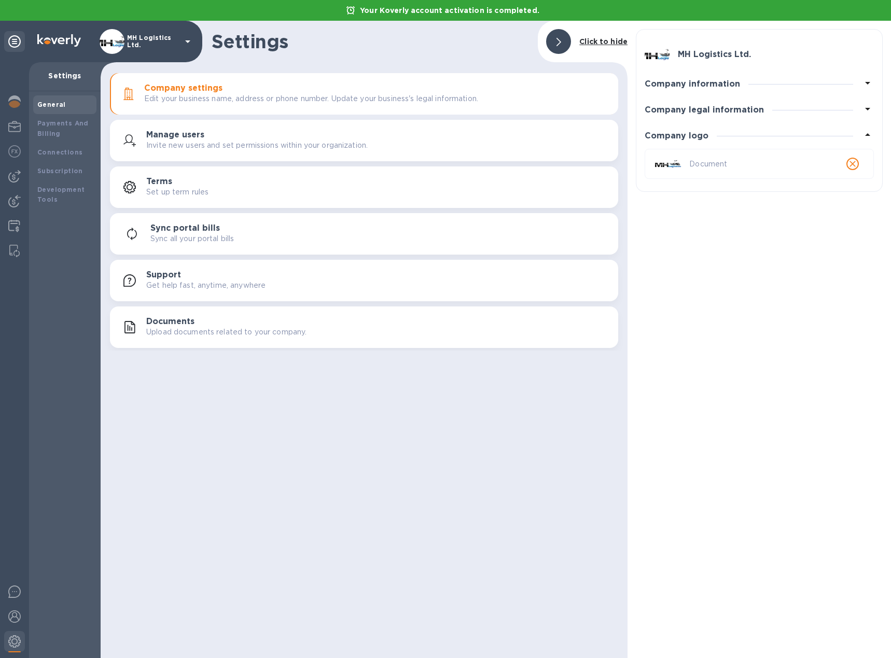
click at [227, 193] on div "Terms Set up term rules" at bounding box center [378, 187] width 464 height 21
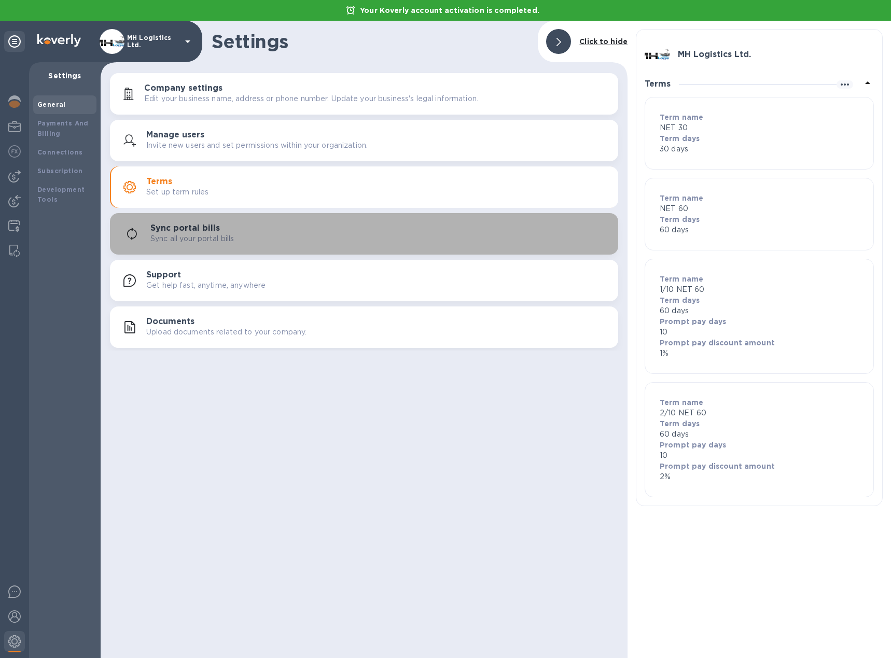
click at [237, 226] on div "Sync portal bills Sync all your portal bills" at bounding box center [379, 233] width 459 height 21
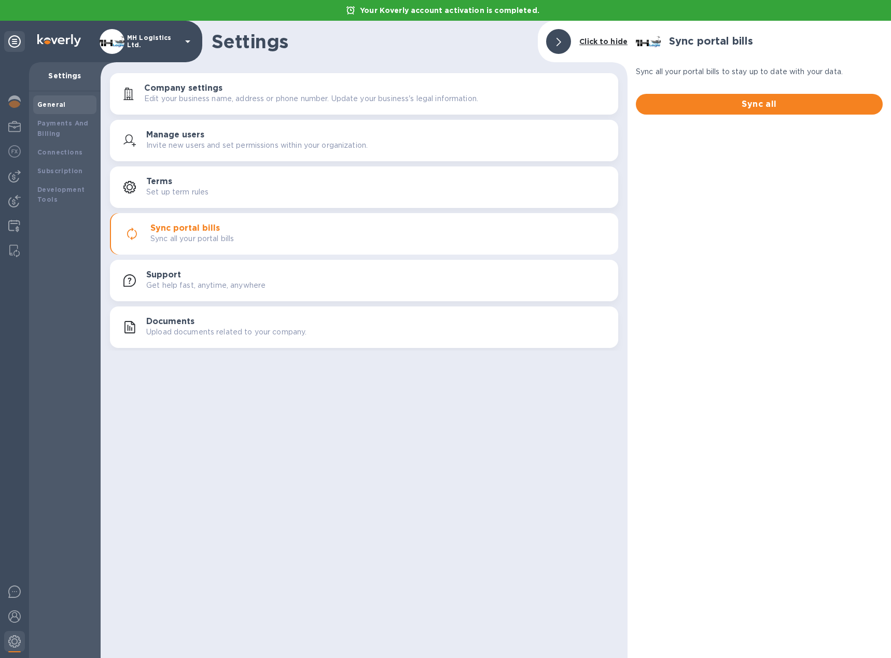
click at [738, 91] on div "Sync all" at bounding box center [759, 104] width 247 height 37
click at [736, 109] on span "Sync all" at bounding box center [759, 104] width 230 height 12
click at [61, 117] on div "Payments And Billing" at bounding box center [64, 128] width 63 height 29
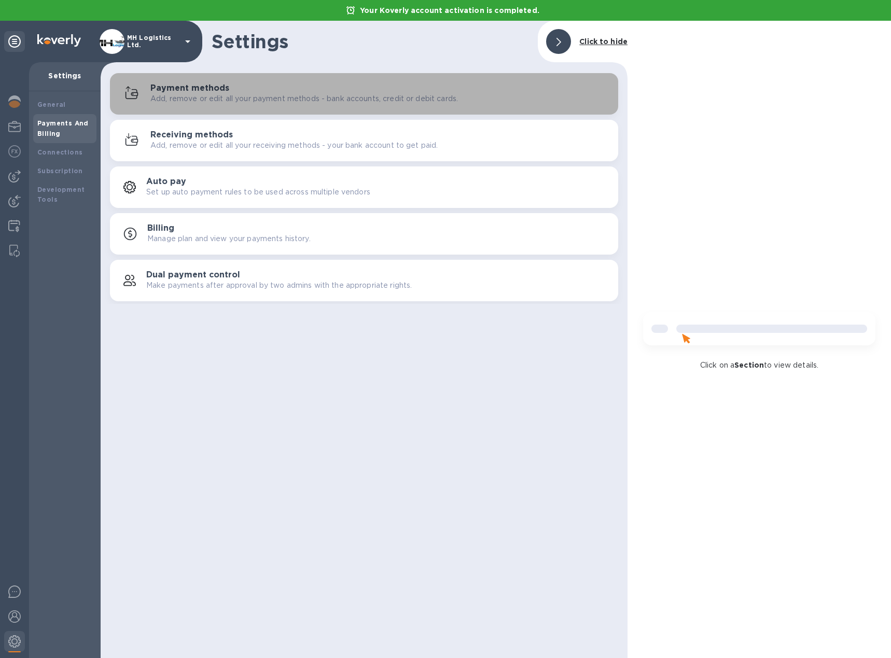
click at [208, 99] on p "Add, remove or edit all your payment methods - bank accounts, credit or debit c…" at bounding box center [303, 98] width 307 height 11
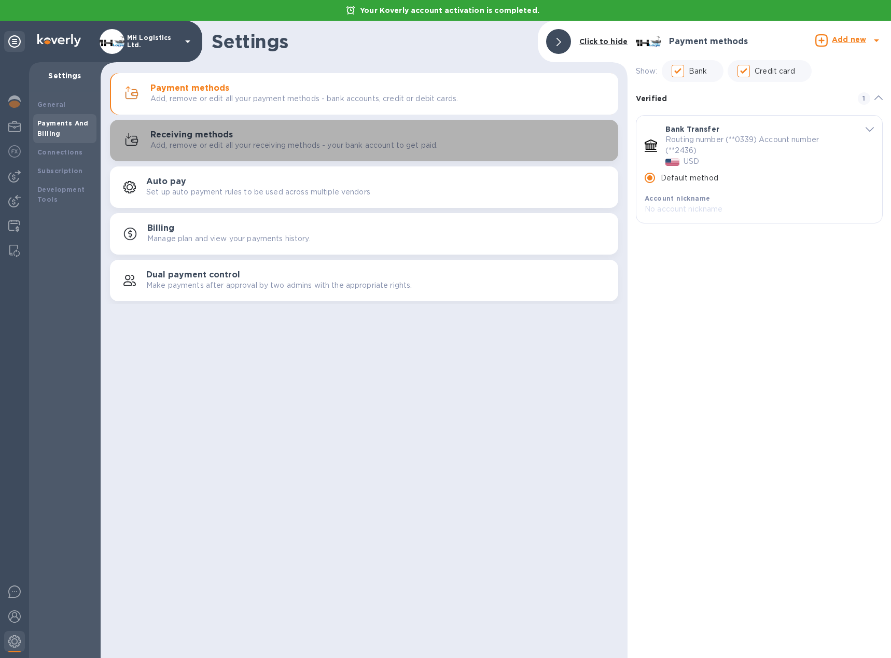
click at [203, 128] on div "Receiving methods Add, remove or edit all your receiving methods - your bank ac…" at bounding box center [364, 140] width 496 height 25
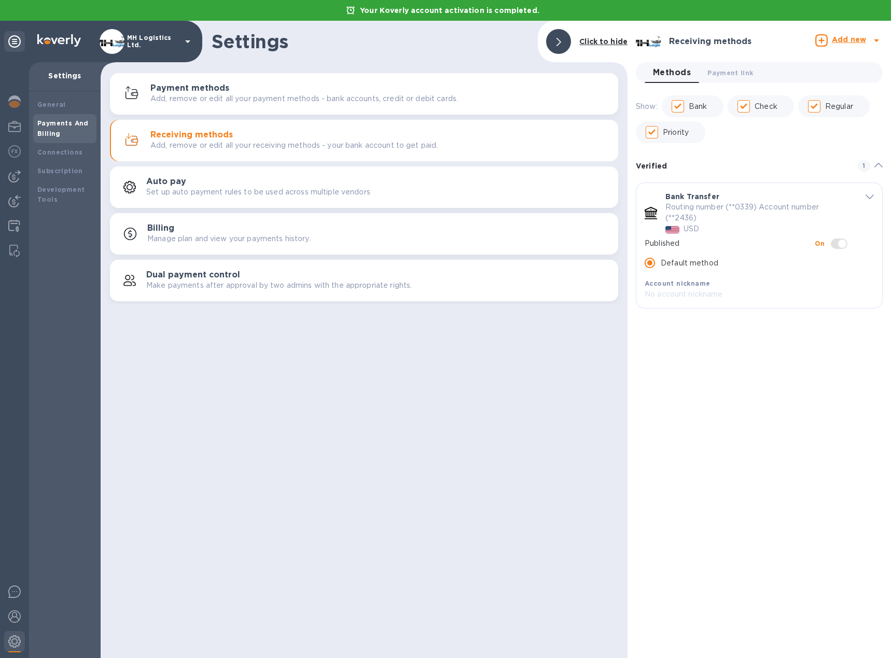
click at [349, 192] on p "Set up auto payment rules to be used across multiple vendors" at bounding box center [258, 192] width 224 height 11
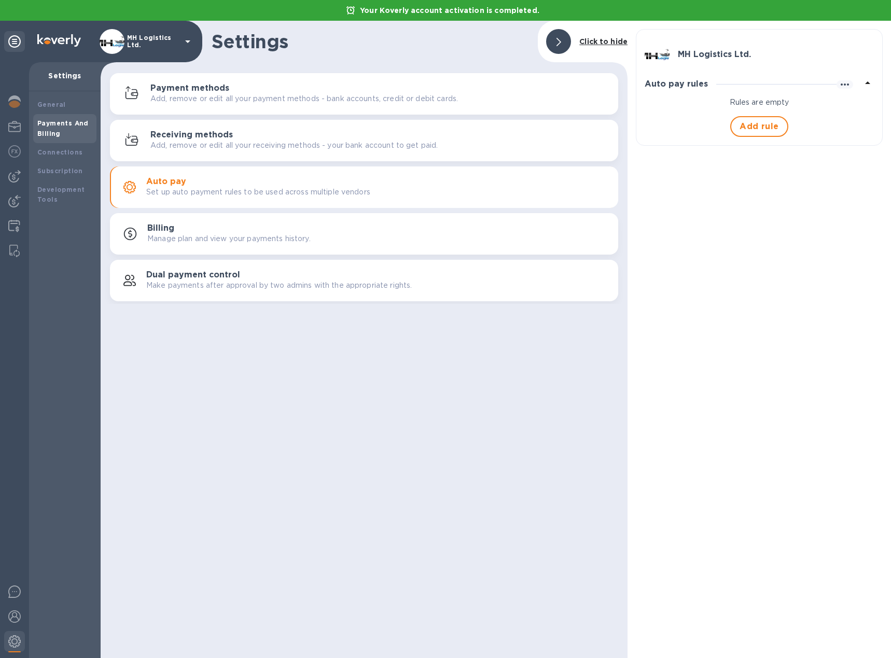
click at [277, 240] on p "Manage plan and view your payments history." at bounding box center [228, 238] width 163 height 11
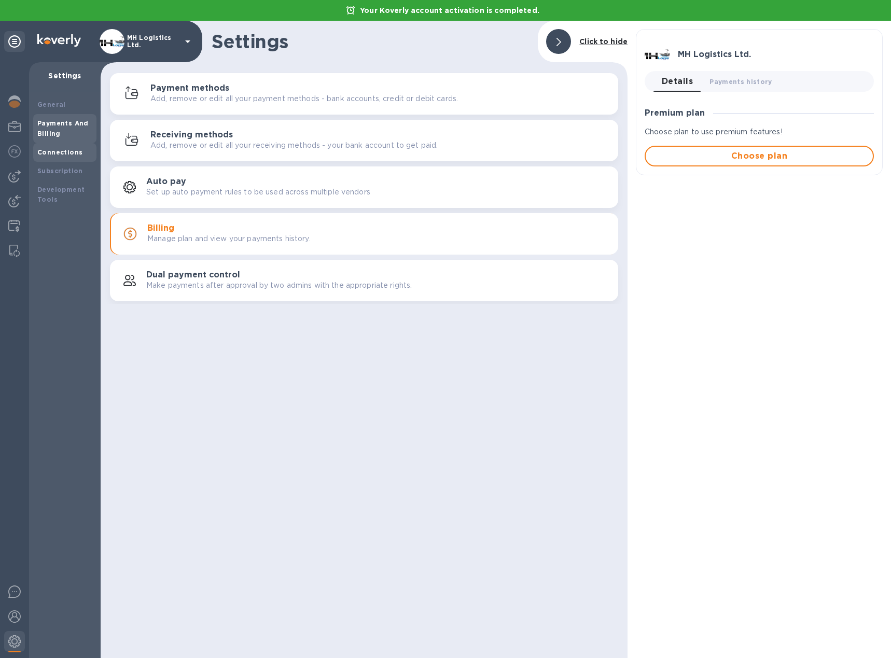
click at [53, 155] on b "Connections" at bounding box center [59, 152] width 45 height 8
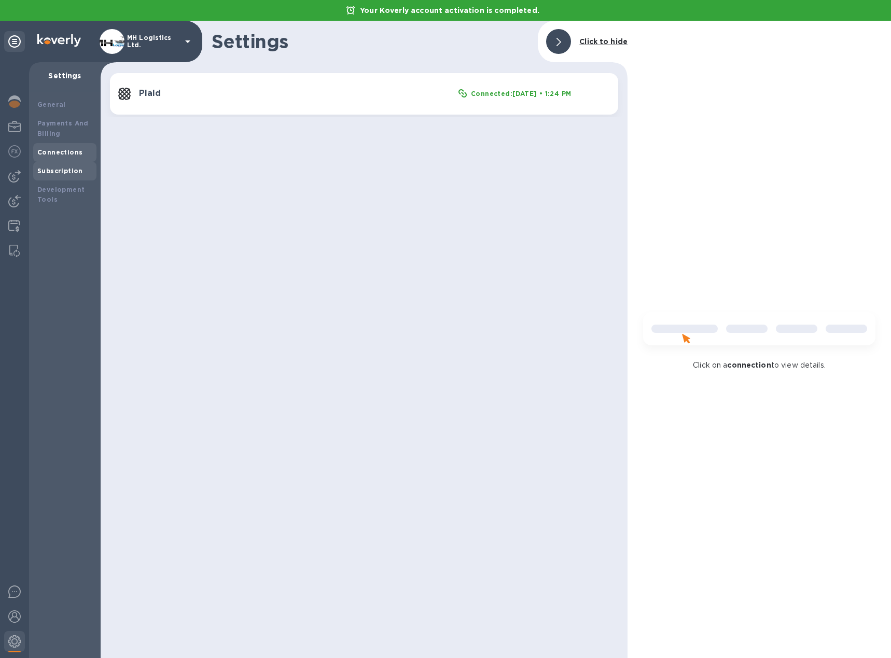
click at [72, 173] on b "Subscription" at bounding box center [60, 171] width 46 height 8
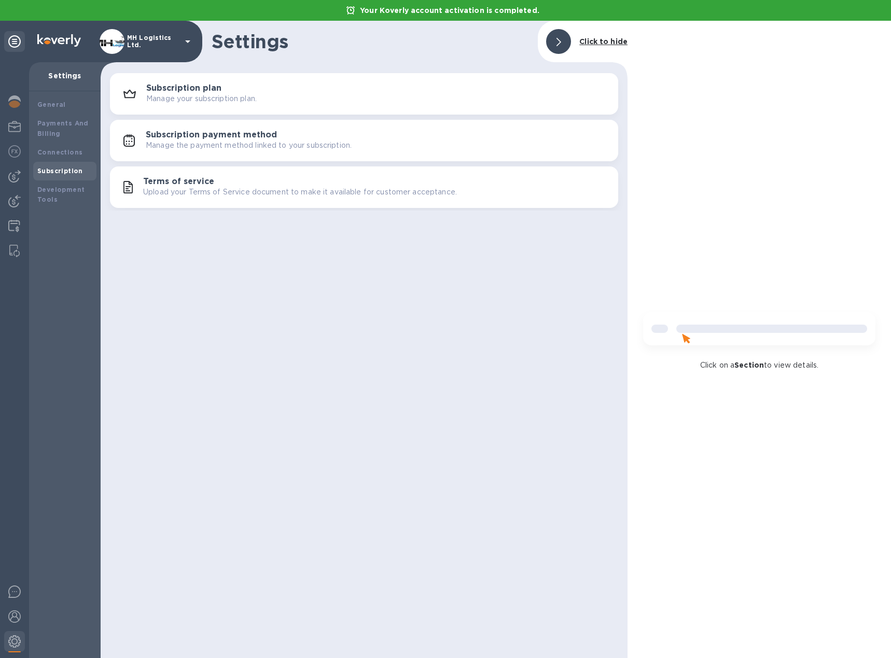
click at [13, 36] on icon at bounding box center [14, 41] width 12 height 12
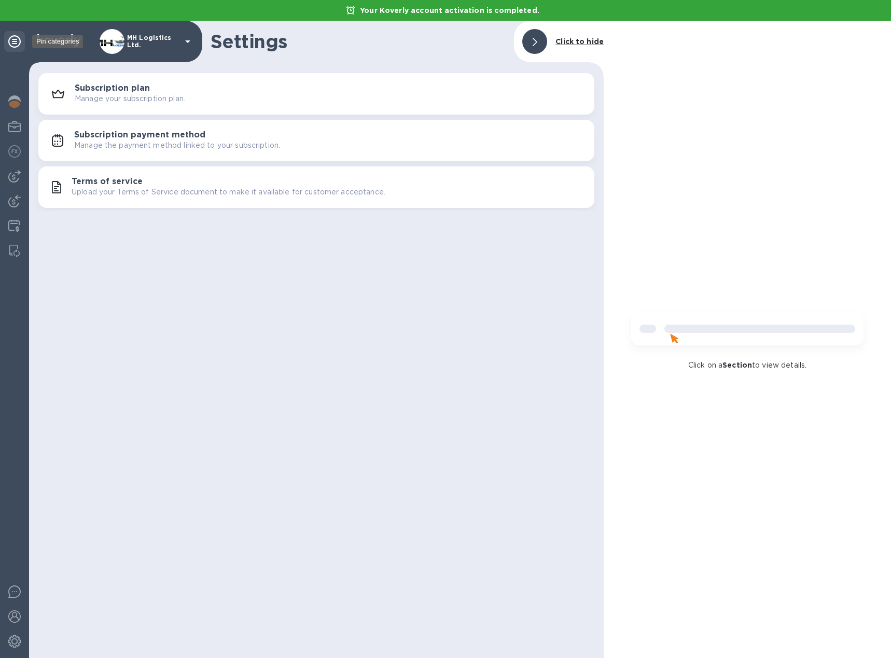
click at [17, 50] on div at bounding box center [14, 41] width 21 height 21
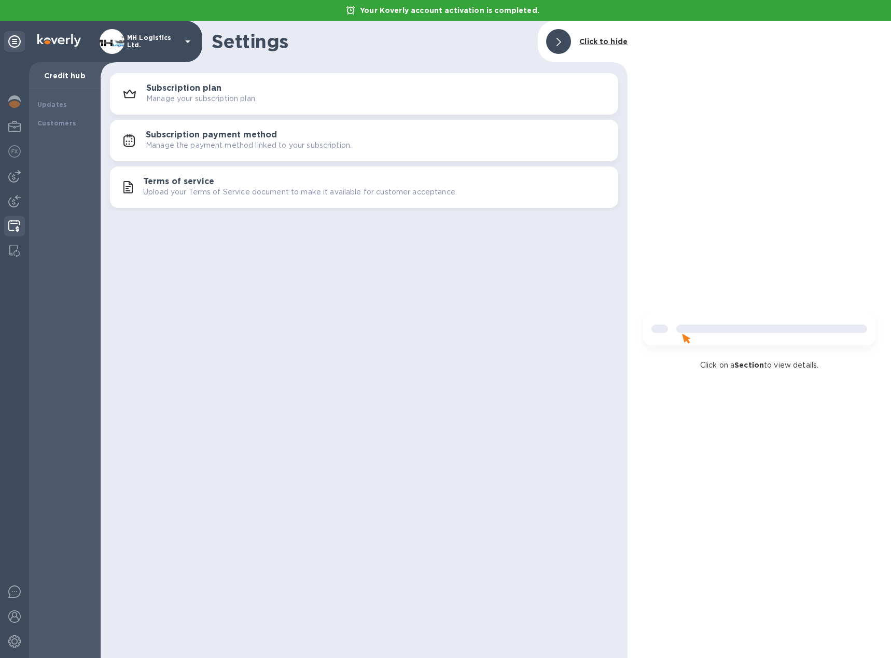
click at [13, 225] on img at bounding box center [14, 226] width 12 height 12
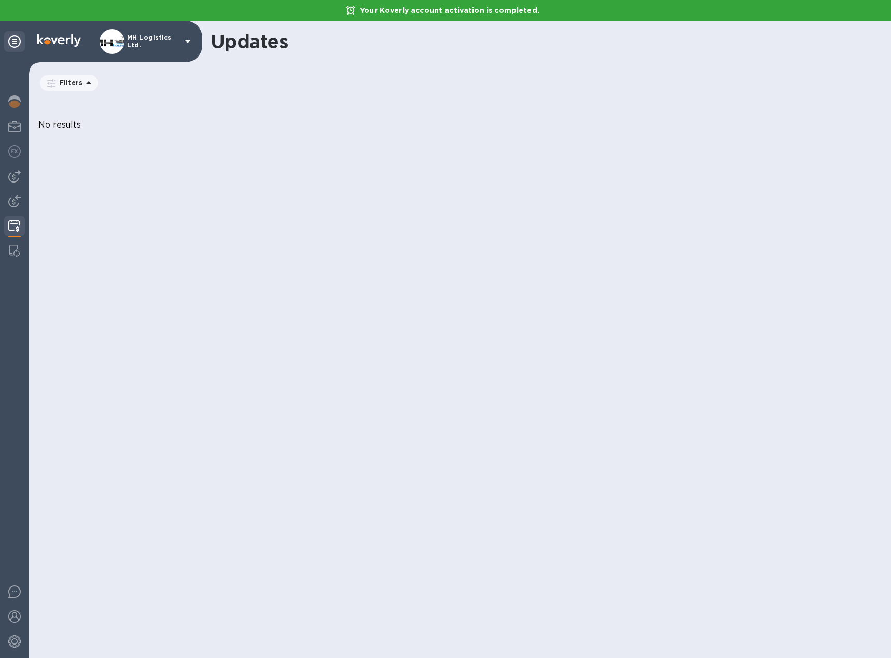
click at [17, 40] on icon at bounding box center [14, 41] width 12 height 12
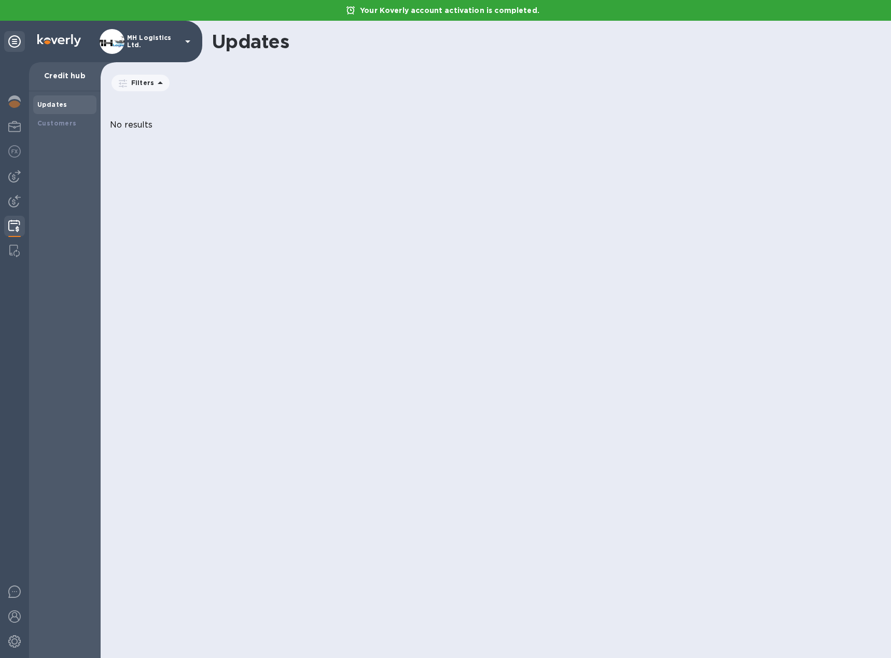
click at [74, 136] on div "Updates Customers" at bounding box center [65, 374] width 72 height 567
click at [73, 125] on b "Customers" at bounding box center [56, 123] width 39 height 8
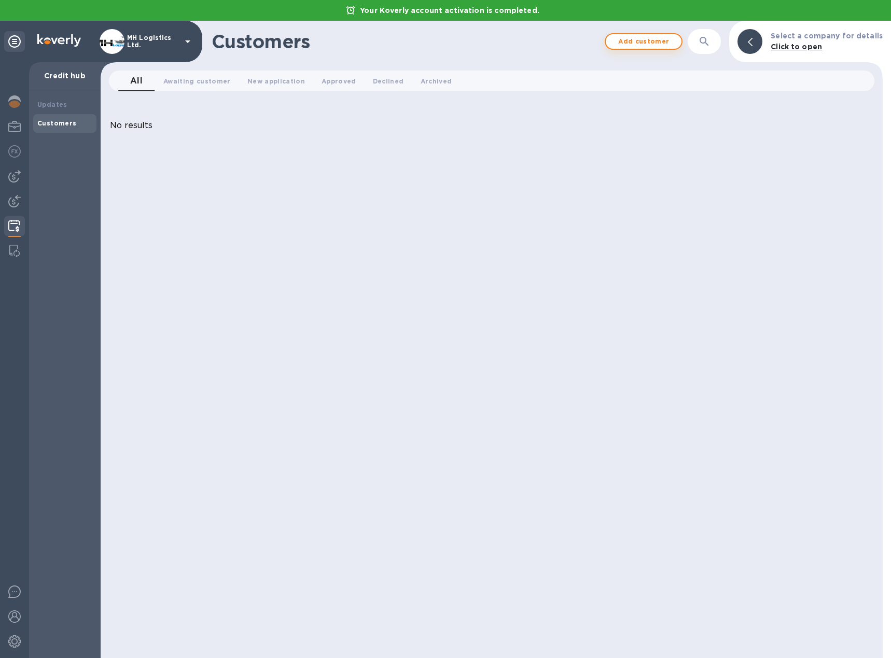
click at [673, 46] on span "Add customer" at bounding box center [643, 41] width 59 height 12
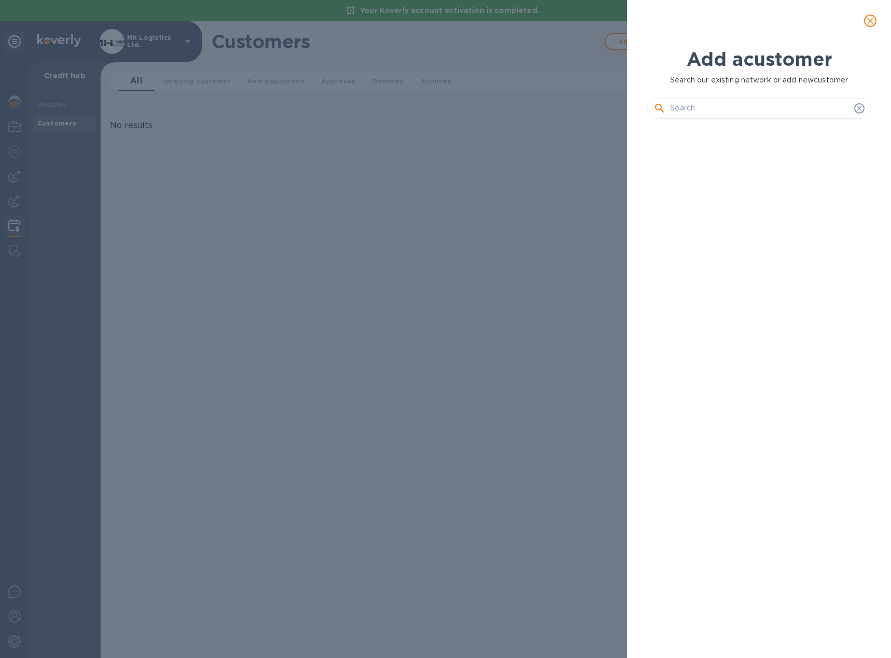
scroll to position [496, 228]
click at [717, 117] on div at bounding box center [759, 108] width 225 height 21
click at [719, 103] on input "text" at bounding box center [760, 109] width 180 height 16
click at [726, 82] on p "Search our existing network or add new customer" at bounding box center [759, 80] width 225 height 11
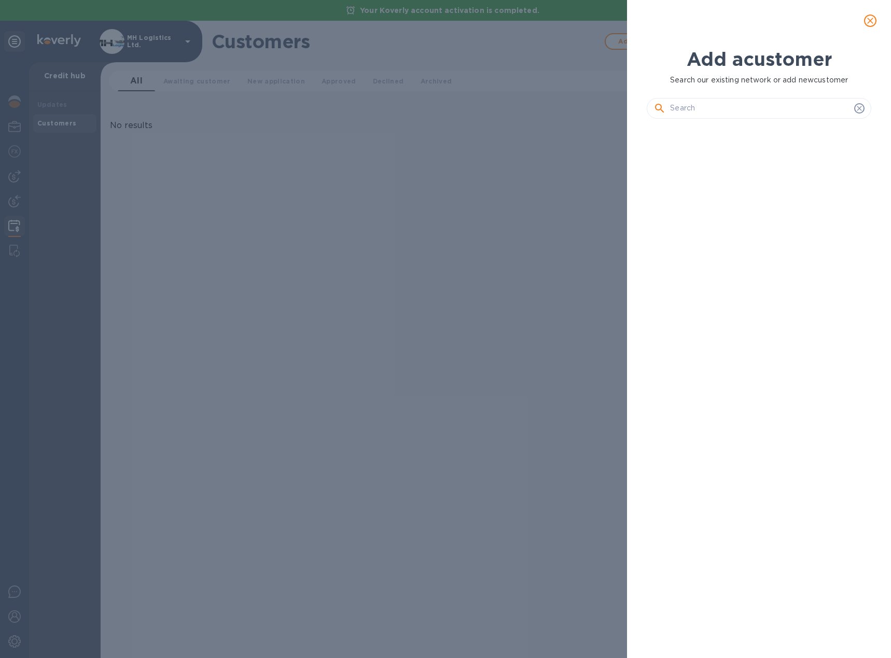
click at [723, 101] on input "text" at bounding box center [760, 109] width 180 height 16
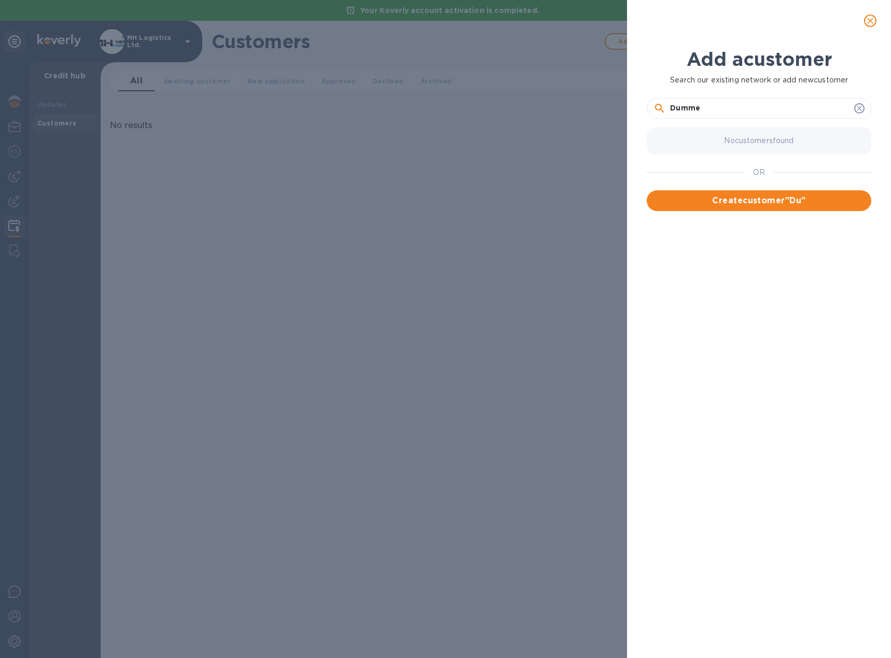
type input "Dummen"
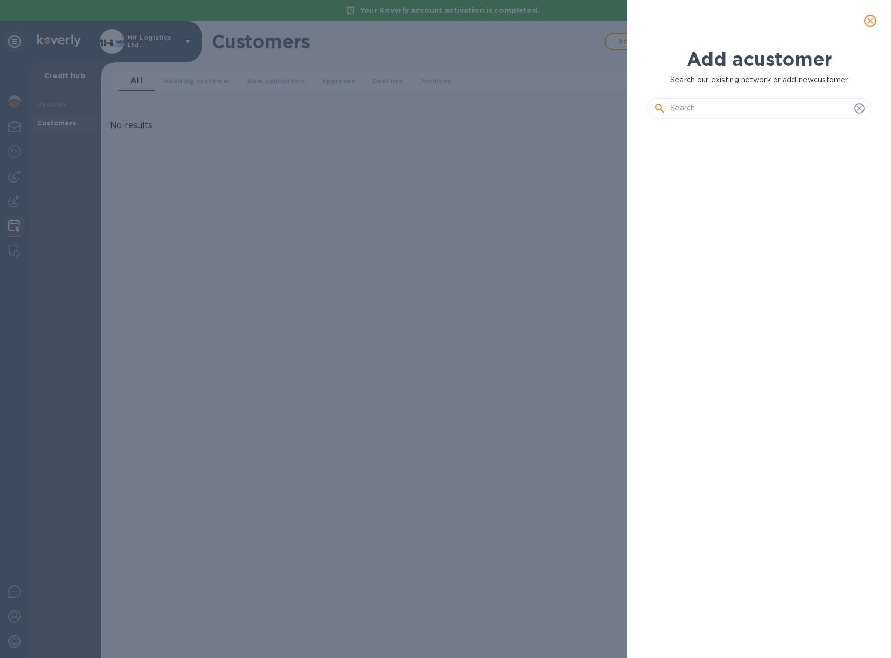
click at [871, 21] on icon "close" at bounding box center [870, 21] width 6 height 6
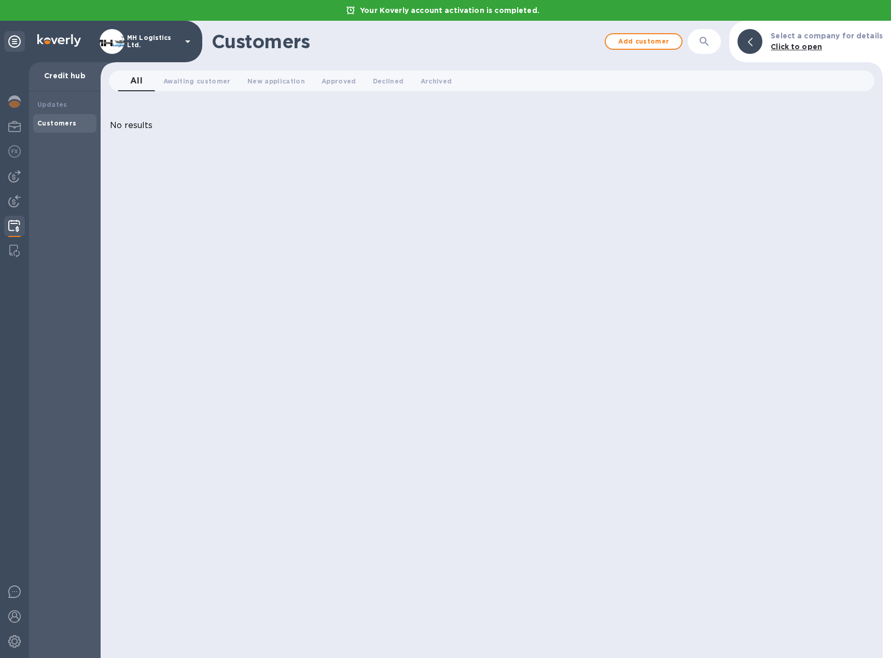
click at [104, 41] on img at bounding box center [112, 41] width 25 height 25
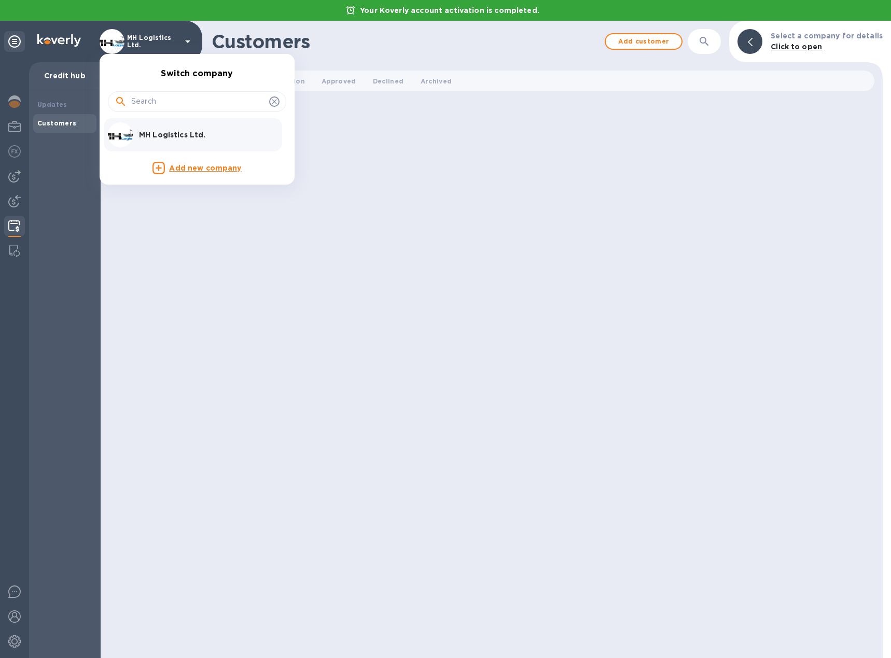
click at [438, 230] on div at bounding box center [445, 329] width 891 height 658
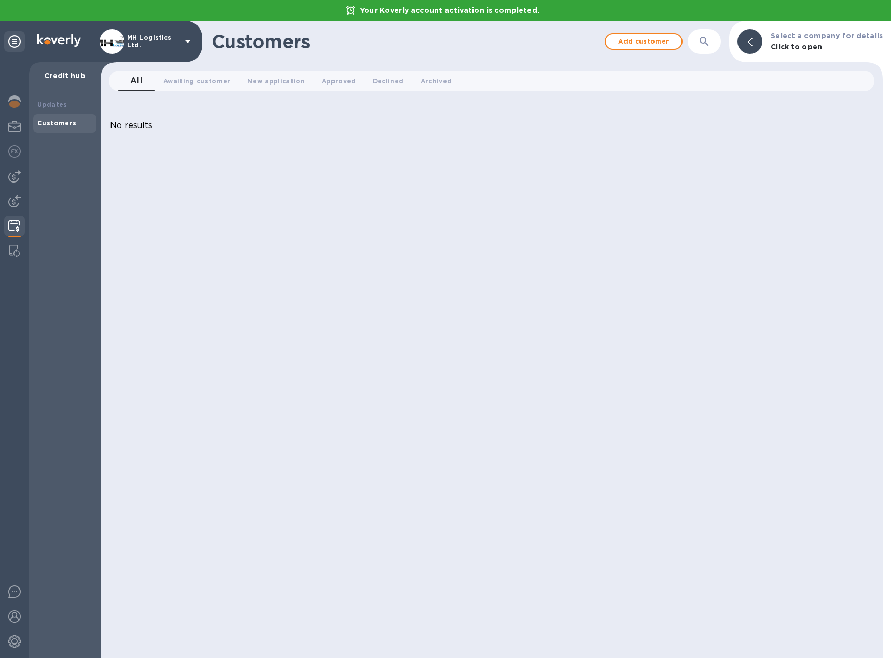
click at [788, 40] on p "Select a company for details" at bounding box center [826, 36] width 112 height 11
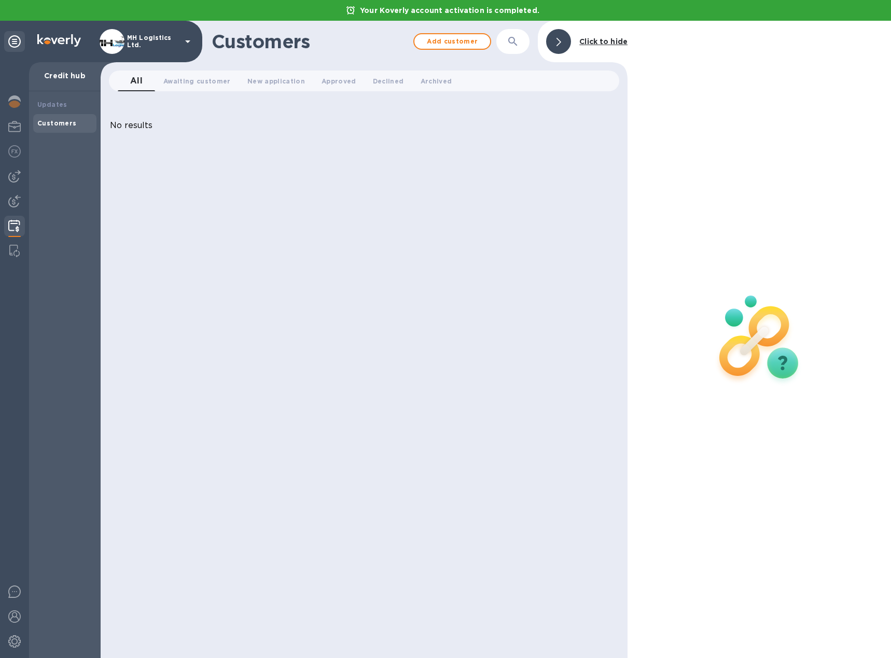
click at [602, 36] on p "Click to hide" at bounding box center [603, 41] width 48 height 11
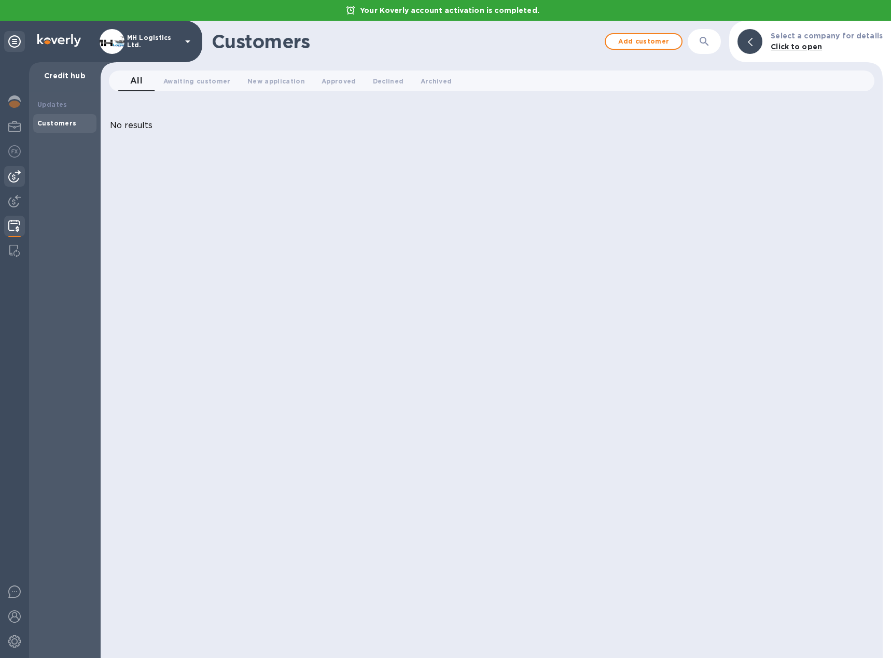
click at [16, 175] on img at bounding box center [14, 176] width 12 height 12
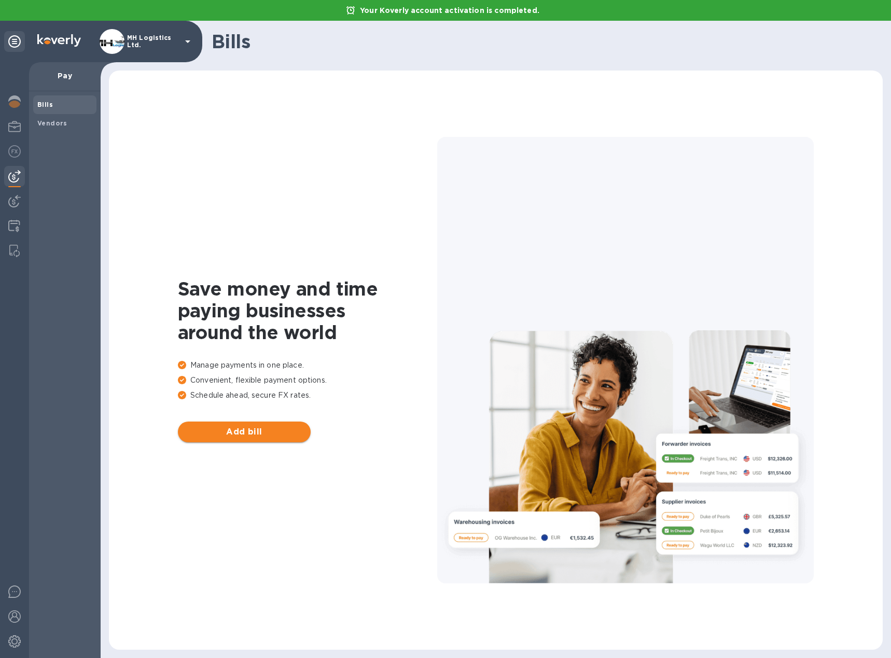
click at [262, 439] on button "Add bill" at bounding box center [244, 432] width 133 height 21
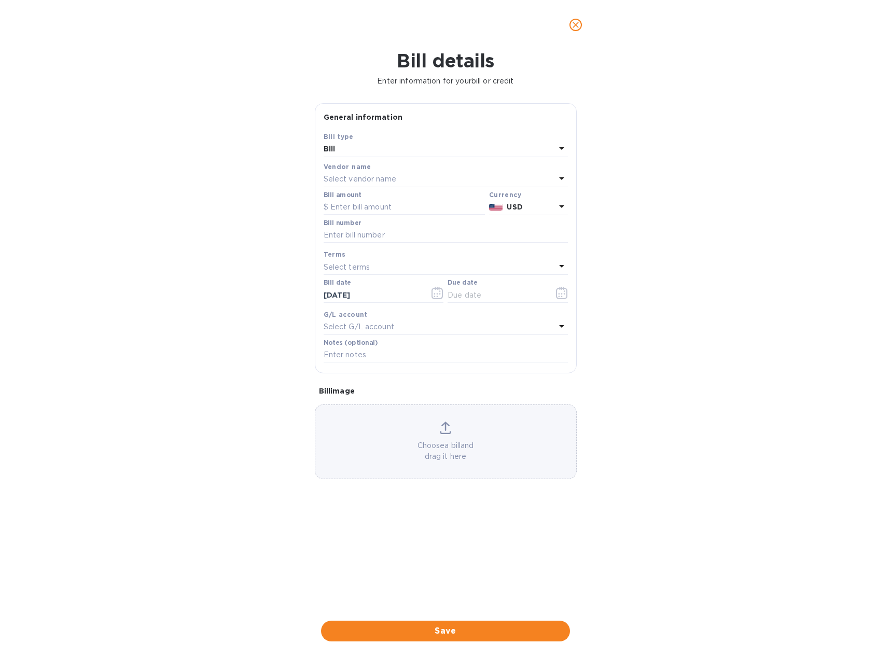
click at [398, 333] on div "Select G/L account" at bounding box center [440, 327] width 232 height 15
click at [244, 325] on div "Bill details Enter information for your bill or credit General information Save…" at bounding box center [445, 354] width 891 height 608
click at [380, 177] on p "Select vendor name" at bounding box center [360, 179] width 73 height 11
click at [225, 139] on div "Bill details Enter information for your bill or credit General information Save…" at bounding box center [445, 354] width 891 height 608
click at [573, 29] on icon "close" at bounding box center [575, 25] width 10 height 10
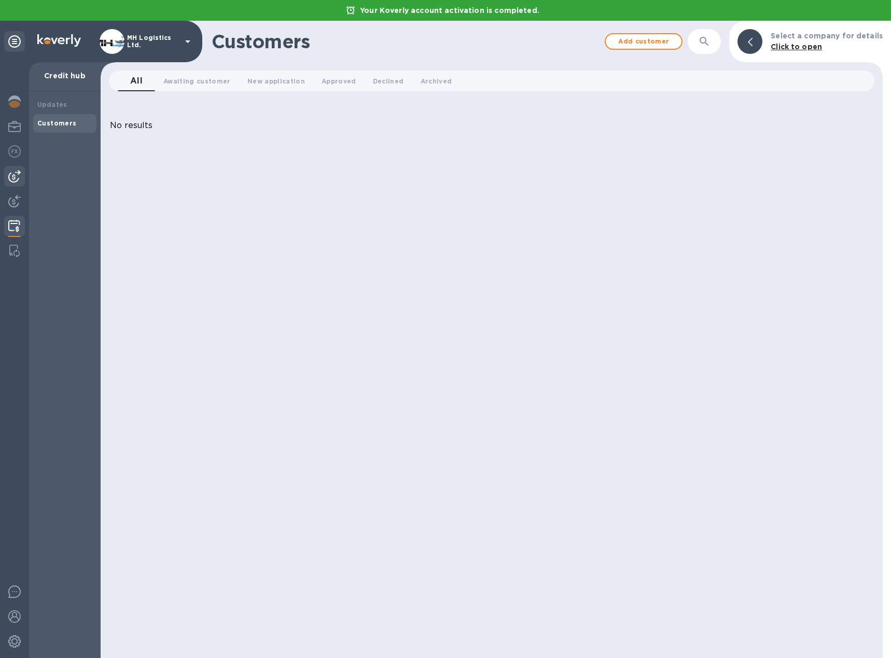
click at [10, 179] on img at bounding box center [14, 176] width 12 height 12
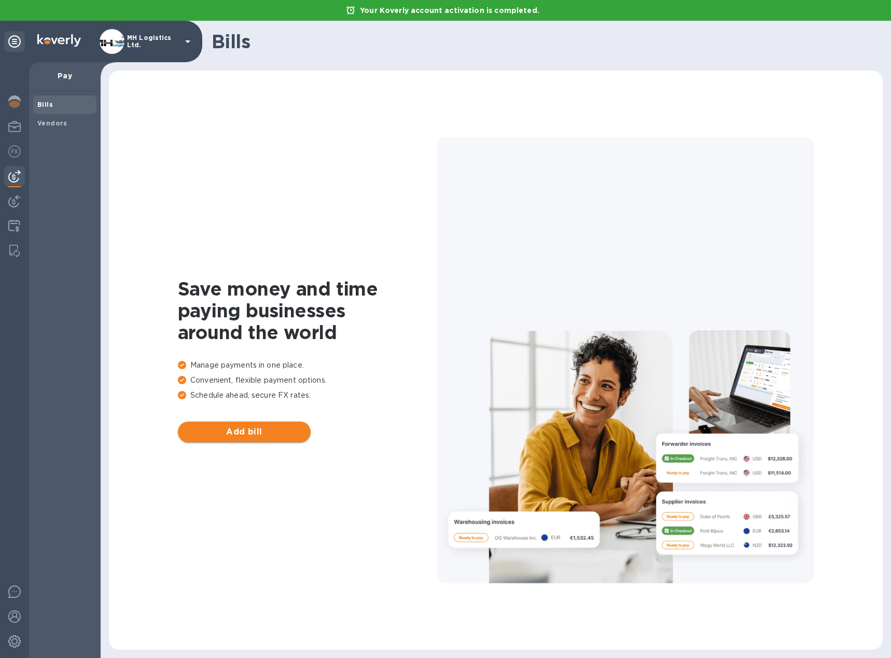
click at [271, 427] on span "Add bill" at bounding box center [244, 432] width 116 height 12
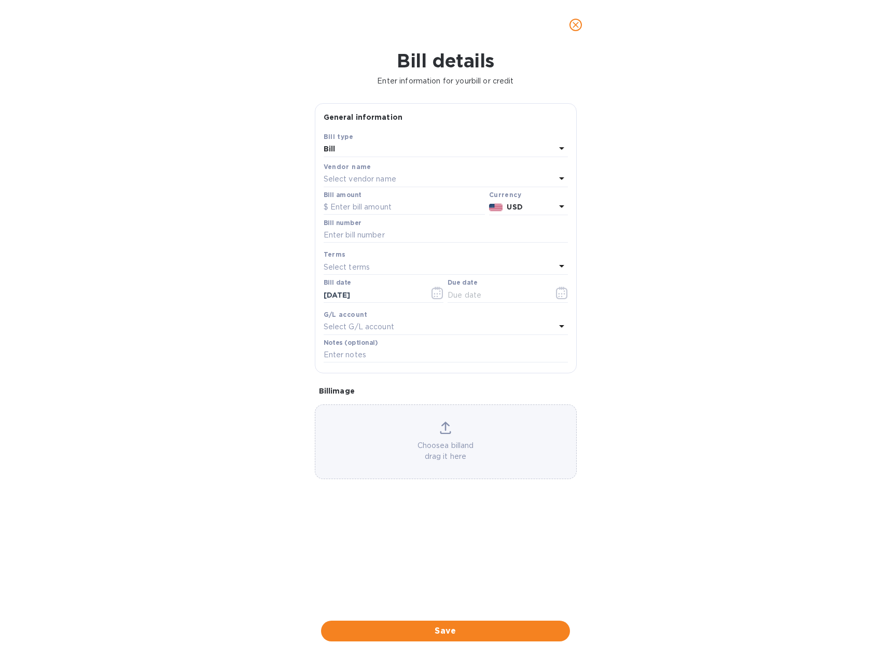
click at [365, 150] on div "Bill" at bounding box center [440, 149] width 232 height 15
click at [364, 191] on p "Credit" at bounding box center [441, 192] width 219 height 11
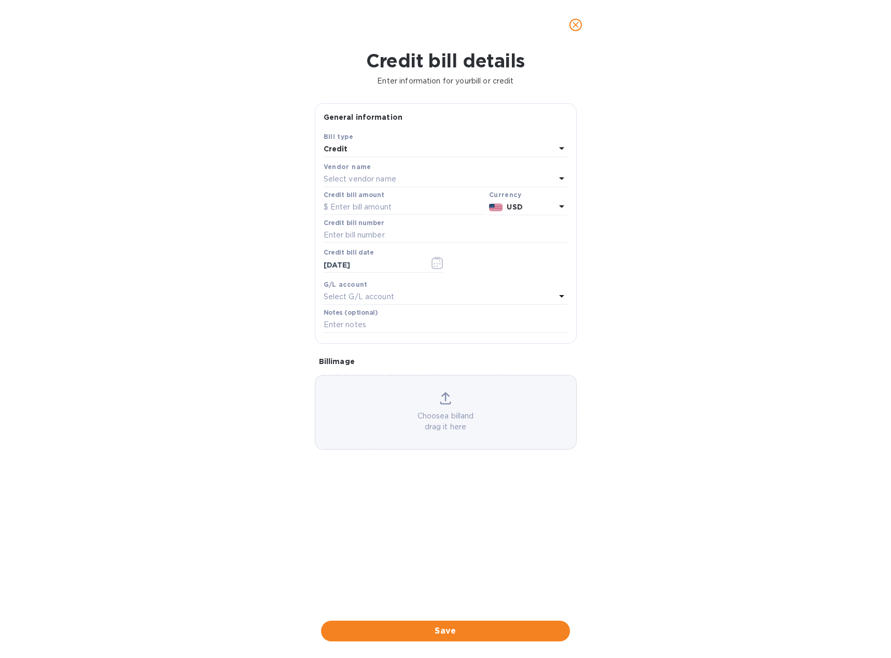
click at [360, 154] on div "Credit" at bounding box center [440, 149] width 232 height 15
click at [365, 170] on p "Bill" at bounding box center [441, 173] width 219 height 11
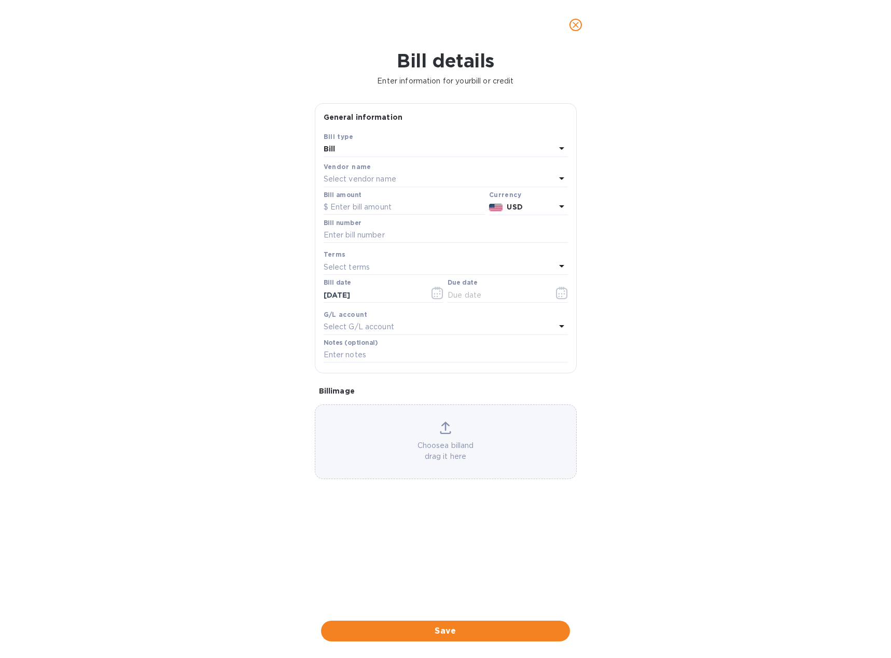
drag, startPoint x: 564, startPoint y: 26, endPoint x: 570, endPoint y: 27, distance: 6.8
click at [568, 26] on button "close" at bounding box center [575, 24] width 25 height 25
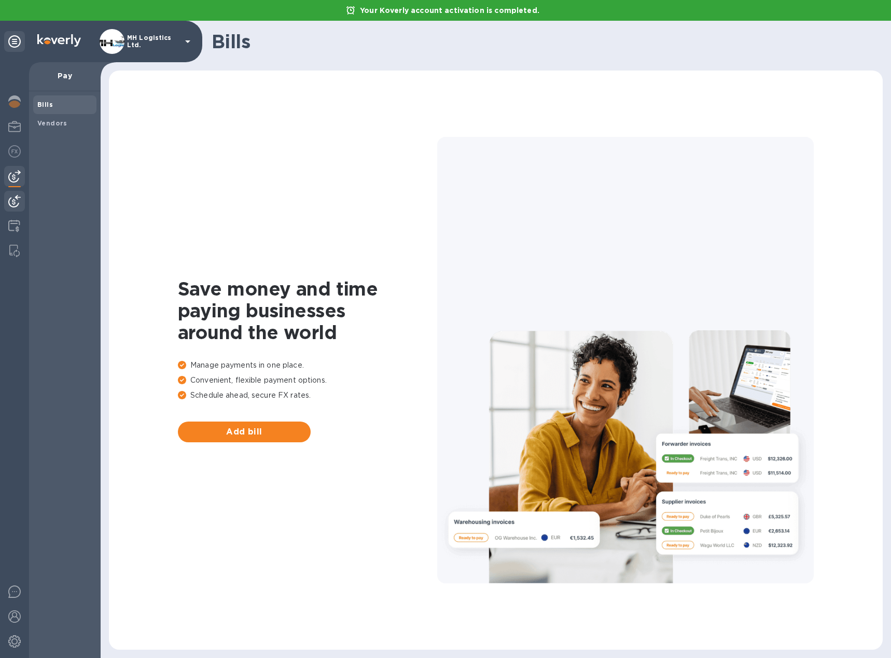
click at [18, 200] on img at bounding box center [14, 201] width 12 height 12
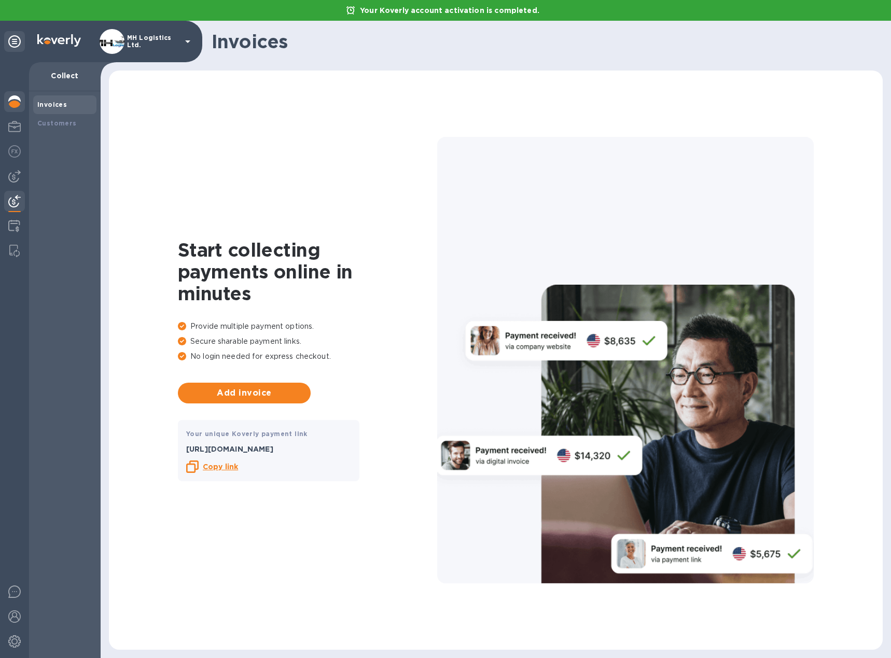
click at [16, 95] on img at bounding box center [14, 101] width 12 height 12
